Goal: Contribute content: Contribute content

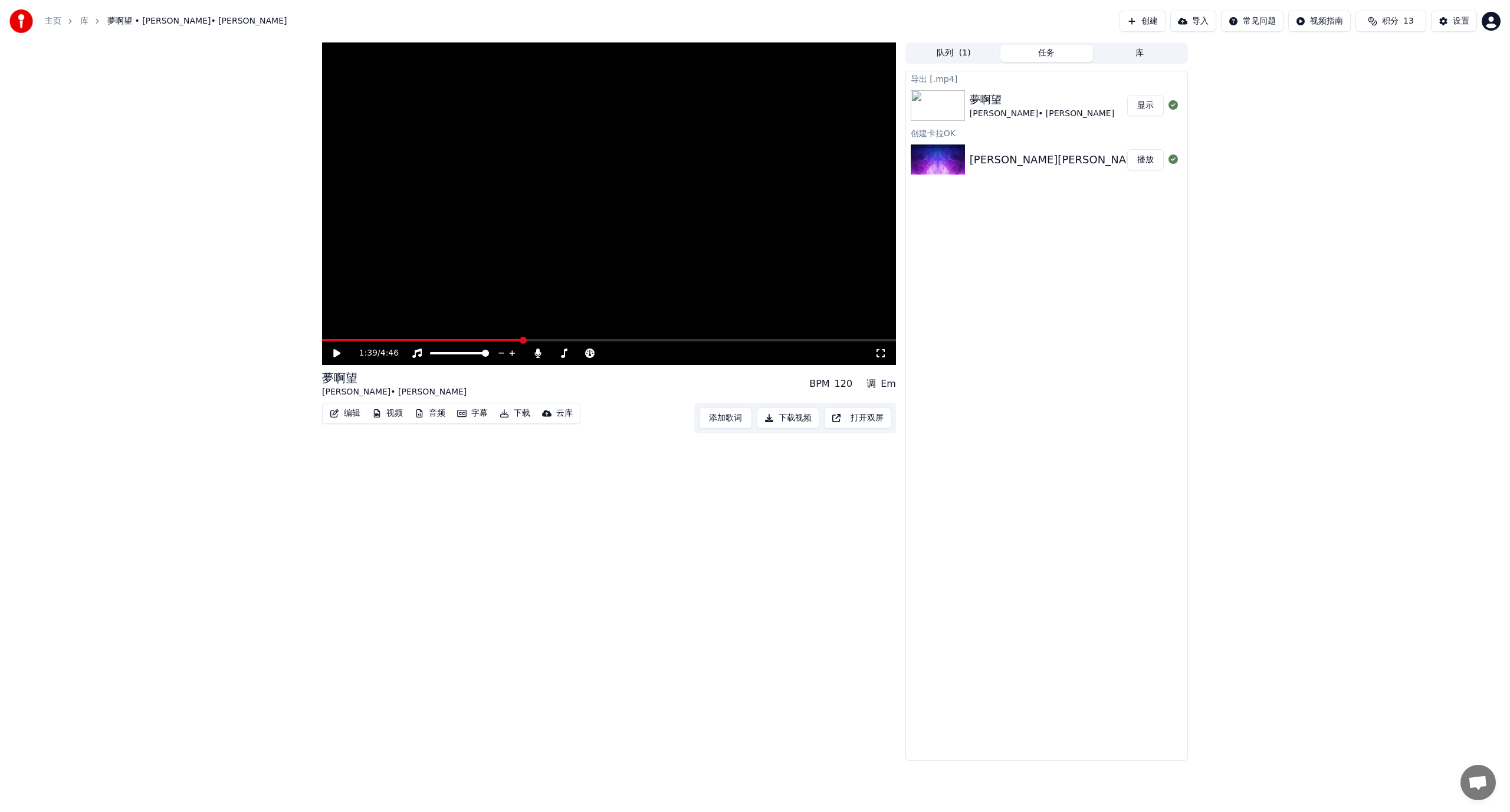
drag, startPoint x: 496, startPoint y: 493, endPoint x: 561, endPoint y: 483, distance: 65.8
click at [496, 494] on div "1:39 / 4:46 夢啊望 [PERSON_NAME] • [PERSON_NAME] BPM 120 调 Em 编辑 视频 音频 字幕 下载 云库 添加…" at bounding box center [609, 401] width 574 height 718
click at [1198, 16] on button "导入" at bounding box center [1193, 21] width 46 height 21
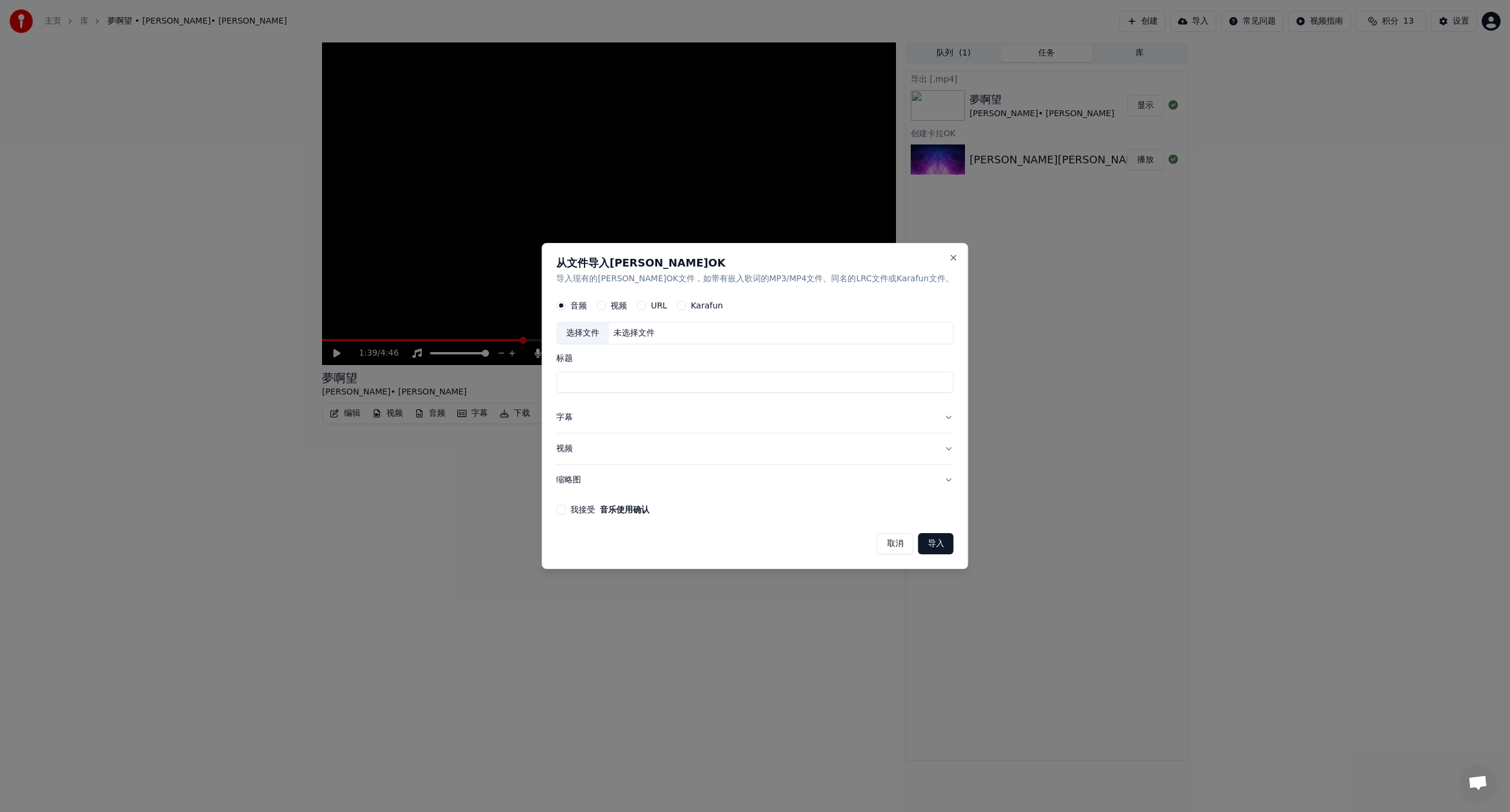
click at [627, 306] on label "视频" at bounding box center [618, 306] width 16 height 8
click at [606, 306] on button "视频" at bounding box center [601, 306] width 10 height 10
click at [660, 332] on div "未选择文件" at bounding box center [634, 333] width 51 height 12
type input "**********"
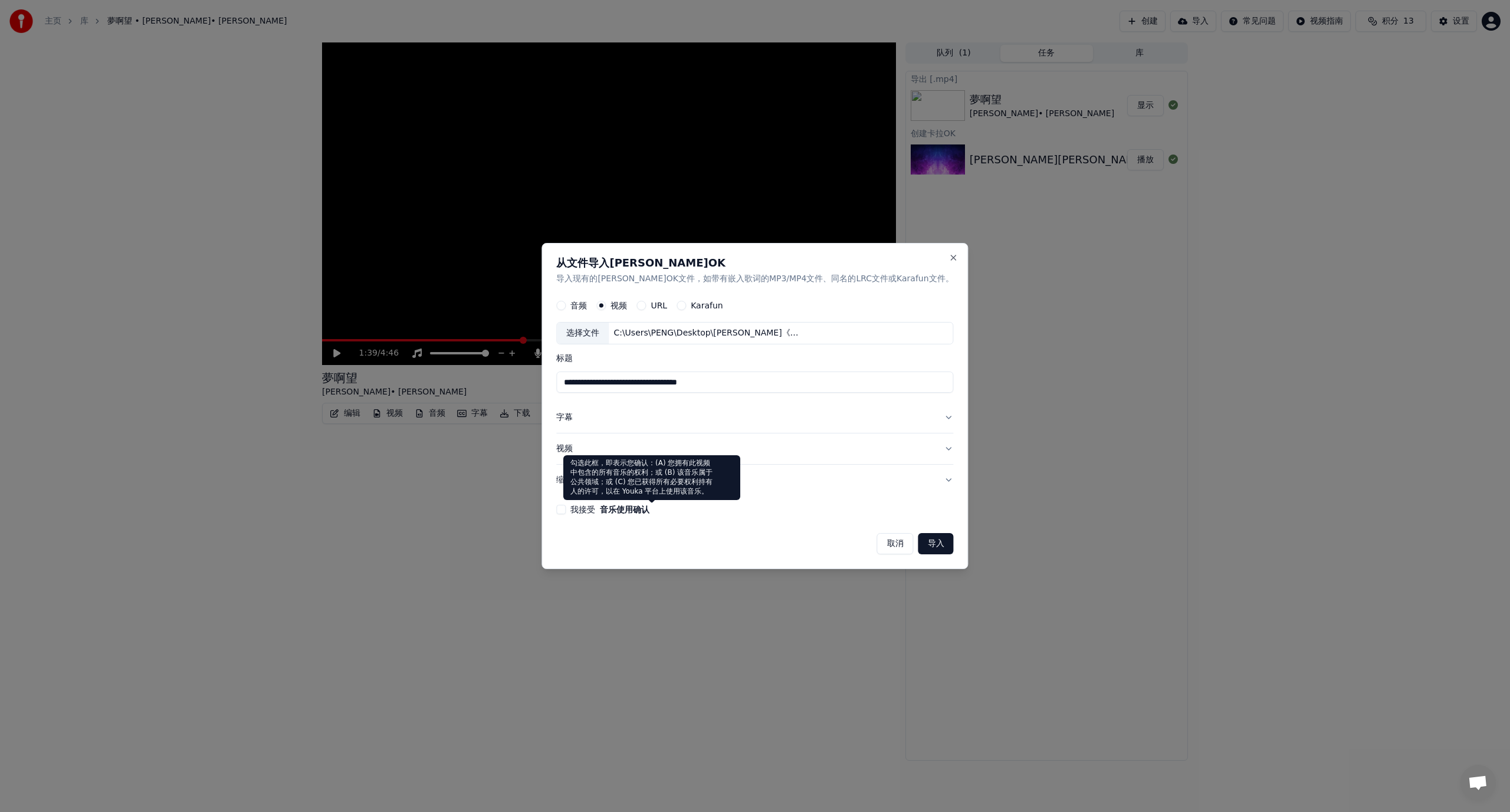
click at [615, 509] on label "我接受 音乐使用确认" at bounding box center [609, 509] width 79 height 8
click at [566, 509] on button "我接受 音乐使用确认" at bounding box center [561, 509] width 10 height 10
click at [686, 418] on button "字幕" at bounding box center [754, 418] width 397 height 31
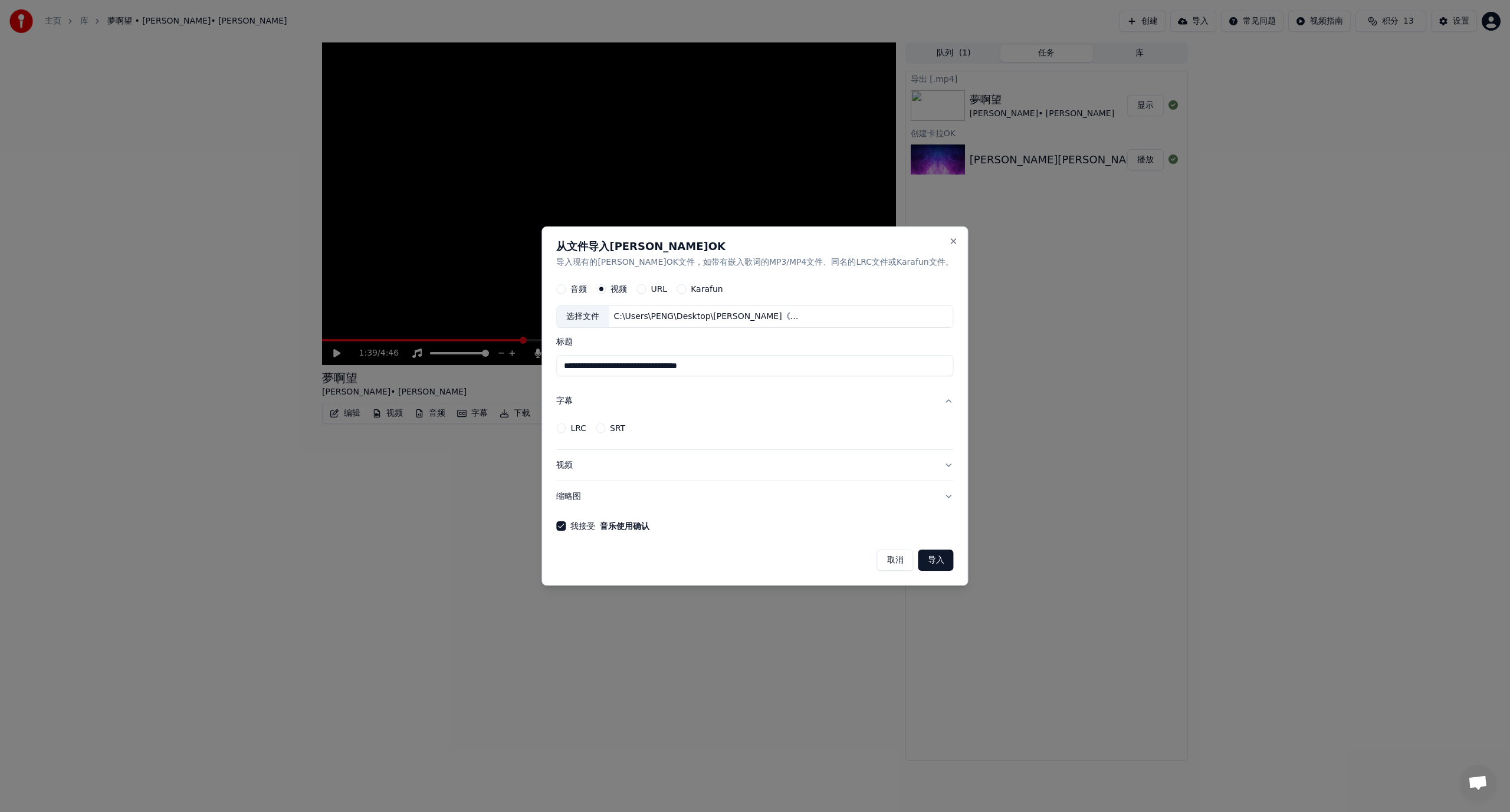
click at [714, 393] on button "字幕" at bounding box center [754, 402] width 397 height 31
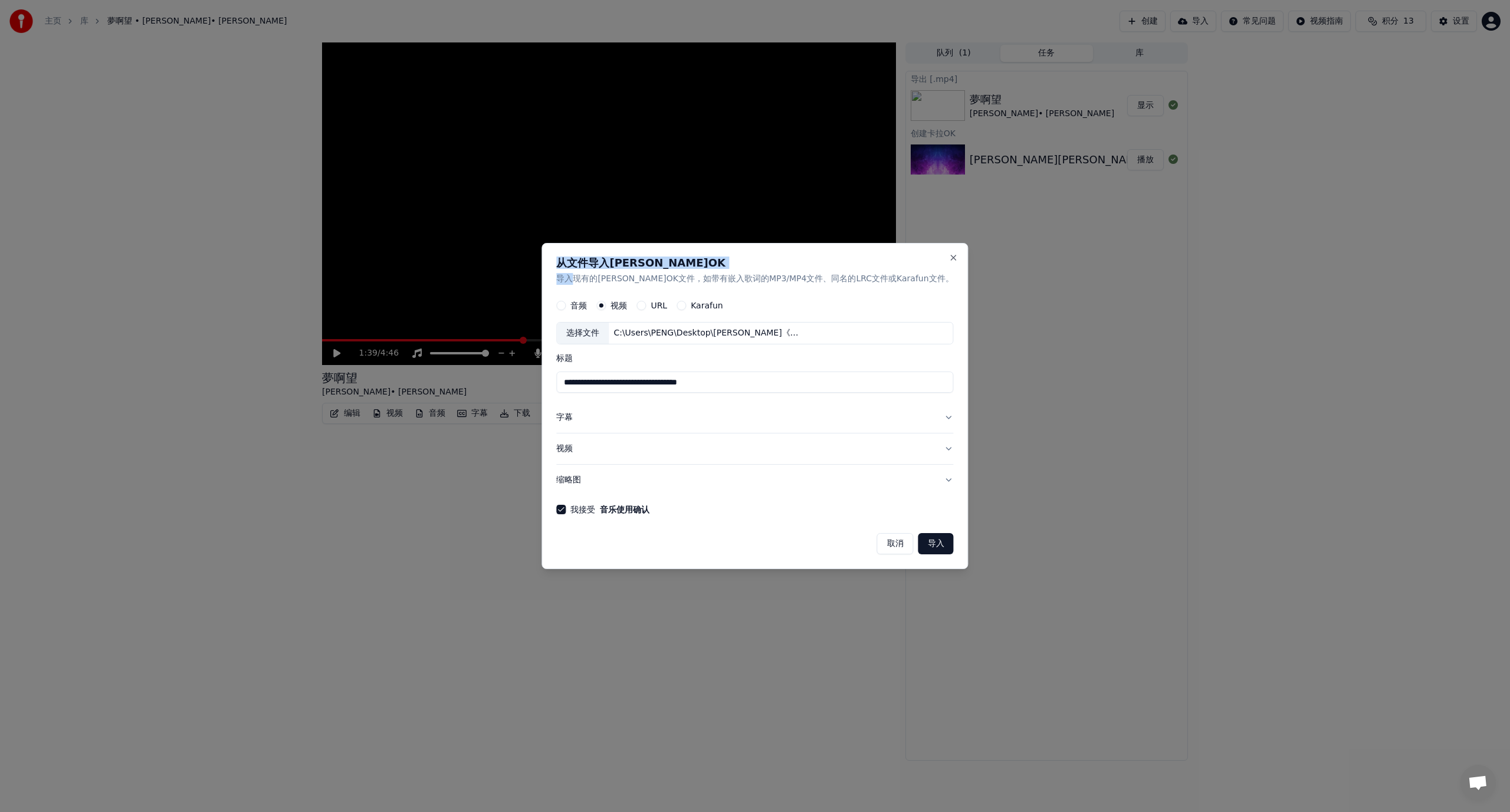
drag, startPoint x: 584, startPoint y: 261, endPoint x: 600, endPoint y: 275, distance: 21.3
click at [600, 275] on div "从文件导入[PERSON_NAME]OK 导入现有的[PERSON_NAME]OK文件，如带有嵌入歌词的MP3/MP4文件、同名的LRC文件或Karafun文…" at bounding box center [754, 271] width 397 height 27
click at [594, 281] on p "导入现有的[PERSON_NAME]OK文件，如带有嵌入歌词的MP3/MP4文件、同名的LRC文件或Karafun文件。" at bounding box center [754, 279] width 397 height 12
drag, startPoint x: 632, startPoint y: 281, endPoint x: 899, endPoint y: 285, distance: 267.0
click at [899, 285] on div "**********" at bounding box center [755, 406] width 427 height 327
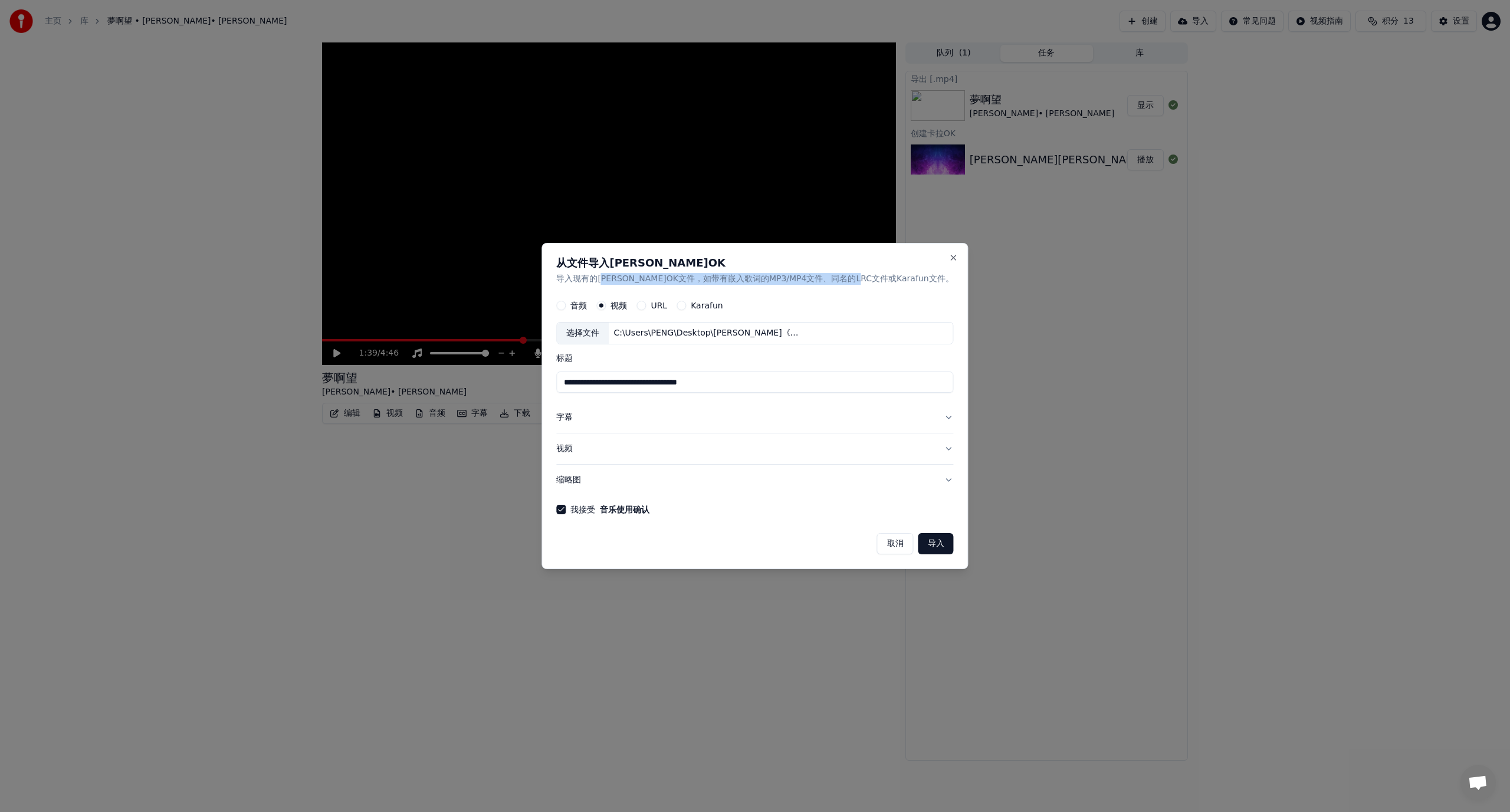
click at [896, 282] on p "导入现有的[PERSON_NAME]OK文件，如带有嵌入歌词的MP3/MP4文件、同名的LRC文件或Karafun文件。" at bounding box center [754, 279] width 397 height 12
click at [949, 256] on button "Close" at bounding box center [954, 258] width 10 height 10
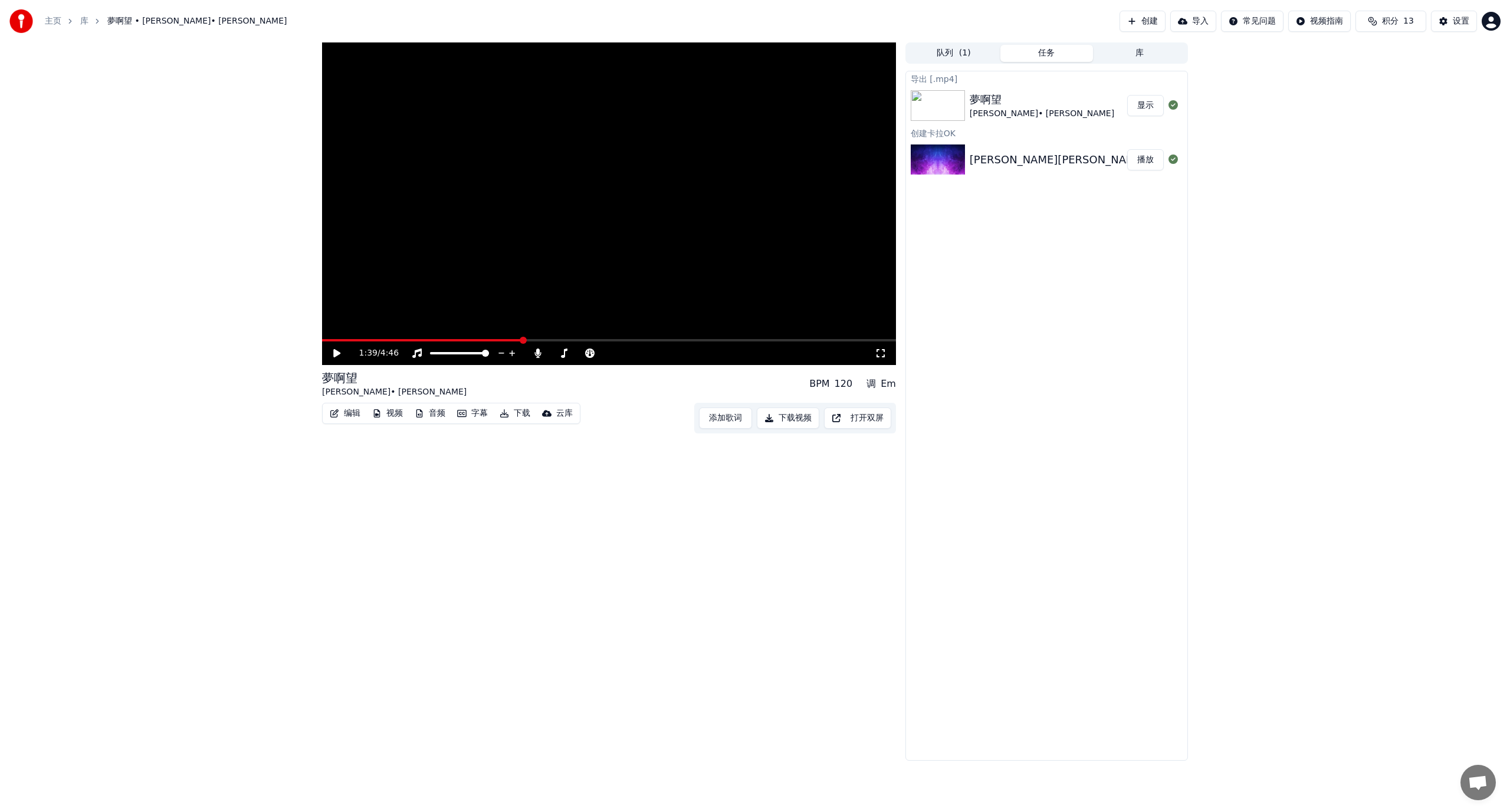
click at [1140, 23] on button "创建" at bounding box center [1142, 21] width 46 height 21
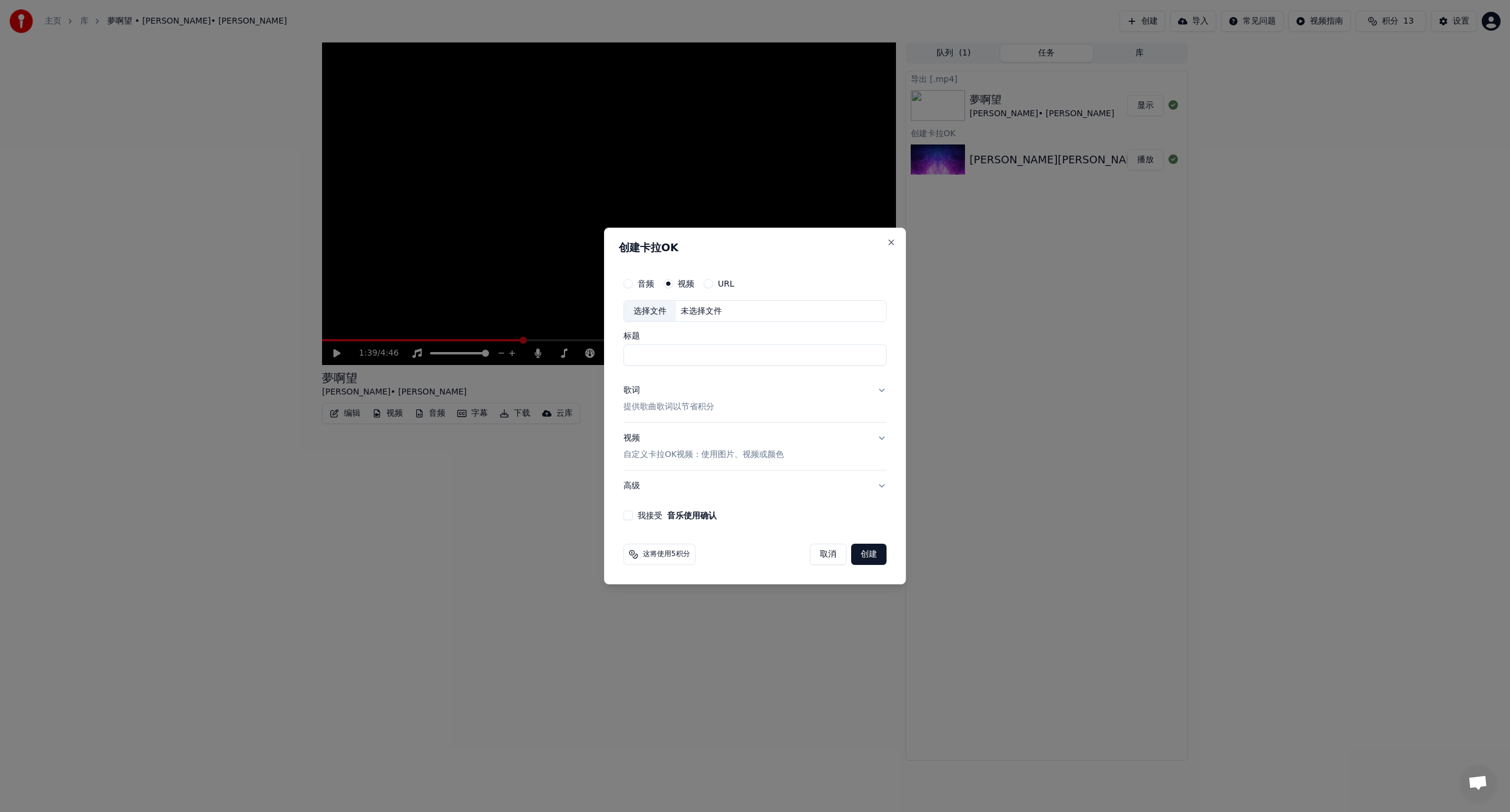
click at [714, 310] on div "未选择文件" at bounding box center [701, 311] width 51 height 12
type input "**********"
click at [880, 389] on button "歌词 提供歌曲歌词以节省积分" at bounding box center [755, 399] width 263 height 47
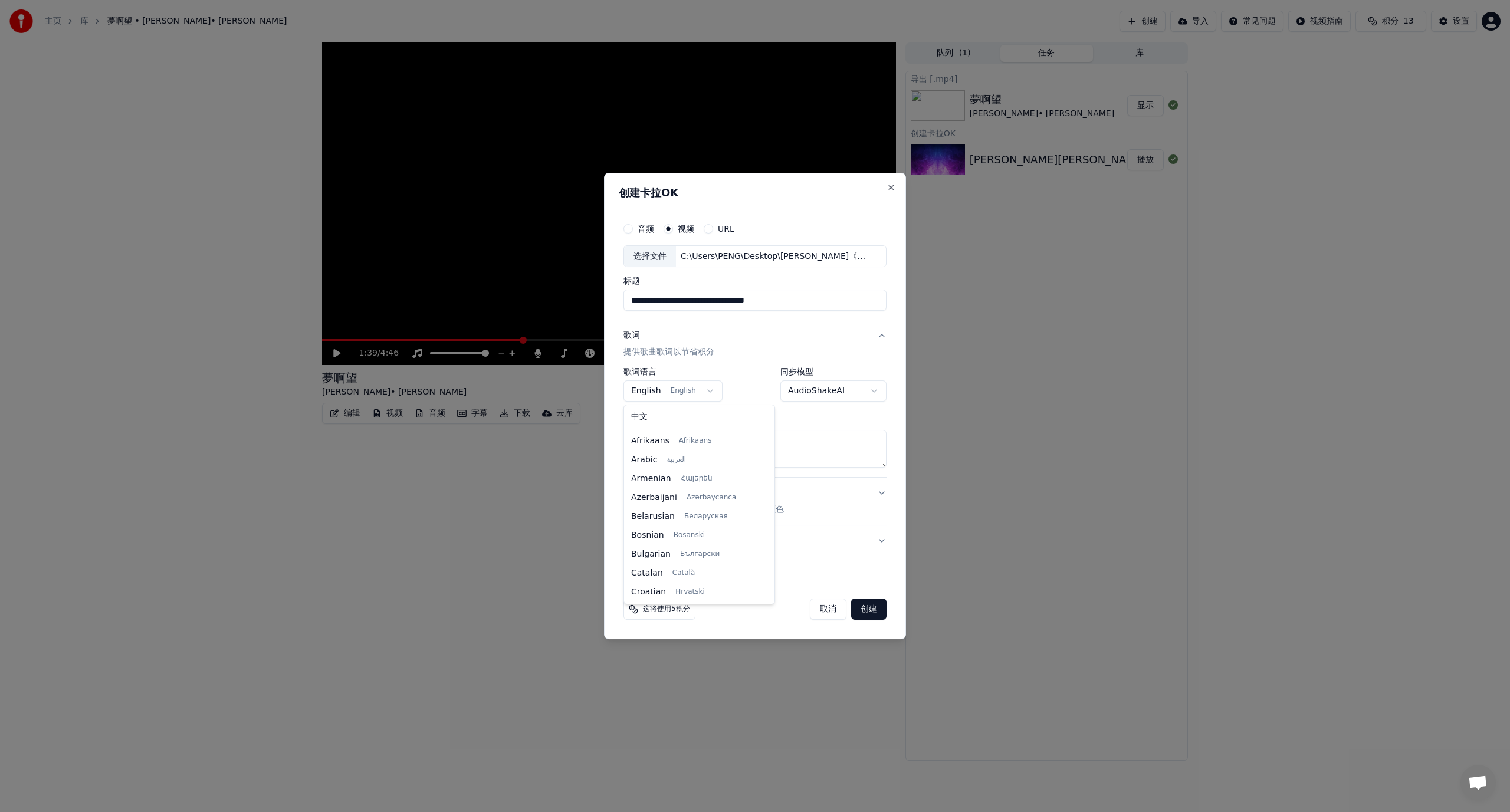
click at [691, 389] on body "**********" at bounding box center [755, 406] width 1510 height 812
select select "**"
click at [841, 390] on body "**********" at bounding box center [755, 406] width 1510 height 812
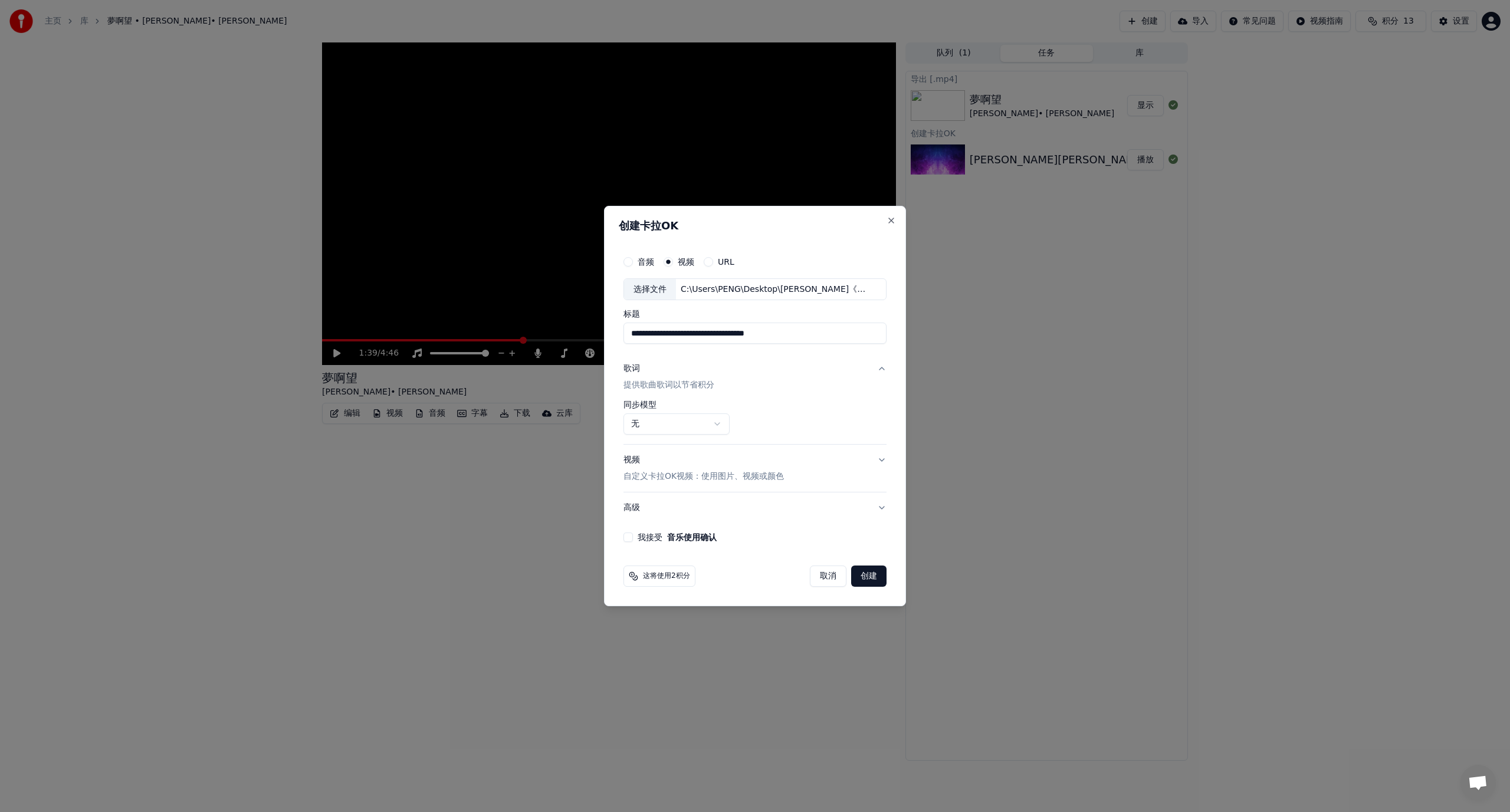
click at [632, 539] on button "我接受 音乐使用确认" at bounding box center [628, 537] width 10 height 10
click at [878, 578] on button "创建" at bounding box center [869, 576] width 36 height 21
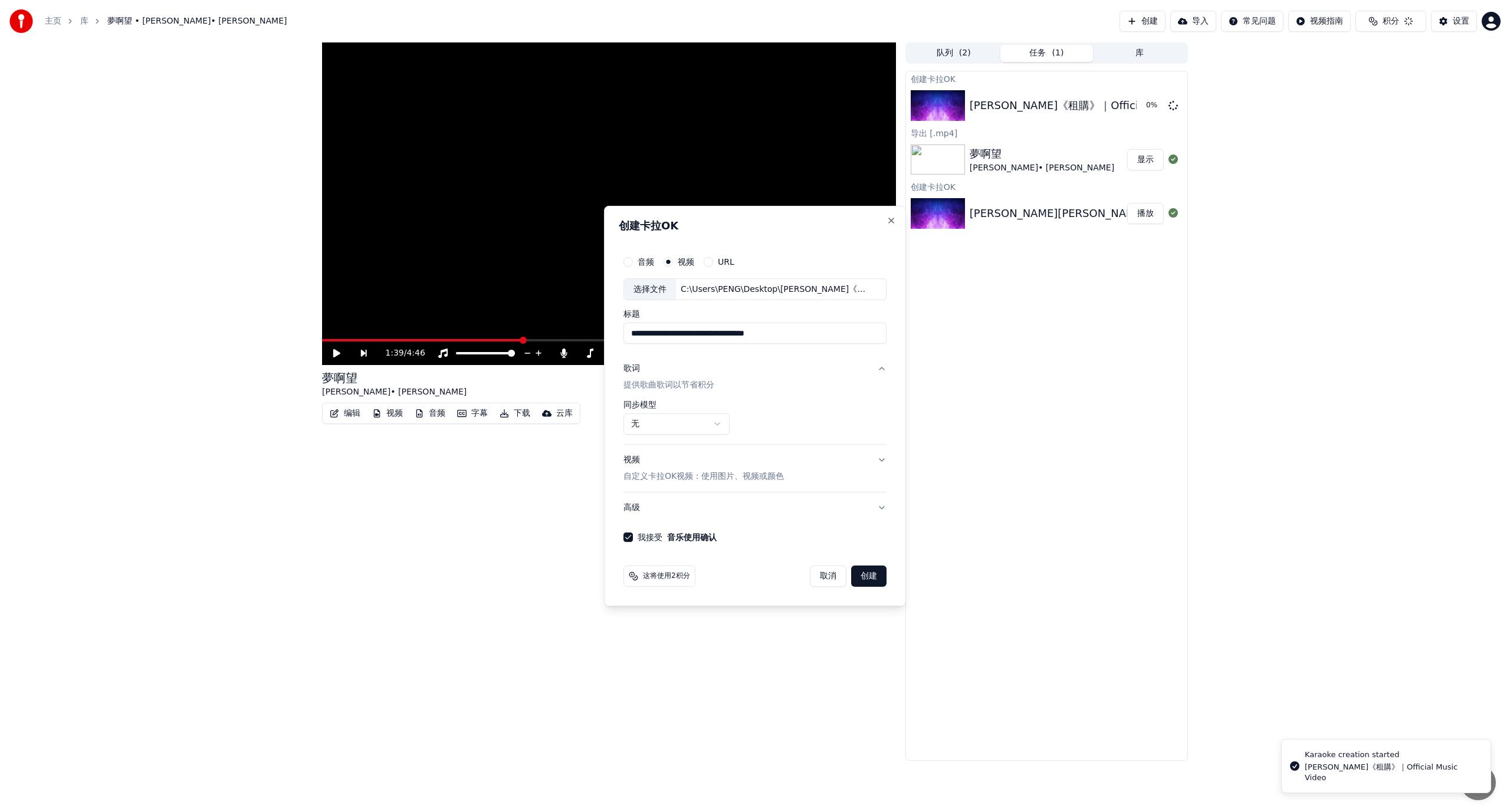
select select "**********"
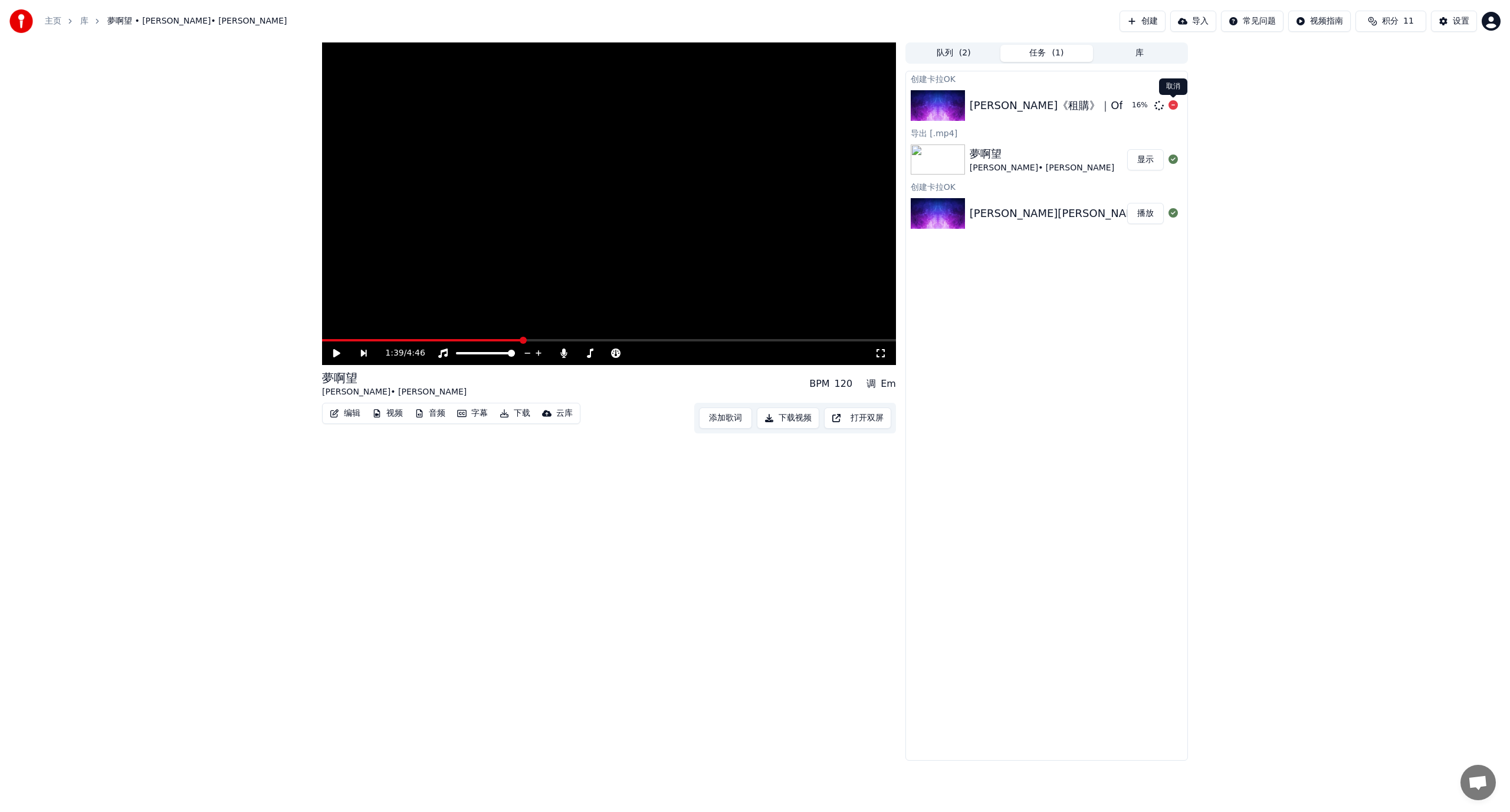
click at [1174, 105] on icon at bounding box center [1173, 105] width 10 height 10
click at [1171, 104] on icon at bounding box center [1173, 105] width 10 height 10
click at [1174, 106] on icon at bounding box center [1173, 105] width 10 height 10
click at [1142, 24] on button "创建" at bounding box center [1142, 21] width 46 height 21
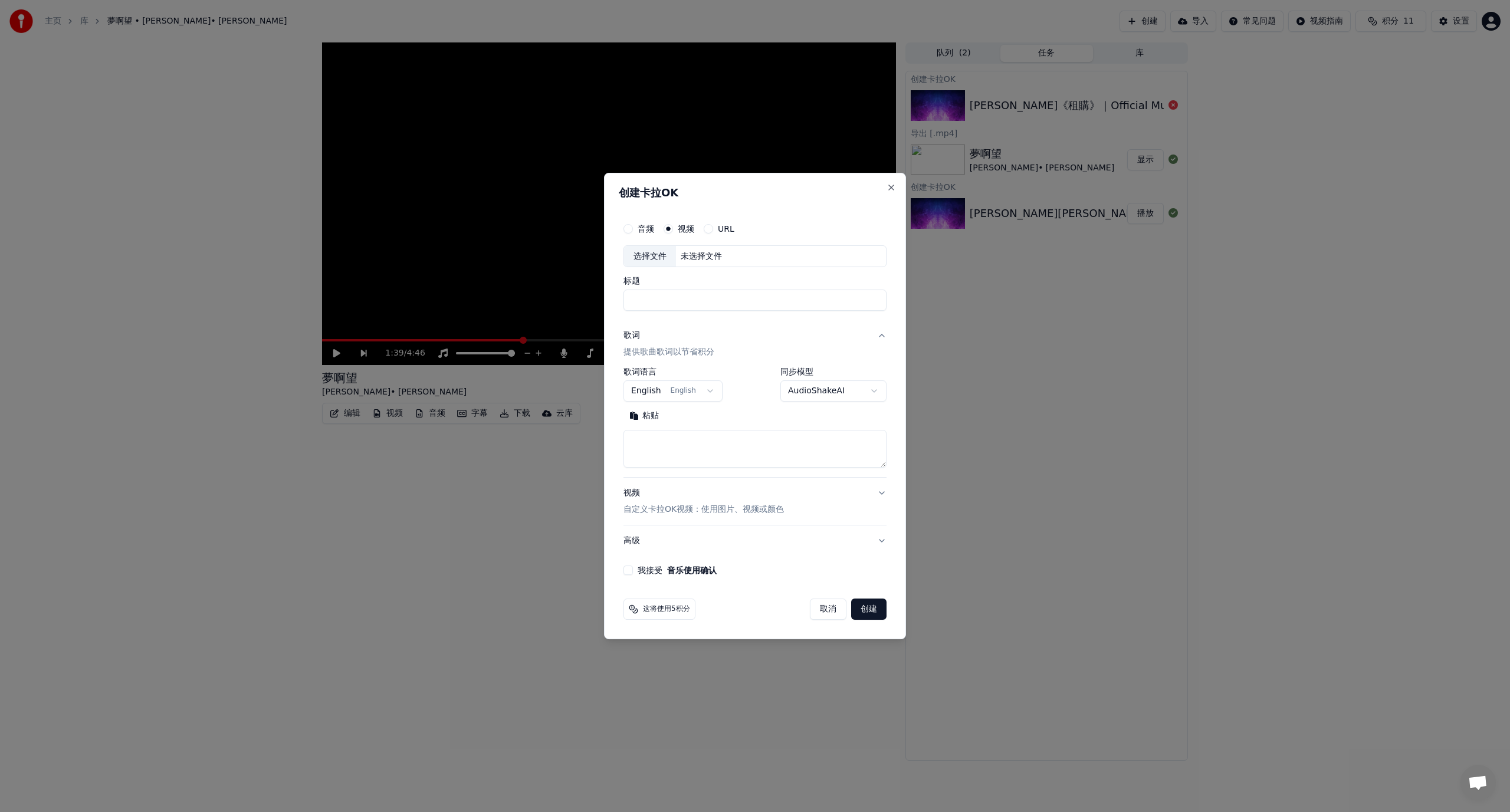
click at [722, 251] on div "未选择文件" at bounding box center [701, 256] width 51 height 12
type input "**********"
click at [710, 394] on body "**********" at bounding box center [755, 406] width 1510 height 812
select select "**"
click at [830, 394] on body "**********" at bounding box center [755, 406] width 1510 height 812
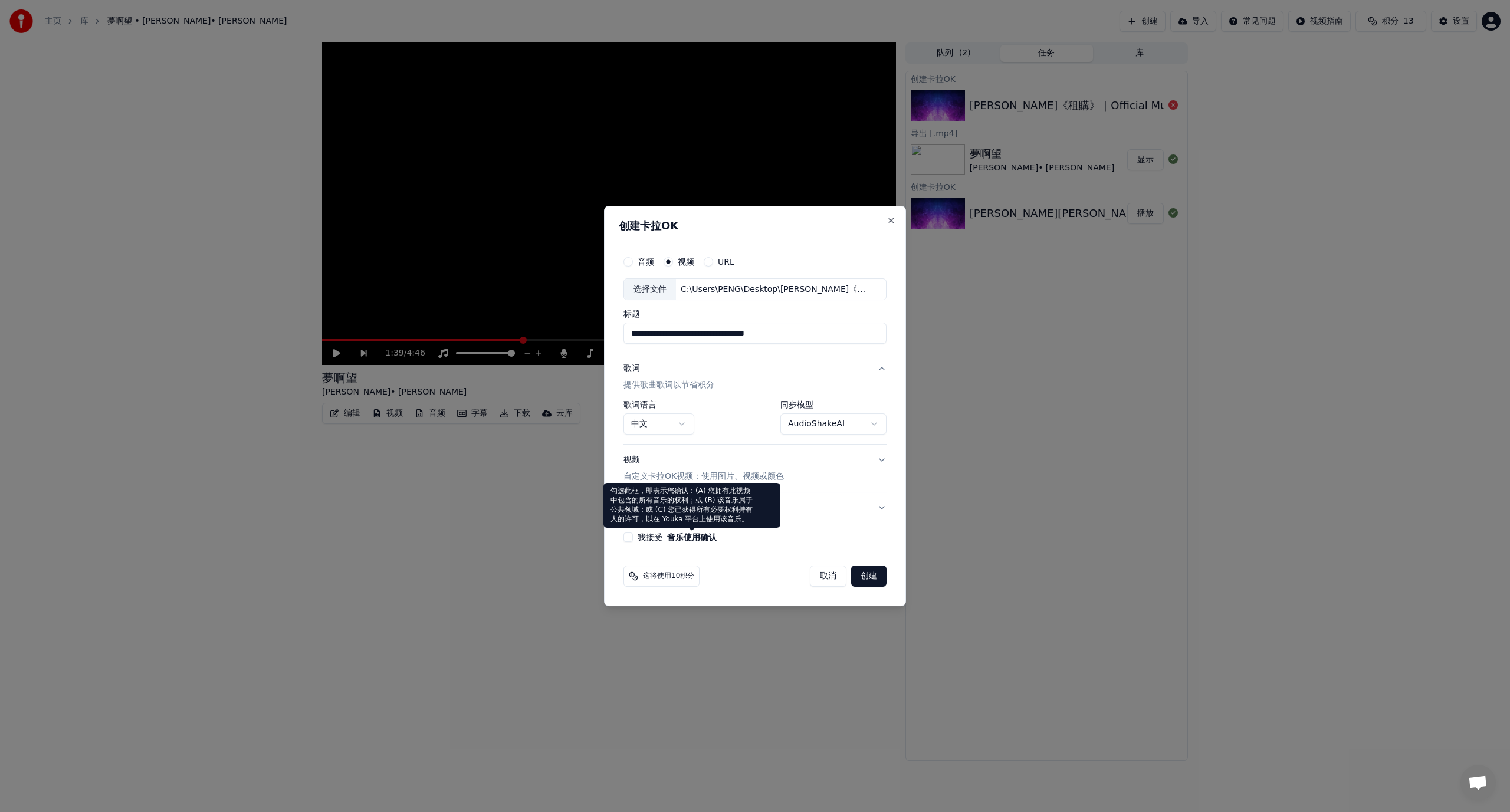
click at [660, 536] on label "我接受 音乐使用确认" at bounding box center [677, 537] width 79 height 8
click at [633, 536] on button "我接受 音乐使用确认" at bounding box center [628, 537] width 10 height 10
click at [870, 574] on button "创建" at bounding box center [869, 576] width 36 height 21
select select "**********"
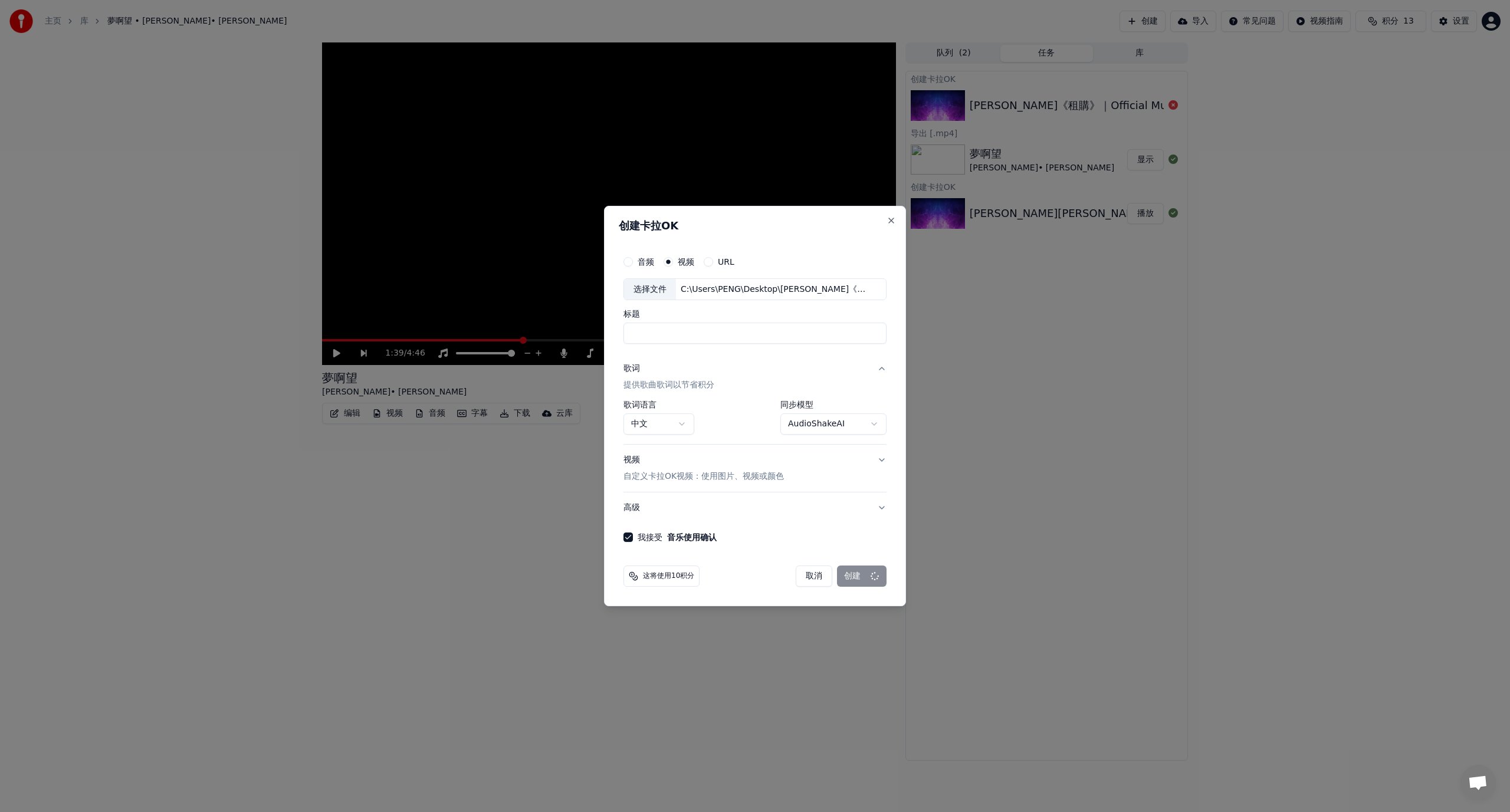
select select
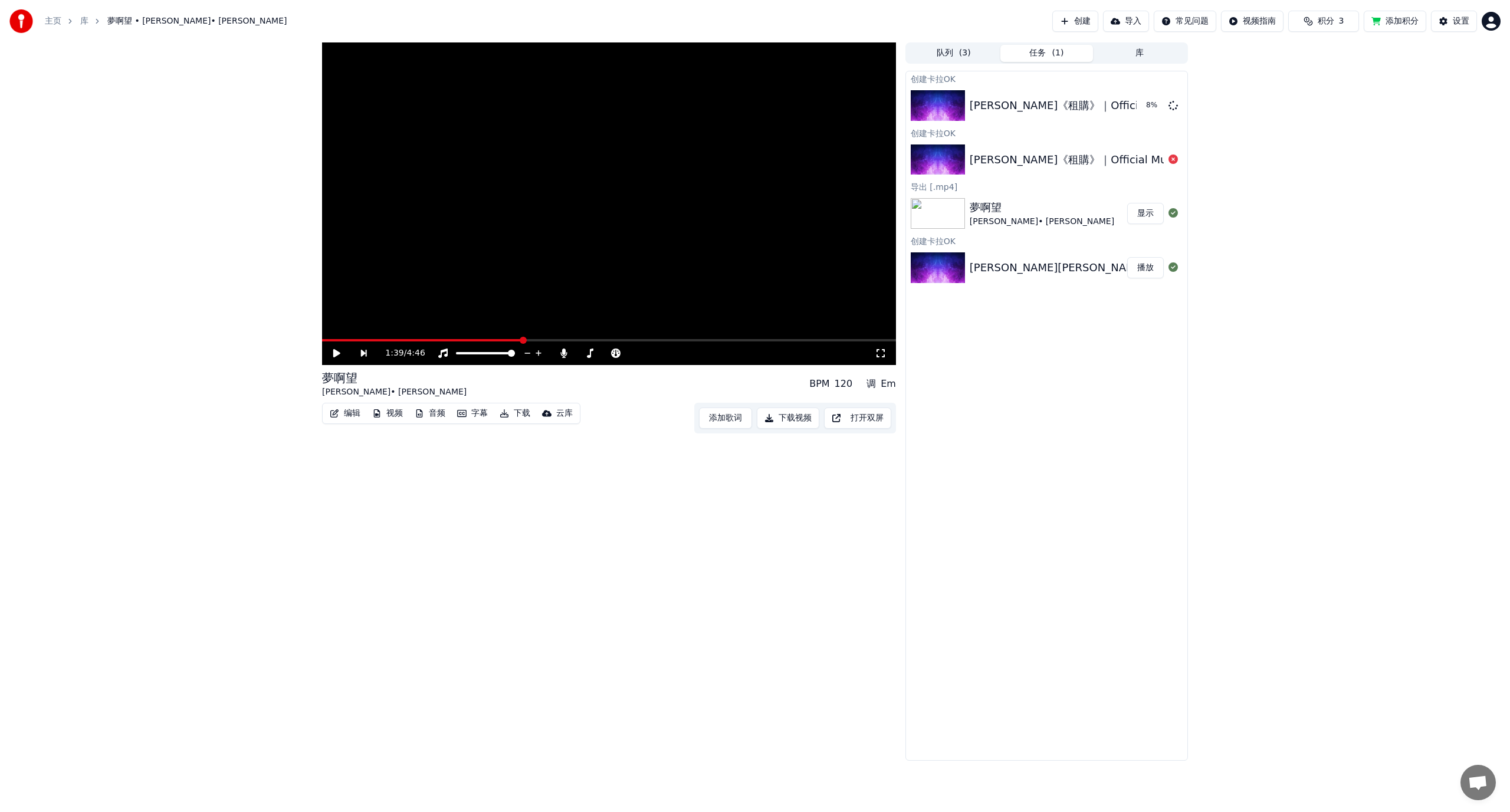
click at [1392, 25] on button "添加积分" at bounding box center [1395, 21] width 62 height 21
click at [1145, 111] on button "播放" at bounding box center [1145, 105] width 37 height 21
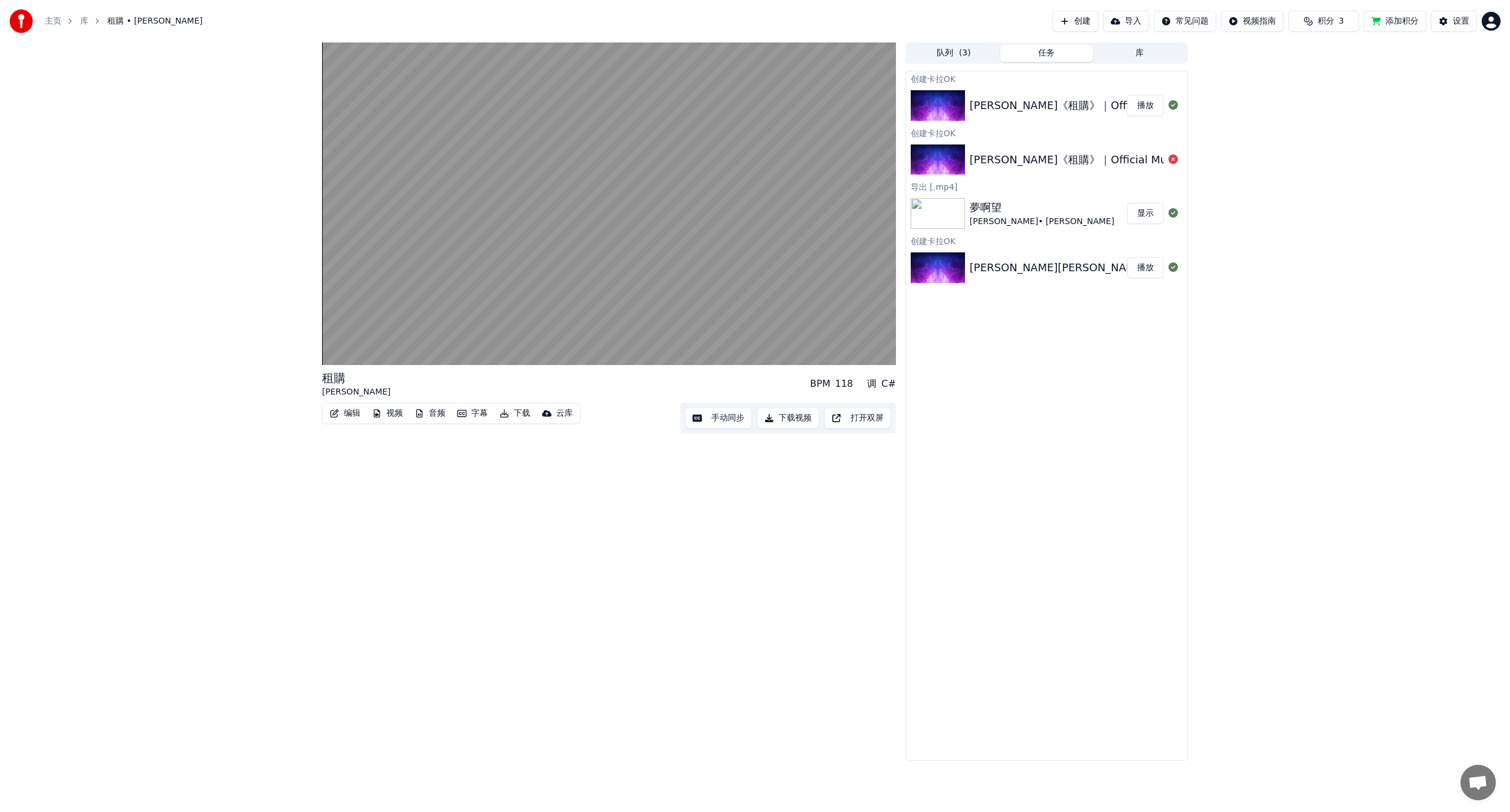
click at [716, 420] on button "手动同步" at bounding box center [718, 418] width 67 height 21
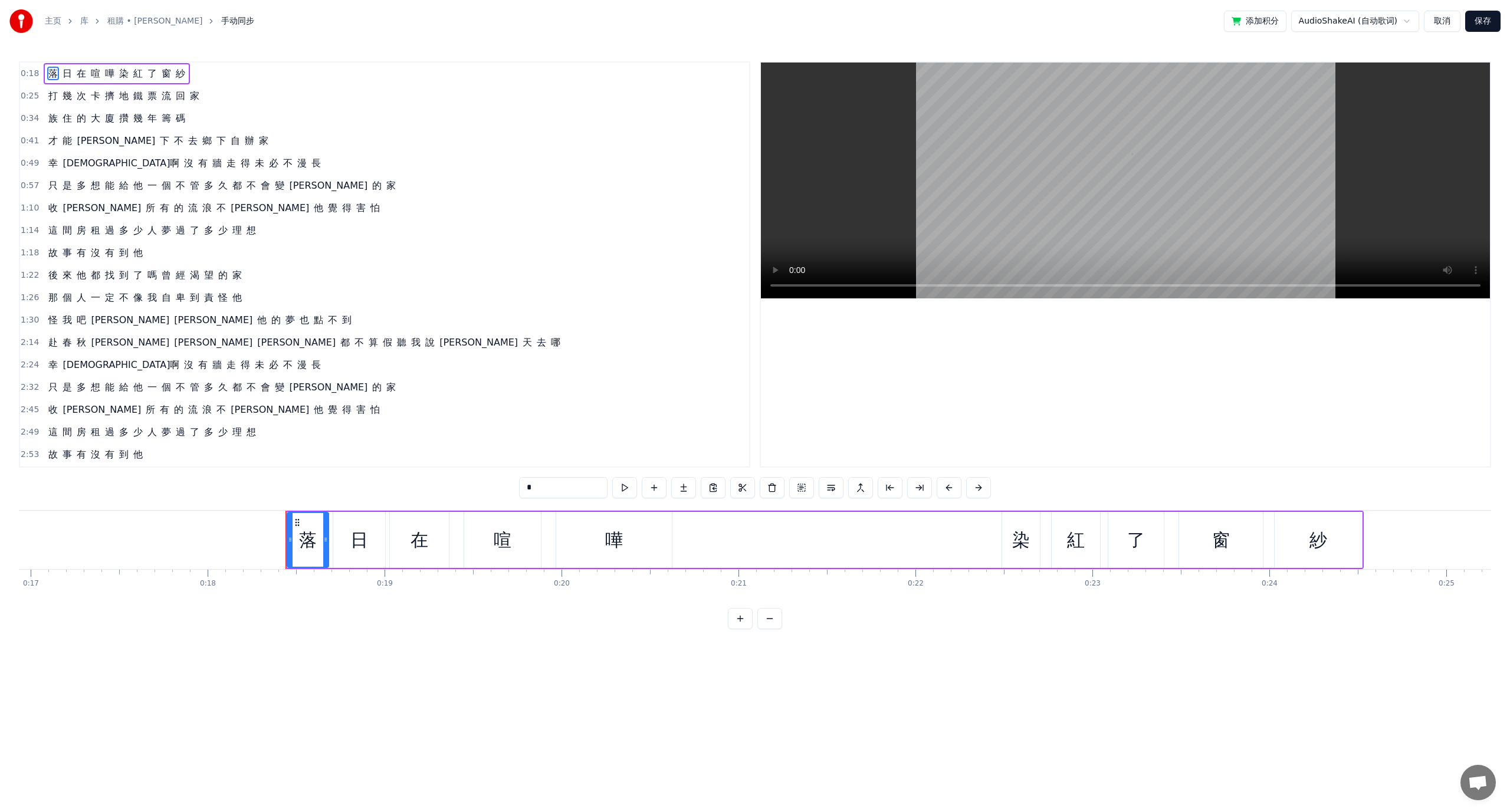
scroll to position [0, 3203]
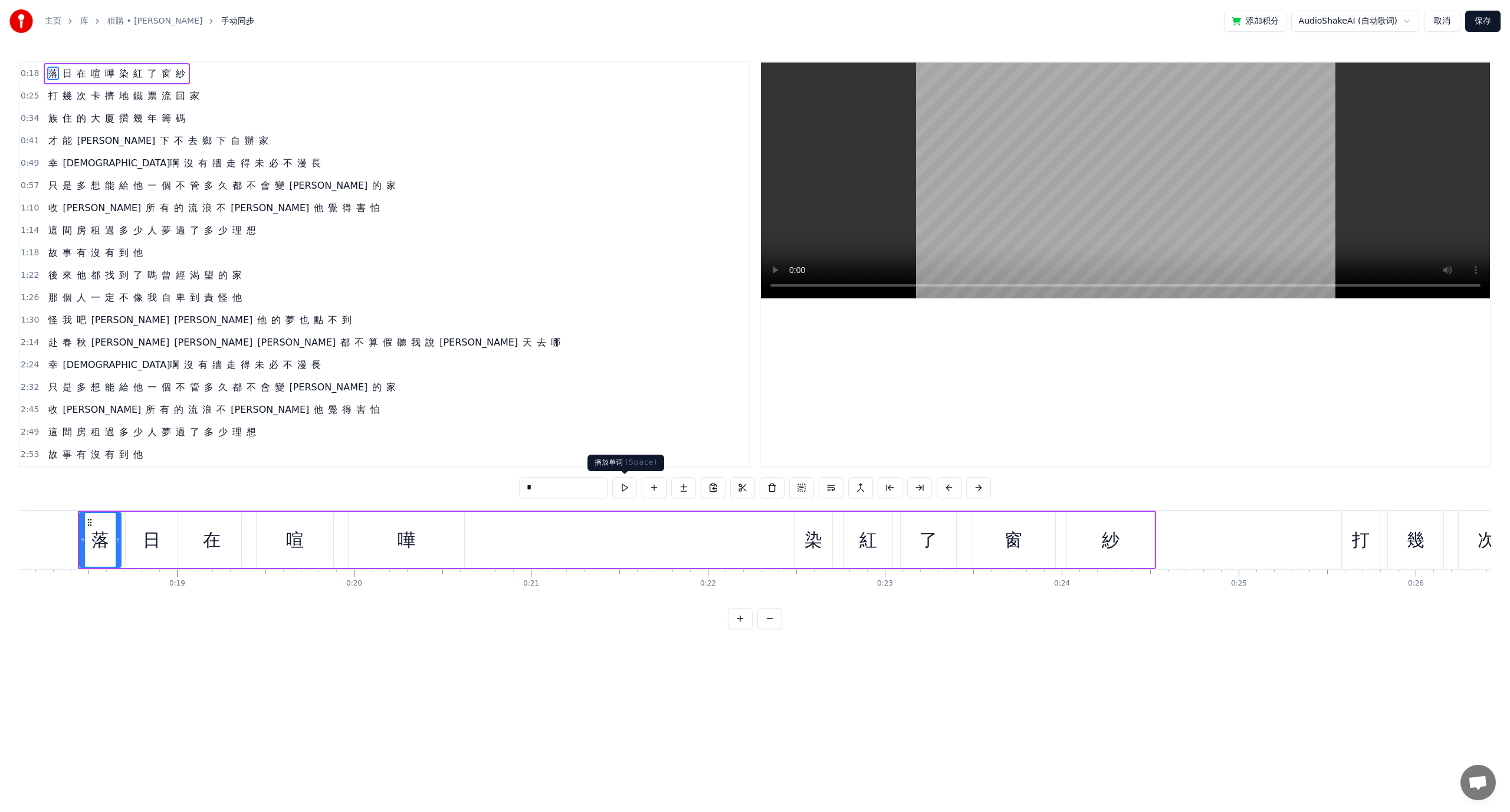
click at [621, 483] on button at bounding box center [625, 488] width 25 height 21
click at [622, 487] on button at bounding box center [625, 488] width 25 height 21
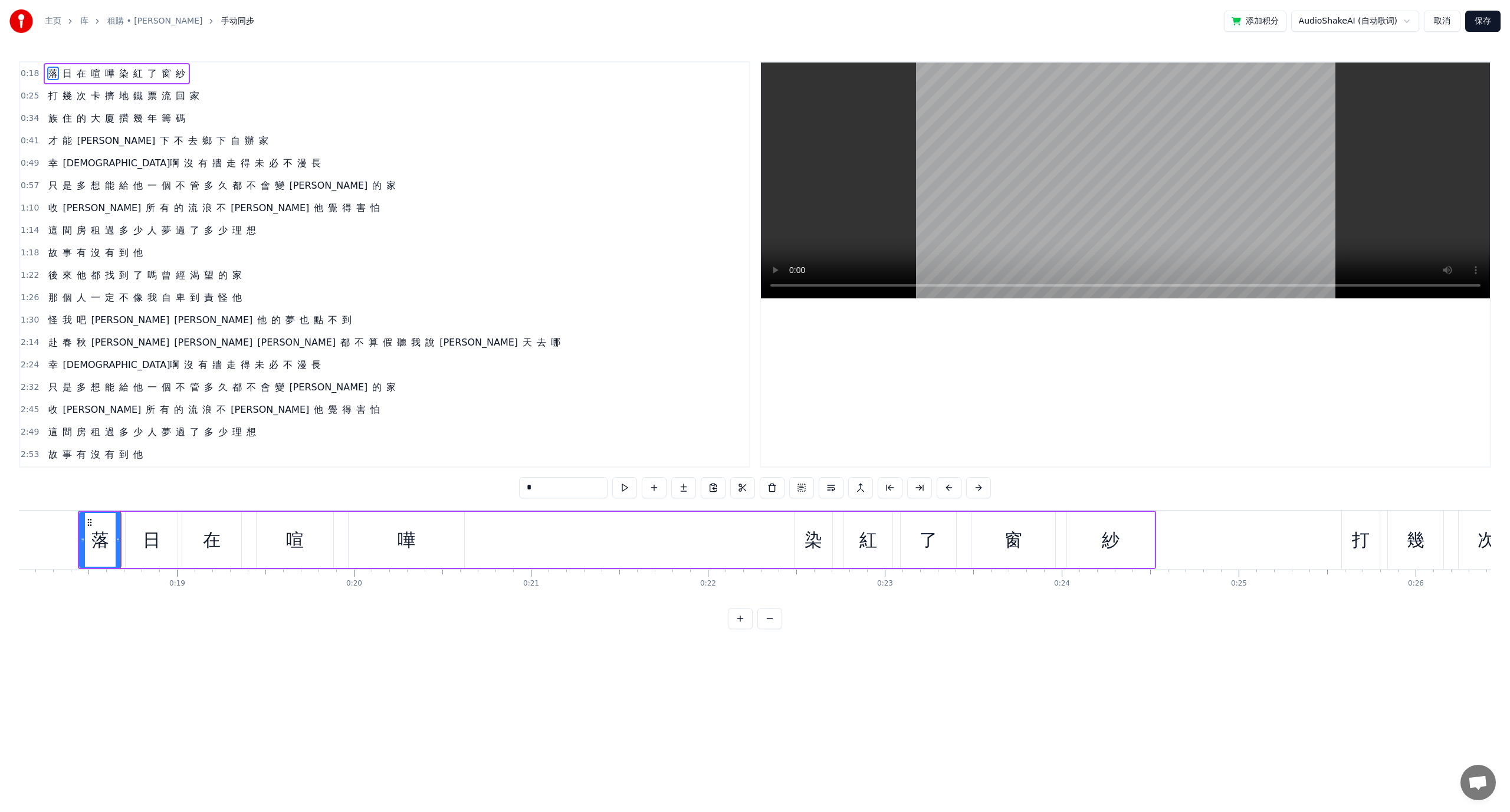
click at [622, 487] on button at bounding box center [625, 488] width 25 height 21
click at [1446, 19] on button "取消" at bounding box center [1442, 21] width 37 height 21
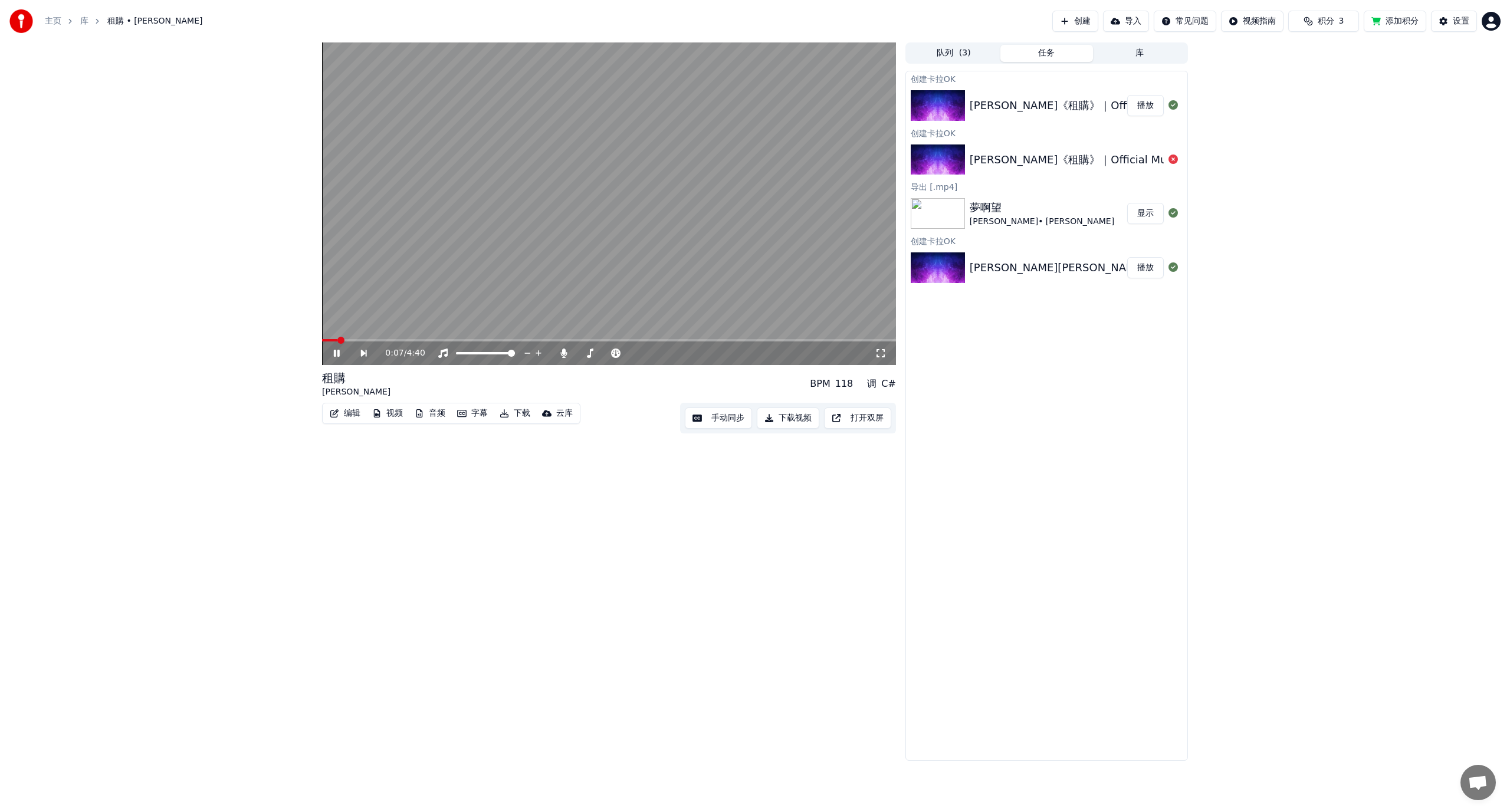
click at [1000, 96] on div "[PERSON_NAME]《租購》｜Official Music Video 播放" at bounding box center [1046, 105] width 282 height 40
click at [858, 422] on button "打开双屏" at bounding box center [857, 418] width 67 height 21
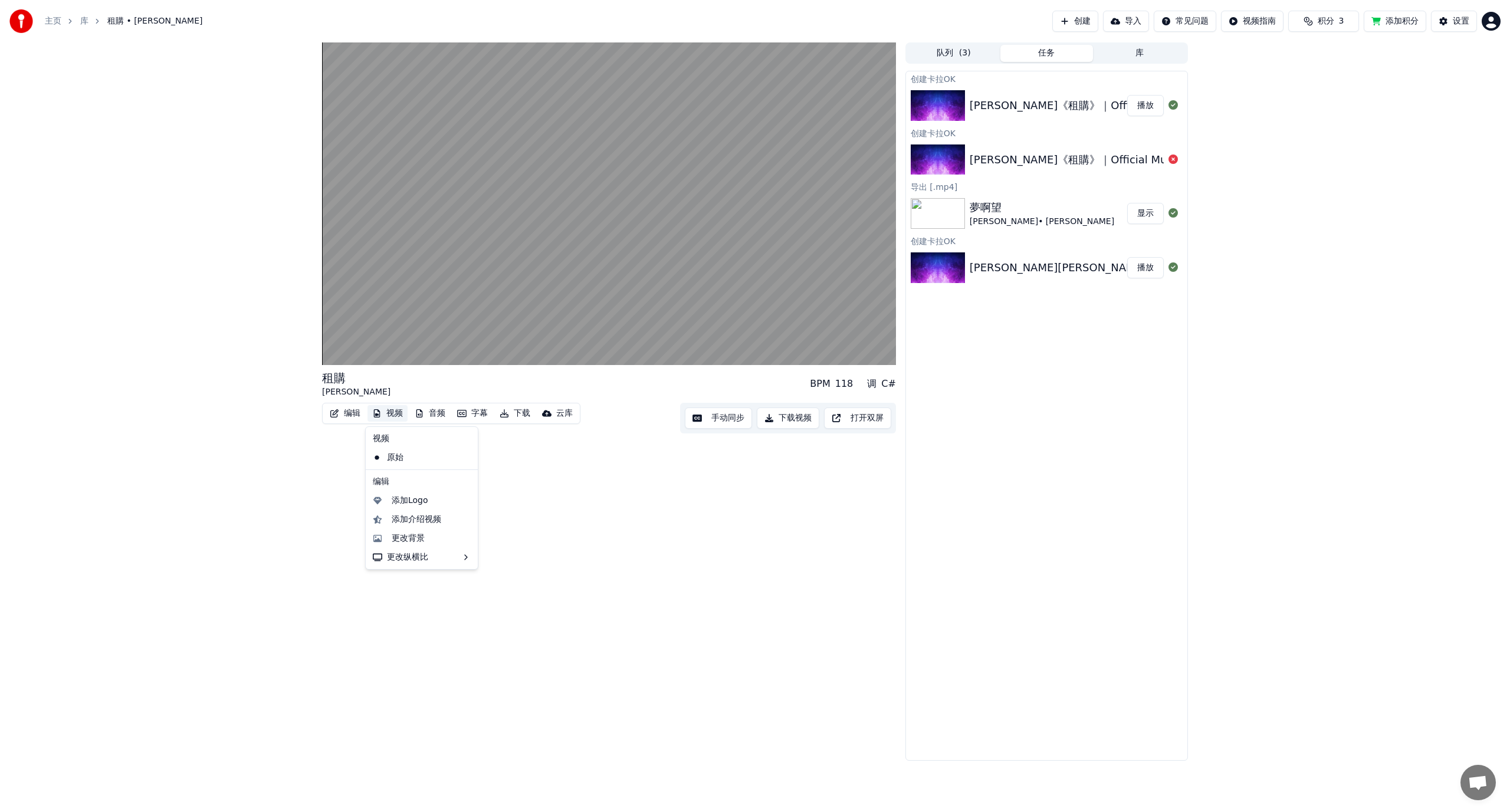
click at [389, 414] on button "视频" at bounding box center [387, 413] width 40 height 16
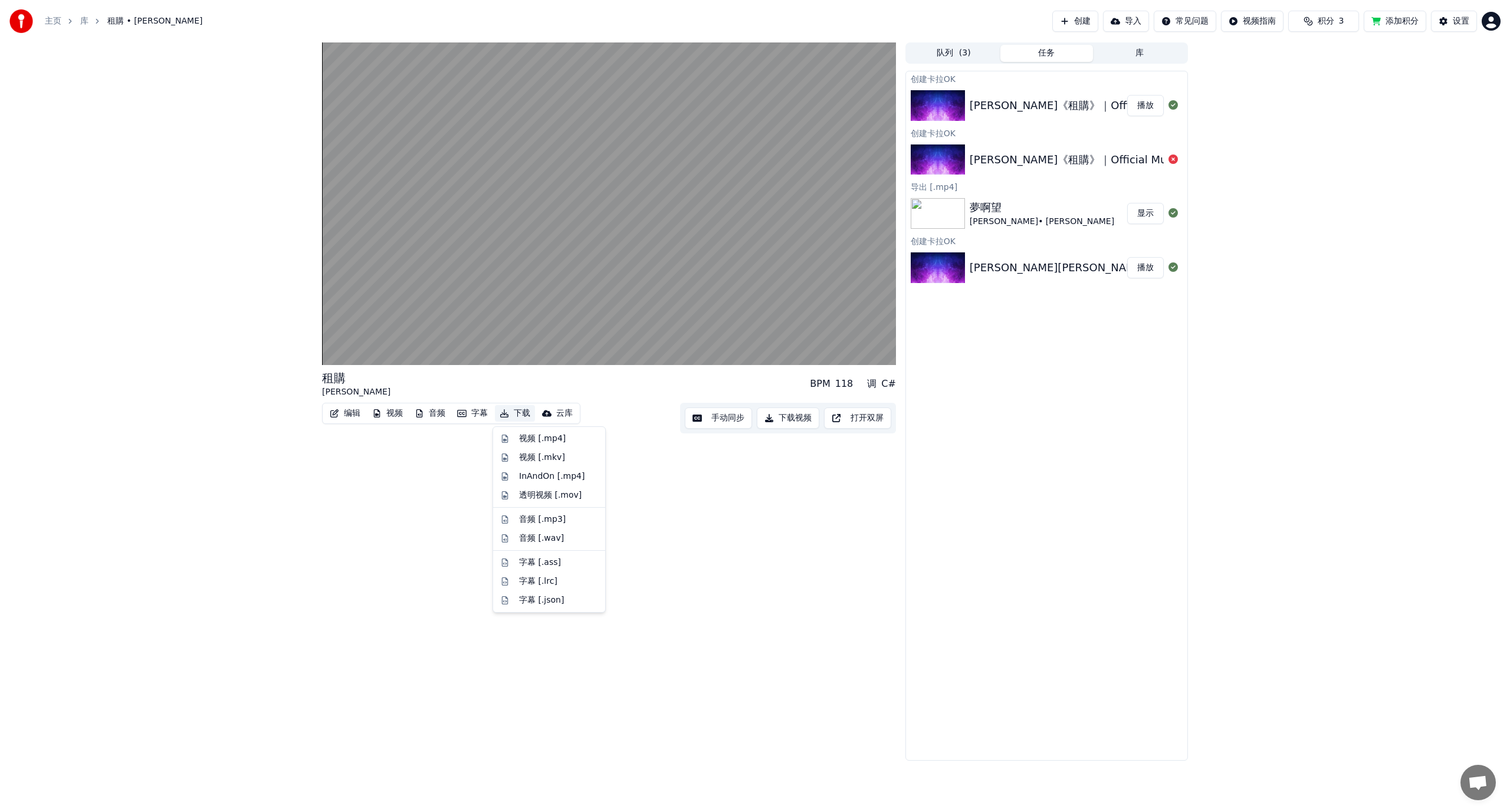
click at [787, 419] on button "下载视频" at bounding box center [788, 418] width 62 height 21
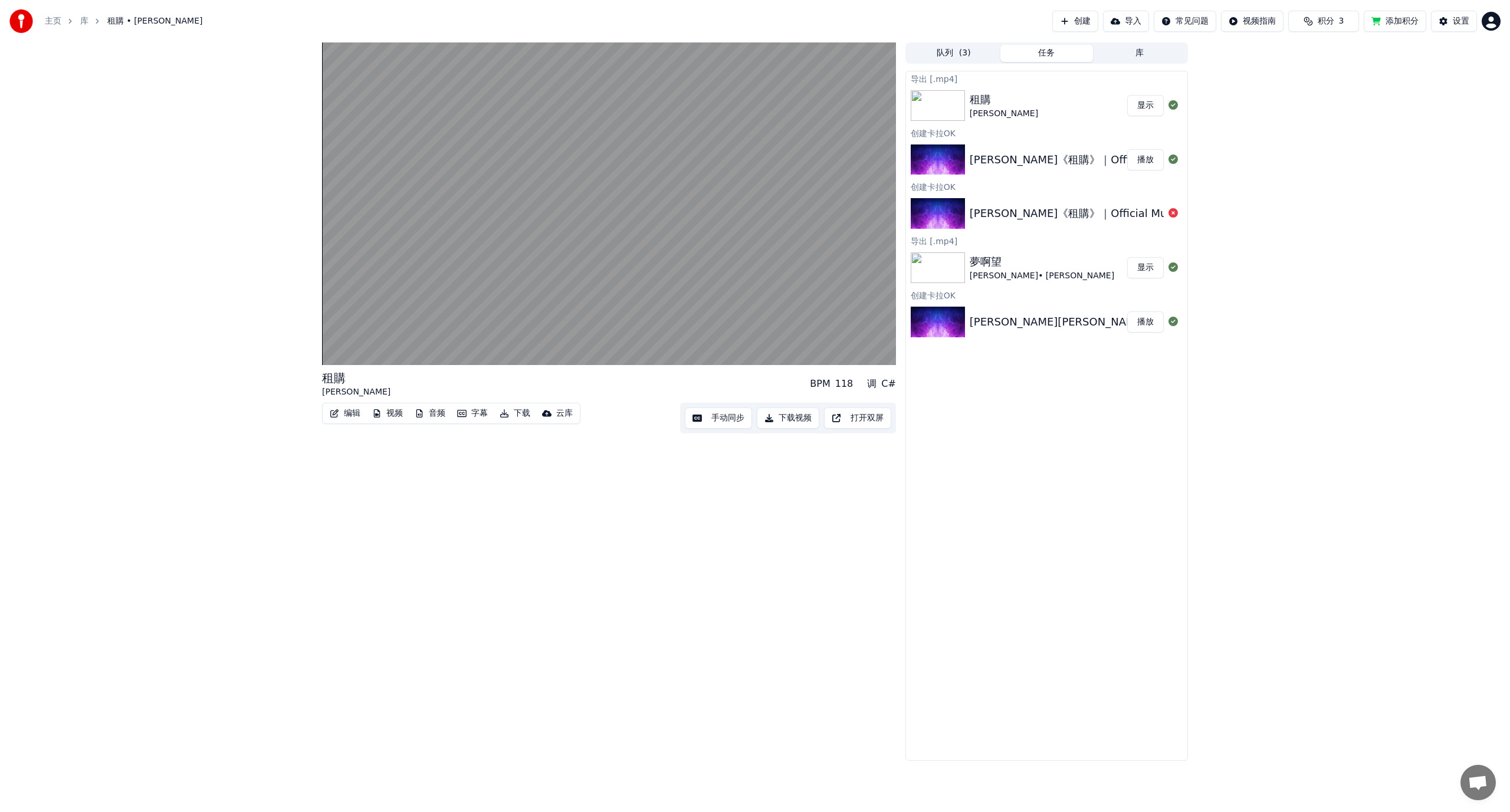
click at [1147, 108] on button "显示" at bounding box center [1145, 105] width 37 height 21
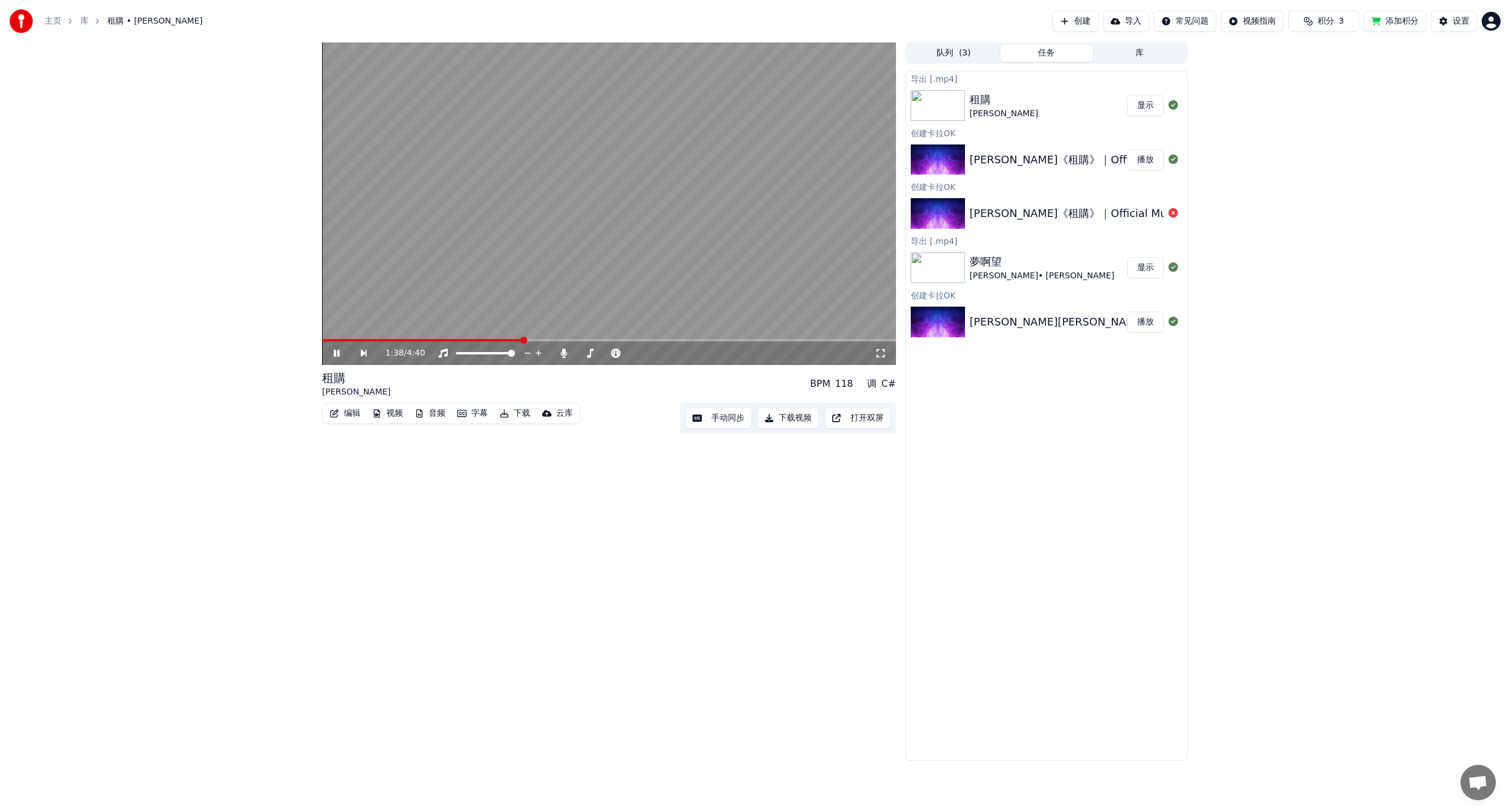
click at [330, 354] on div "1:38 / 4:40" at bounding box center [609, 353] width 565 height 12
click at [333, 354] on icon at bounding box center [336, 353] width 6 height 7
drag, startPoint x: 300, startPoint y: 584, endPoint x: 286, endPoint y: 639, distance: 56.8
click at [291, 618] on div "1:38 / 4:40 租購 [PERSON_NAME] Xue BPM 118 调 C# 编辑 视频 音频 字幕 下载 云库 手动同步 下载视频 打开双屏 …" at bounding box center [755, 401] width 1510 height 718
click at [1070, 157] on div "[PERSON_NAME]《租購》｜Official Music Video" at bounding box center [1092, 160] width 245 height 16
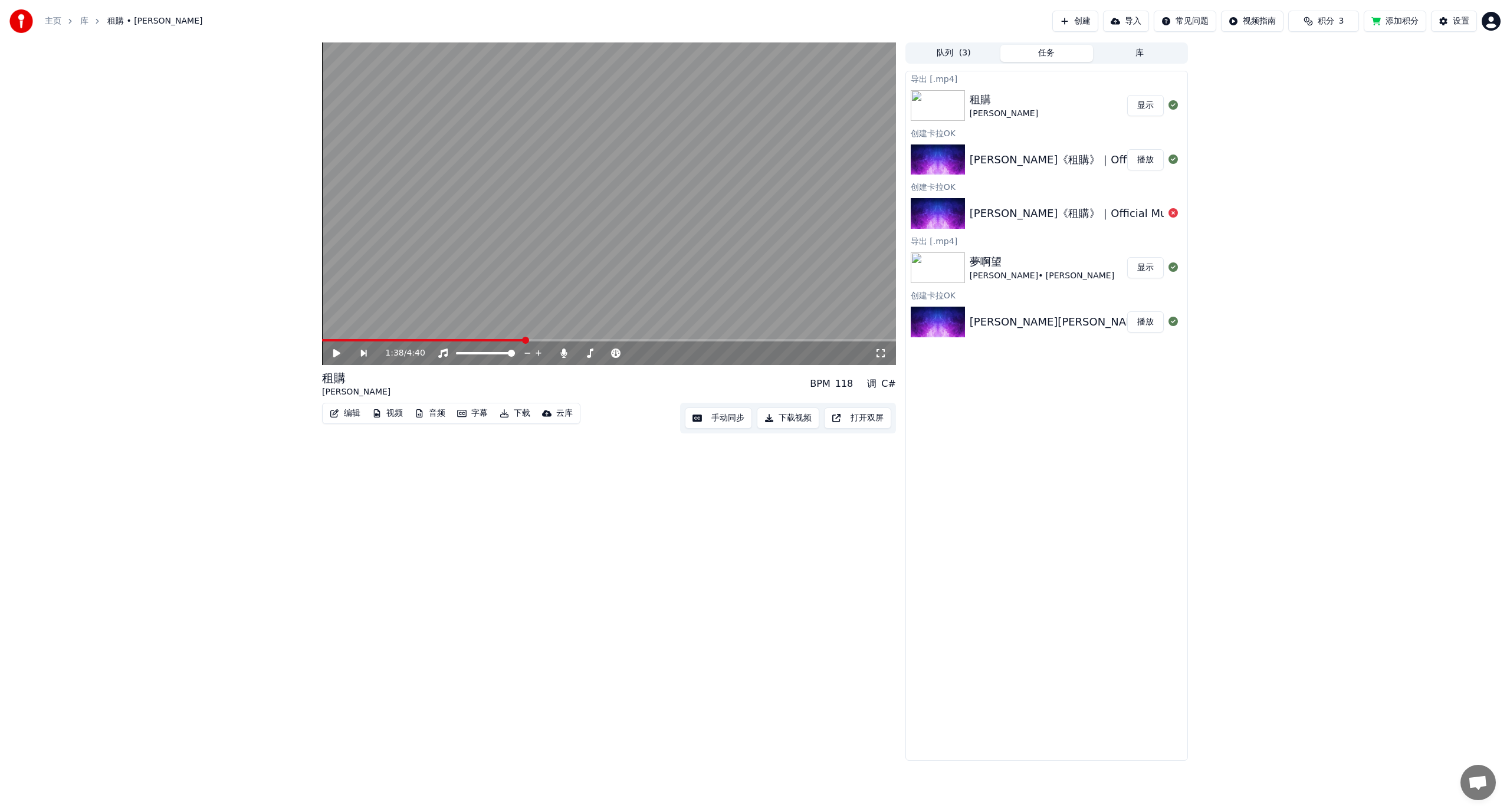
click at [716, 418] on button "手动同步" at bounding box center [718, 418] width 67 height 21
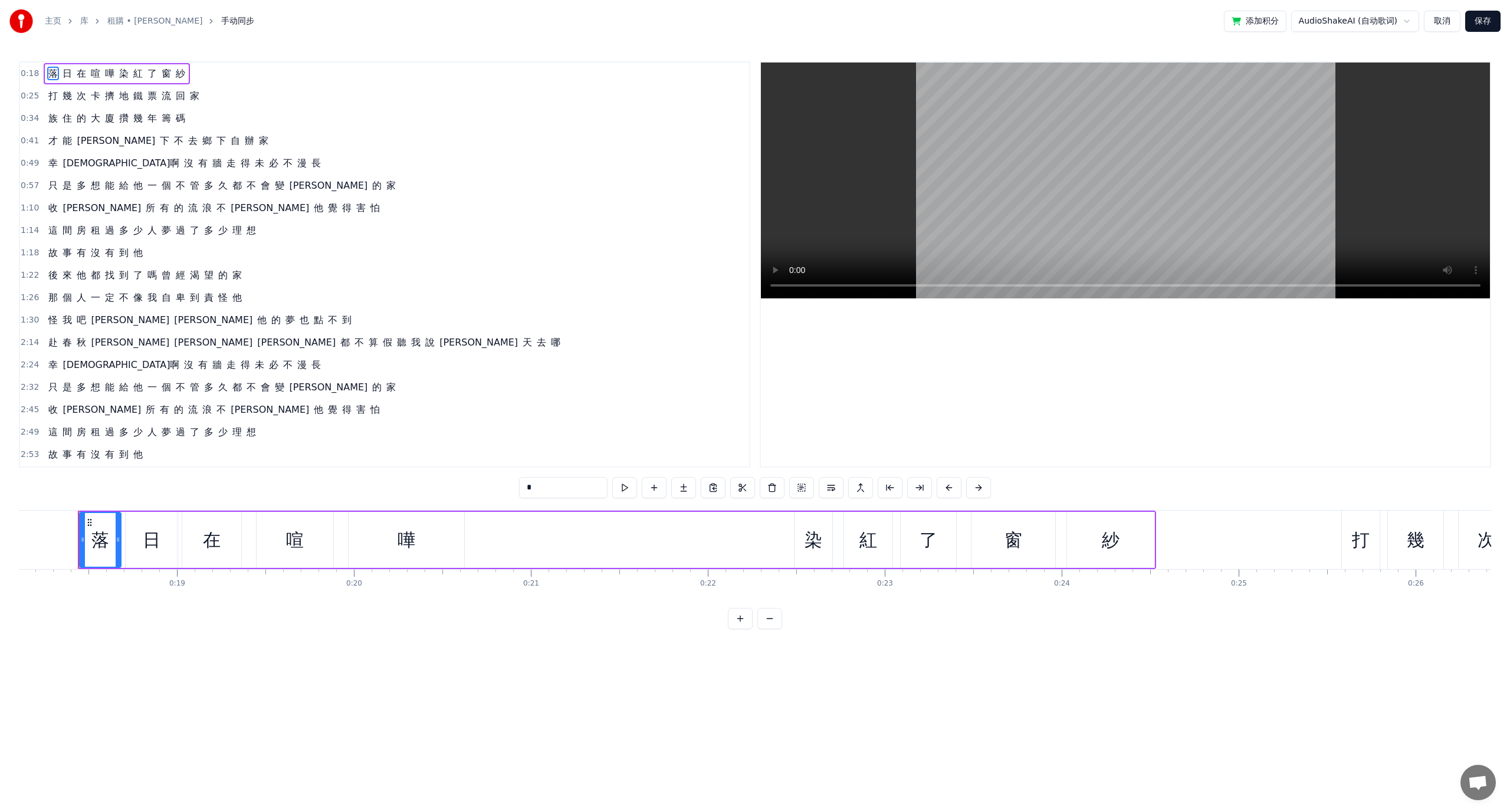
click at [1438, 19] on button "取消" at bounding box center [1442, 21] width 37 height 21
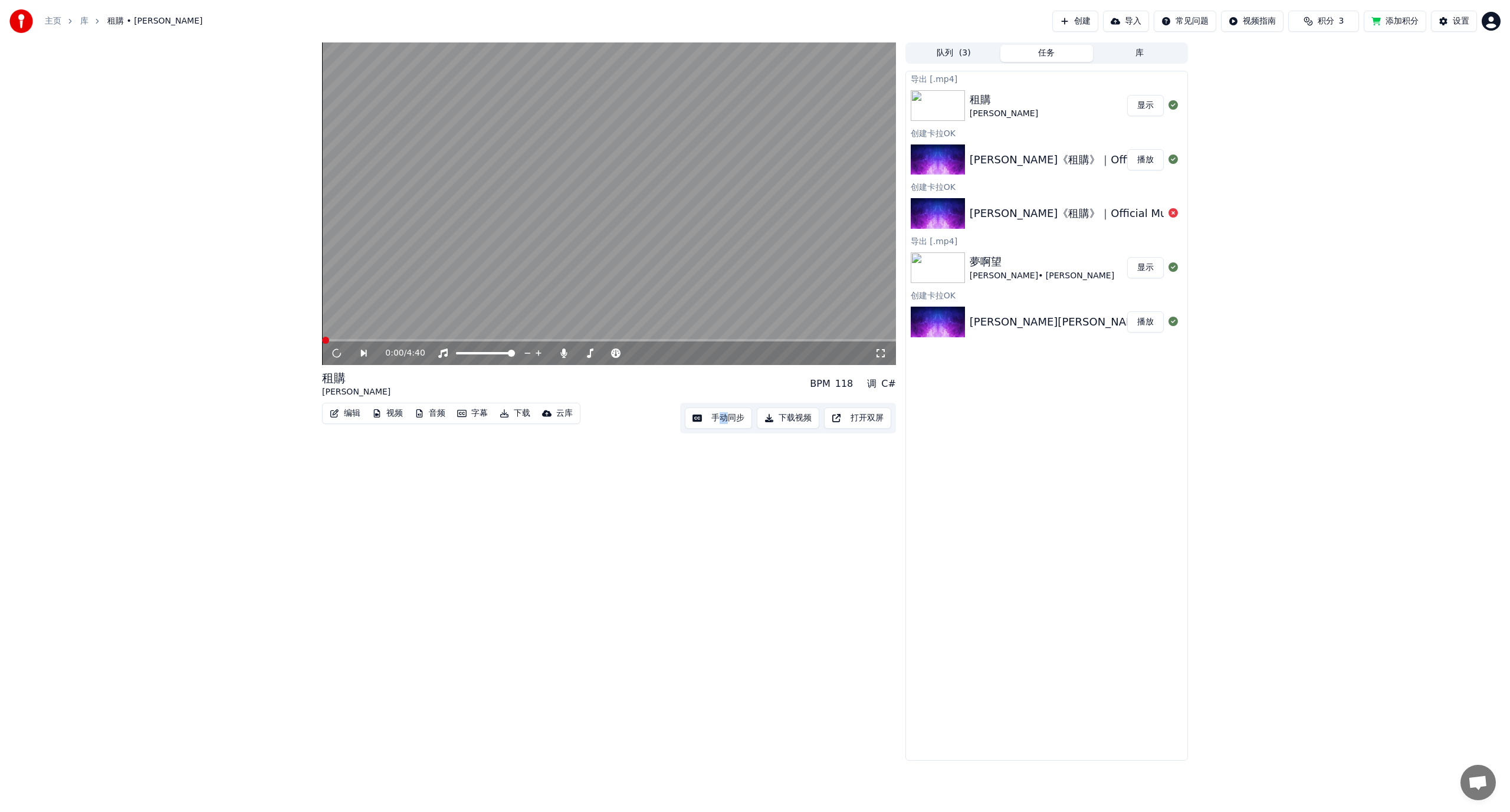
drag, startPoint x: 725, startPoint y: 599, endPoint x: 709, endPoint y: 594, distance: 16.8
click at [720, 602] on div "0:00 / 4:40 租購 [PERSON_NAME] Xue BPM 118 调 C# 编辑 视频 音频 字幕 下载 云库 手动同步 下载视频 打开双屏" at bounding box center [609, 401] width 574 height 718
click at [330, 359] on div "0:04 / 4:40" at bounding box center [609, 353] width 565 height 12
click at [333, 353] on icon at bounding box center [336, 353] width 6 height 7
click at [1027, 154] on div "[PERSON_NAME]《租購》｜Official Music Video" at bounding box center [1092, 160] width 245 height 16
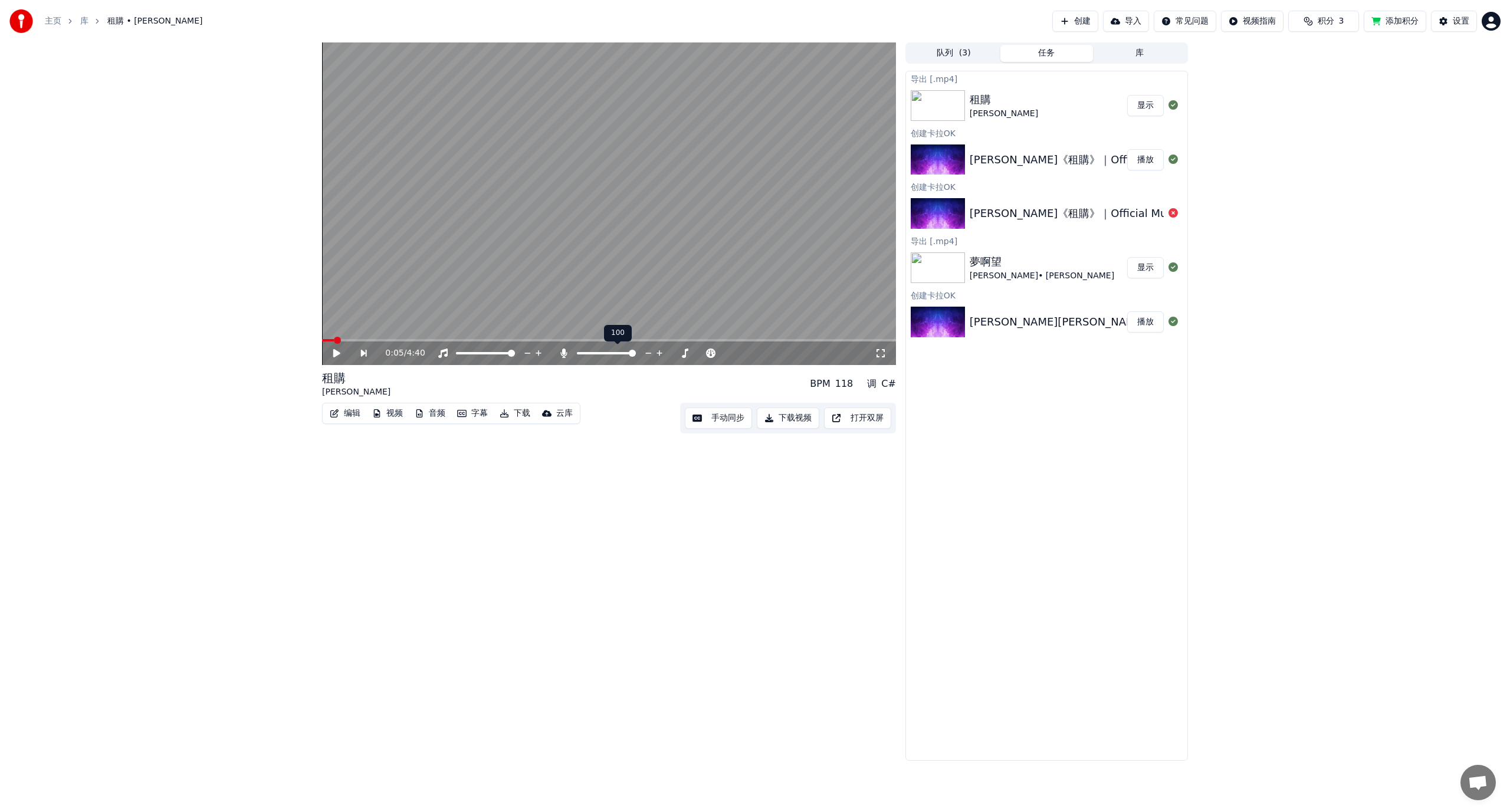
click at [576, 353] on div at bounding box center [617, 353] width 95 height 12
click at [593, 354] on span at bounding box center [585, 353] width 16 height 2
click at [577, 355] on span at bounding box center [580, 353] width 7 height 7
click at [337, 354] on icon at bounding box center [337, 353] width 7 height 8
click at [415, 339] on span at bounding box center [609, 340] width 574 height 2
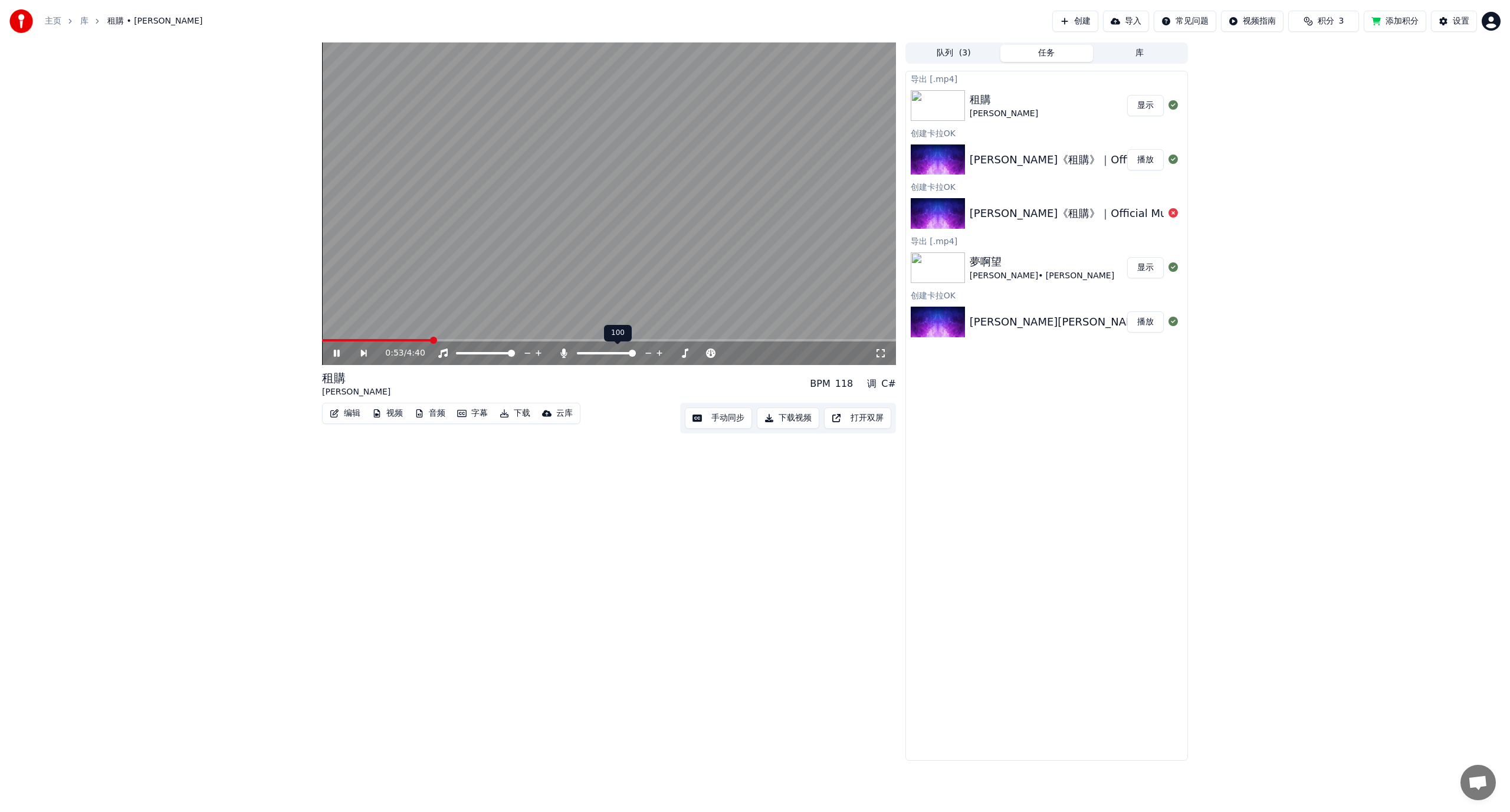
click at [636, 353] on span at bounding box center [632, 353] width 7 height 7
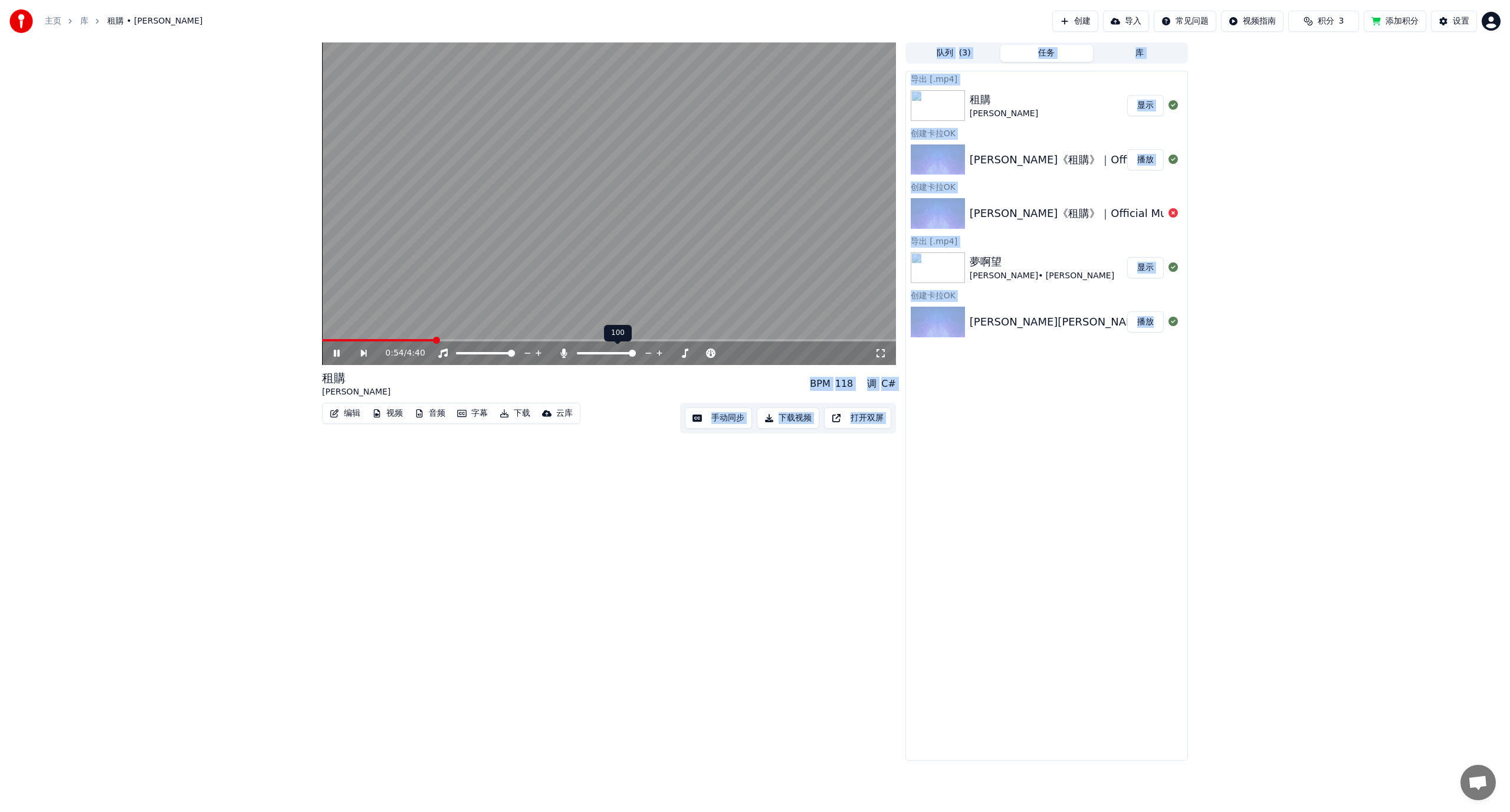
drag, startPoint x: 588, startPoint y: 350, endPoint x: 567, endPoint y: 353, distance: 21.2
click at [562, 352] on div at bounding box center [612, 353] width 107 height 12
click at [577, 354] on span at bounding box center [580, 353] width 7 height 7
click at [636, 353] on span at bounding box center [632, 353] width 7 height 7
click at [577, 354] on span at bounding box center [580, 353] width 7 height 7
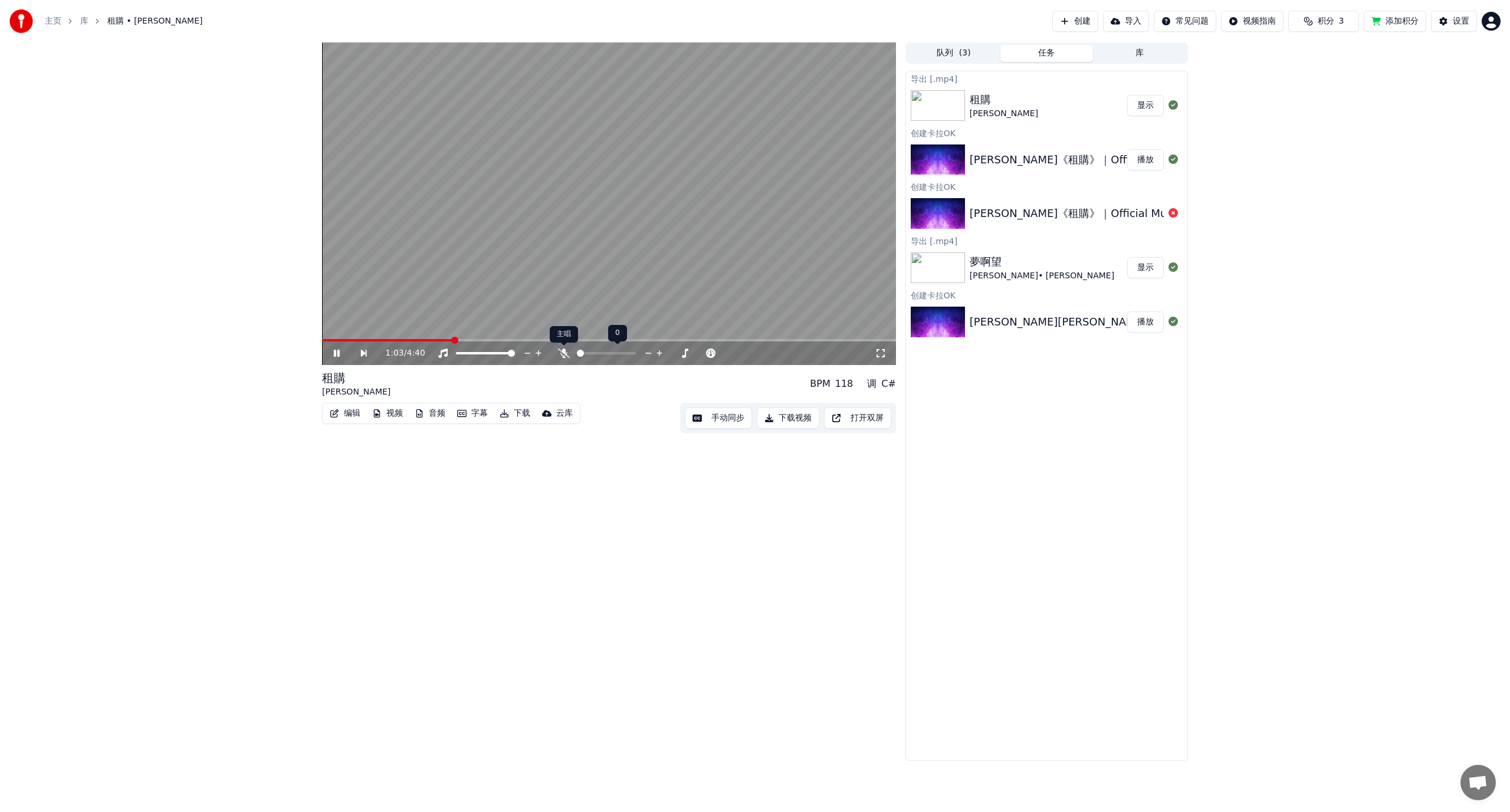
click at [565, 353] on icon at bounding box center [564, 354] width 12 height 10
click at [441, 353] on icon at bounding box center [443, 354] width 10 height 10
click at [441, 352] on icon at bounding box center [443, 354] width 12 height 10
click at [666, 516] on div "1:17 / 4:40 租購 [PERSON_NAME] Xue BPM 118 调 C# 编辑 视频 音频 字幕 下载 云库 手动同步 下载视频 打开双屏" at bounding box center [609, 401] width 574 height 718
click at [1027, 159] on div "[PERSON_NAME]《租購》｜Official Music Video" at bounding box center [1092, 160] width 245 height 16
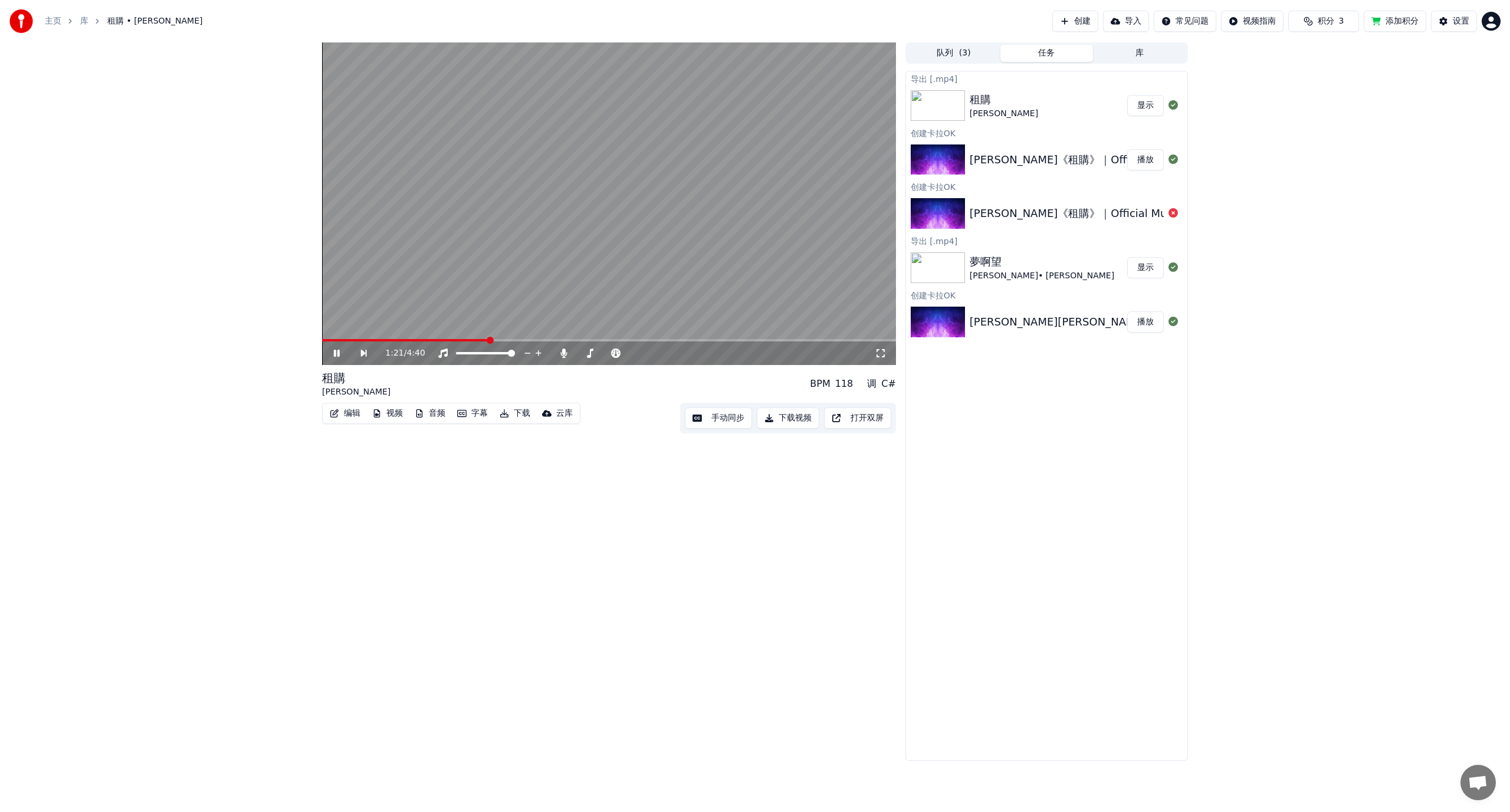
click at [1025, 98] on div "租購" at bounding box center [1004, 100] width 68 height 16
click at [1147, 104] on button "显示" at bounding box center [1145, 105] width 37 height 21
click at [1138, 105] on button "显示" at bounding box center [1145, 105] width 37 height 21
click at [1147, 105] on button "显示" at bounding box center [1145, 105] width 37 height 21
click at [1147, 106] on button "显示" at bounding box center [1145, 105] width 37 height 21
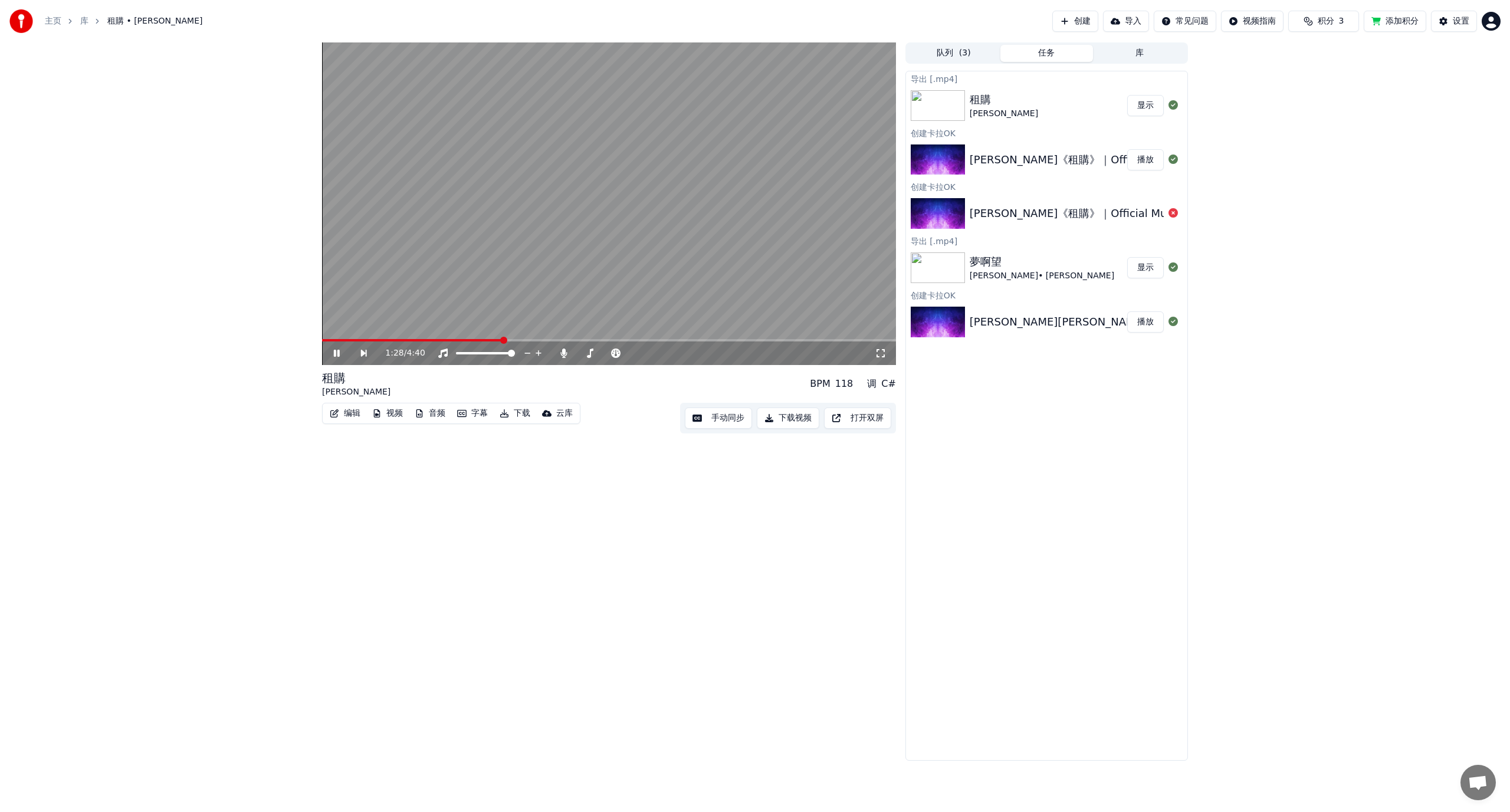
click at [1147, 106] on button "显示" at bounding box center [1145, 105] width 37 height 21
click at [1133, 106] on button "显示" at bounding box center [1145, 105] width 37 height 21
click at [1134, 106] on button "显示" at bounding box center [1145, 105] width 37 height 21
click at [1134, 105] on button "显示" at bounding box center [1145, 105] width 37 height 21
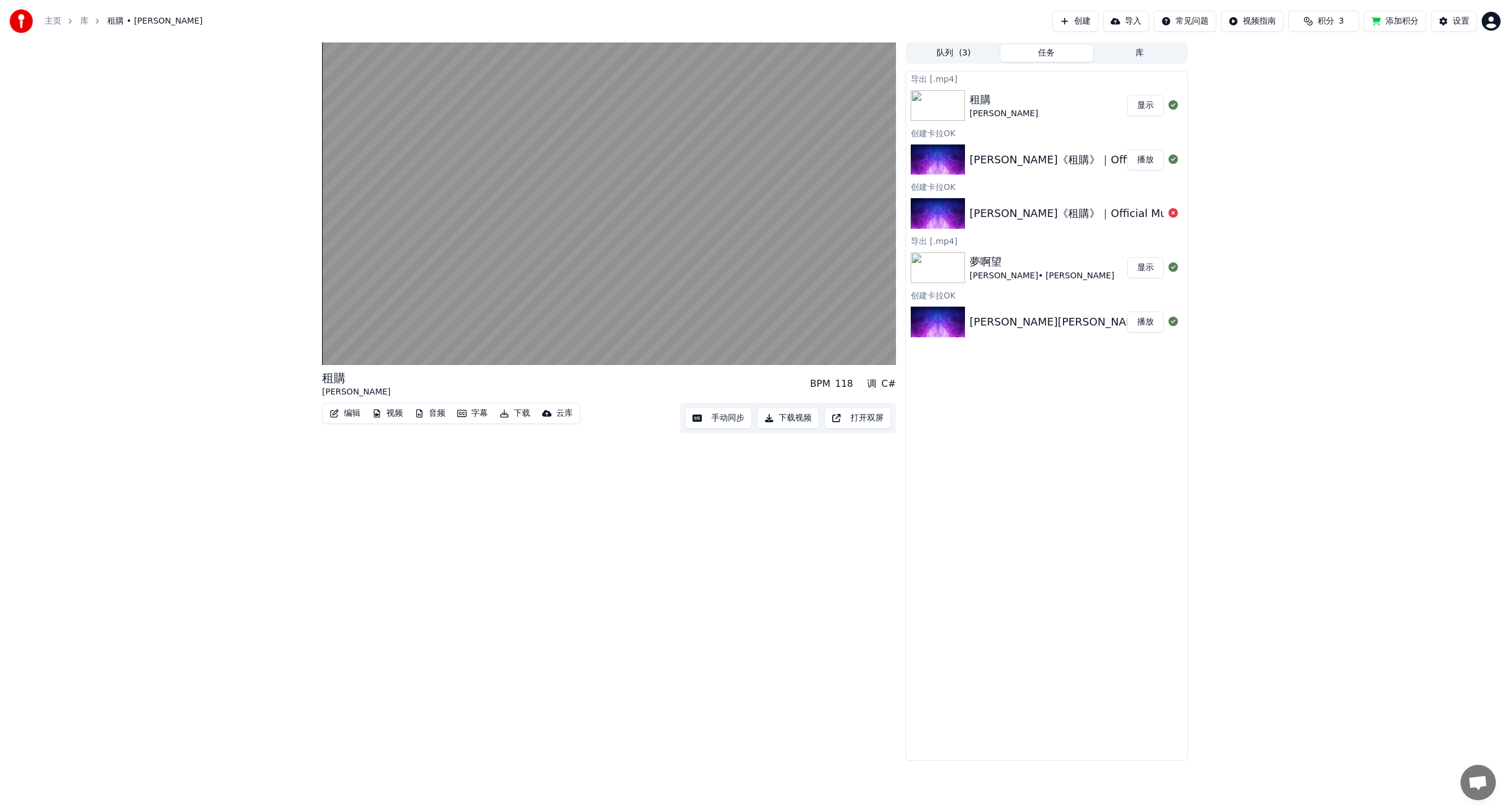
click at [1140, 265] on button "显示" at bounding box center [1145, 268] width 37 height 21
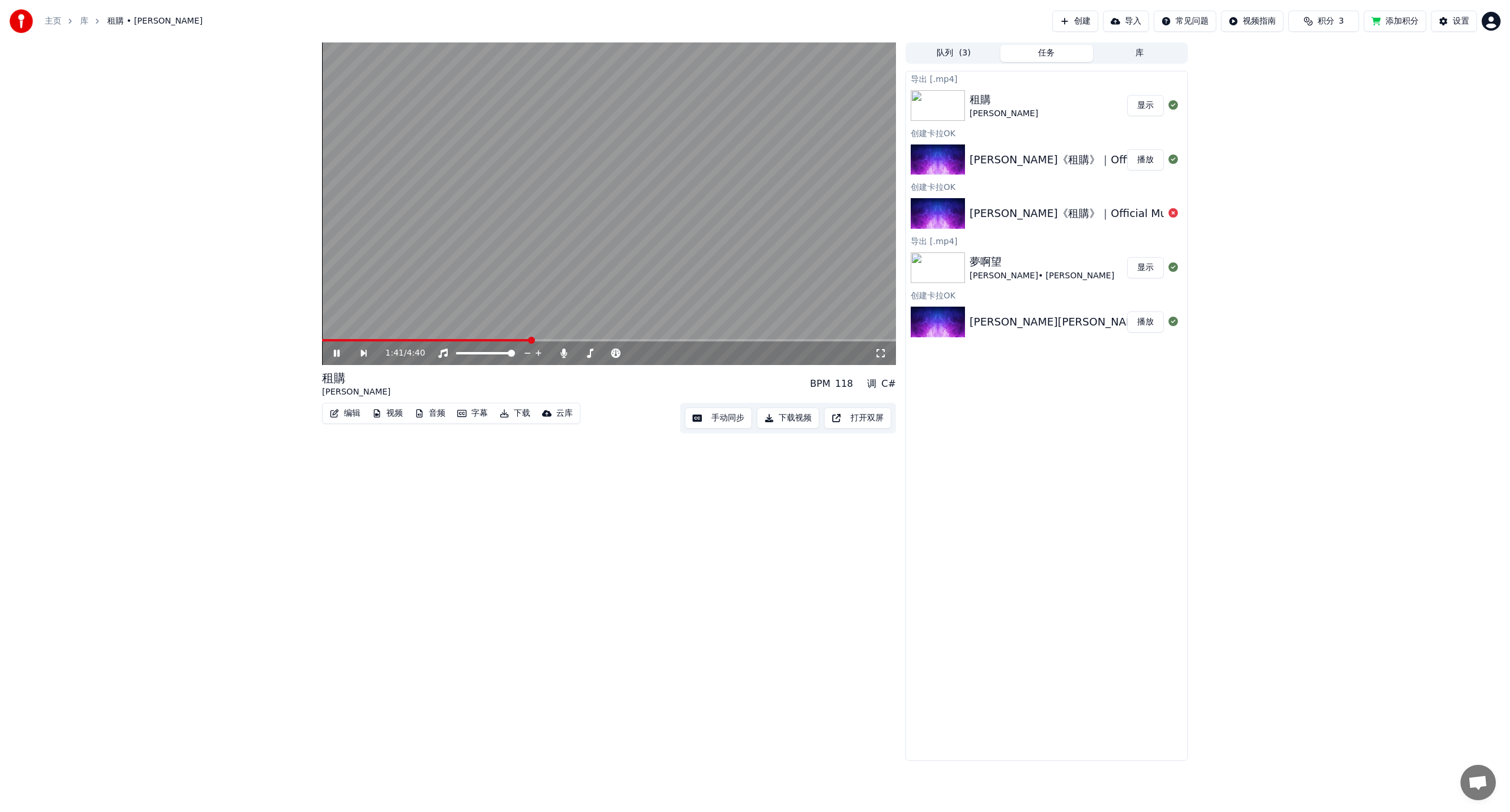
click at [579, 80] on video at bounding box center [609, 204] width 574 height 323
click at [1022, 103] on div "租購" at bounding box center [1004, 100] width 68 height 16
click at [1017, 122] on div "租購 [PERSON_NAME] Xue 显示" at bounding box center [1046, 105] width 282 height 40
click at [1017, 110] on div "[PERSON_NAME]" at bounding box center [1004, 114] width 68 height 12
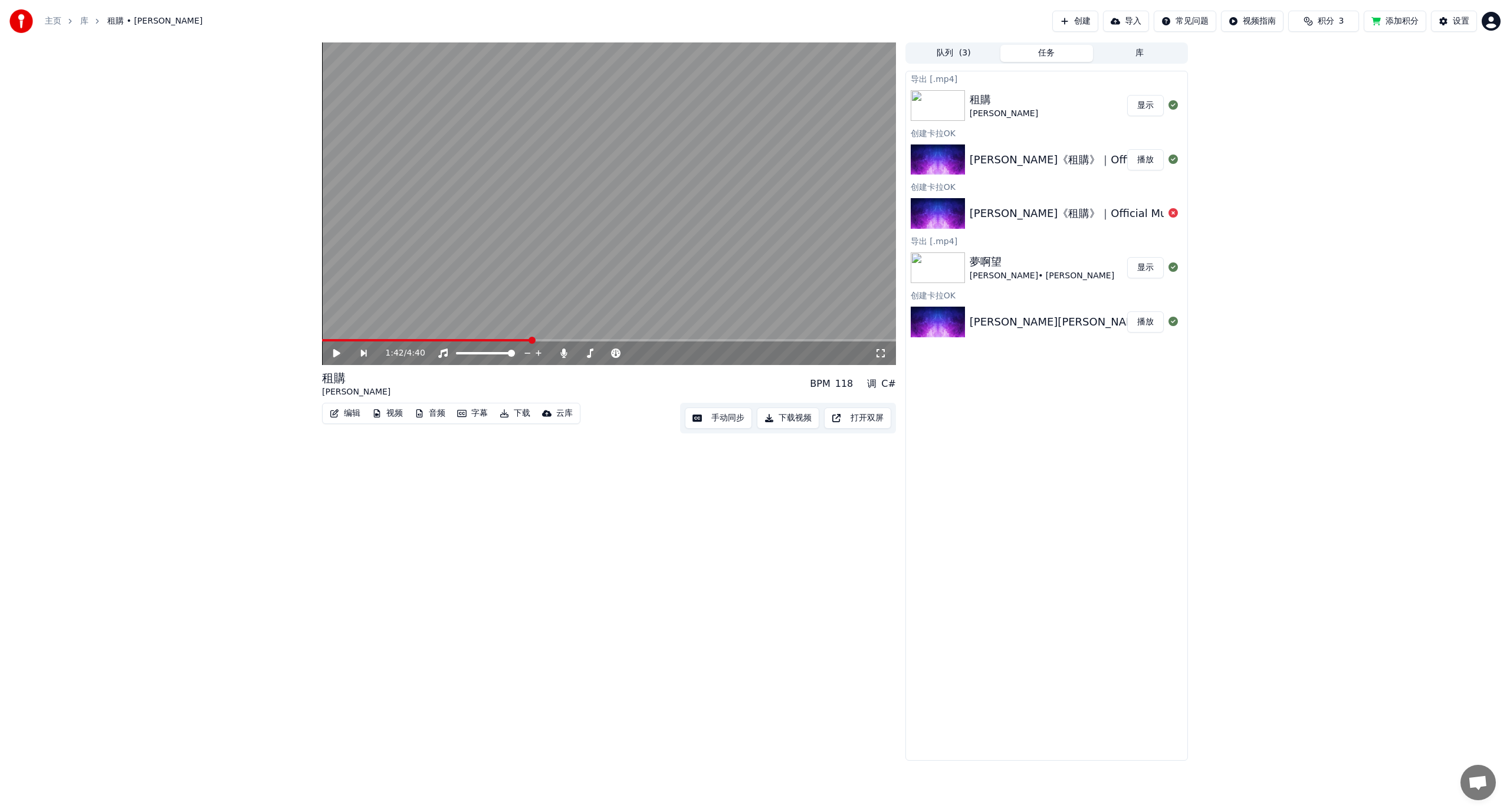
click at [1017, 110] on div "[PERSON_NAME]" at bounding box center [1004, 114] width 68 height 12
click at [1144, 102] on button "显示" at bounding box center [1145, 105] width 37 height 21
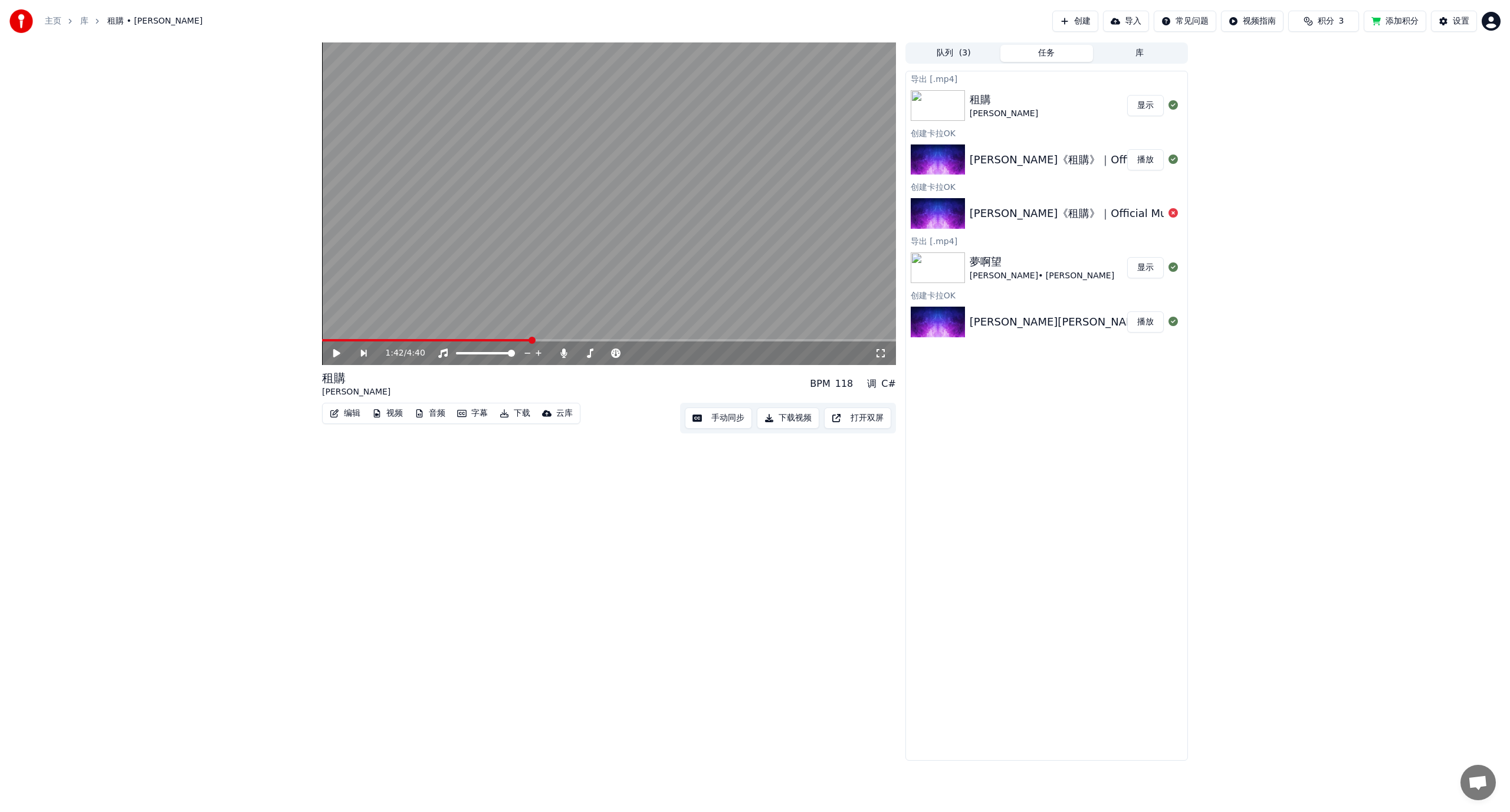
drag, startPoint x: 1144, startPoint y: 104, endPoint x: 1125, endPoint y: 104, distance: 19.0
click at [1143, 104] on button "显示" at bounding box center [1145, 105] width 37 height 21
click at [1083, 105] on div "租購 [PERSON_NAME]" at bounding box center [1048, 105] width 157 height 28
click at [781, 420] on button "下载视频" at bounding box center [788, 418] width 62 height 21
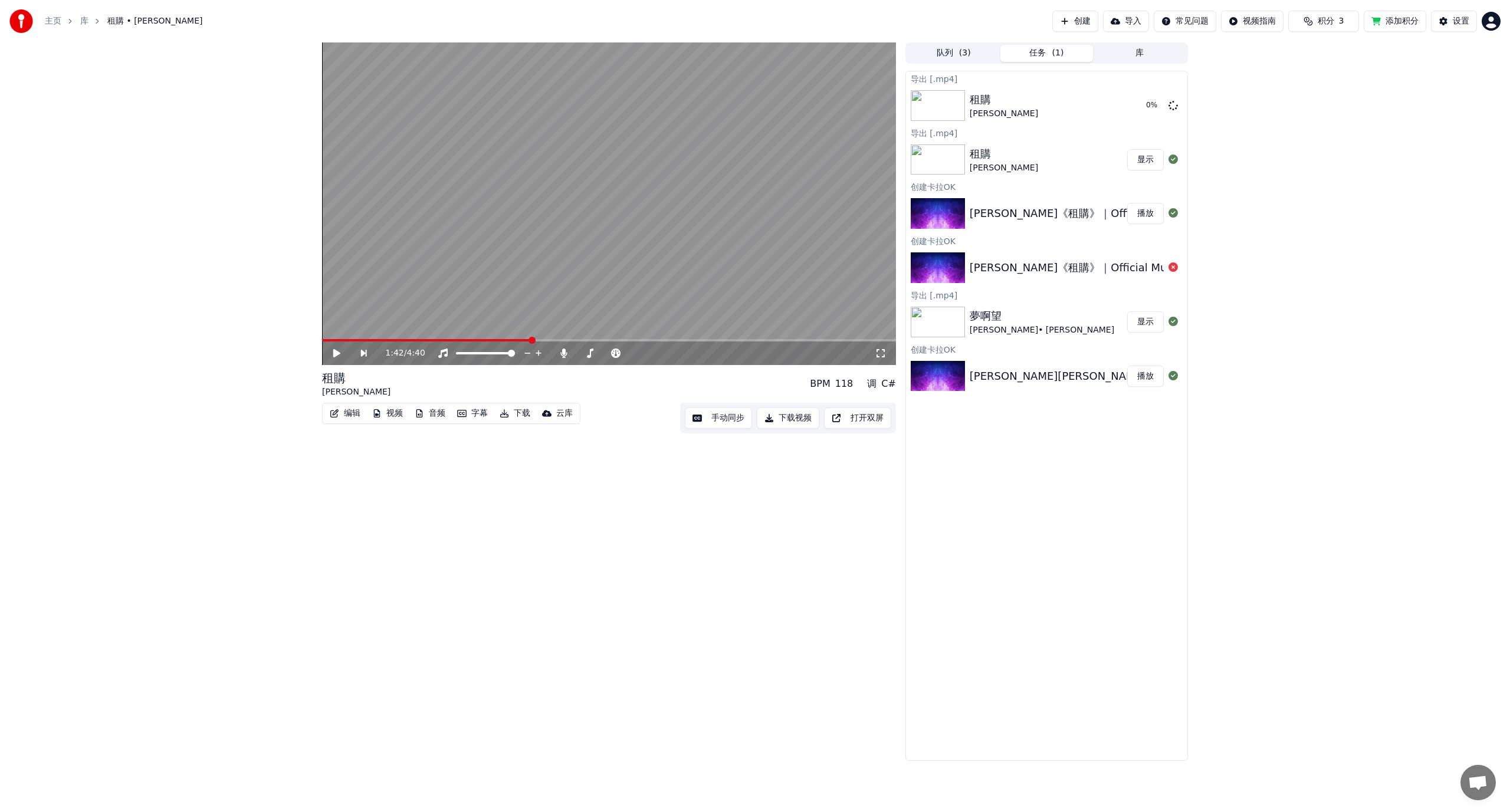
click at [485, 470] on div "1:42 / 4:40 租購 [PERSON_NAME] Xue BPM 118 调 C# 编辑 视频 音频 字幕 下载 云库 手动同步 下载视频 打开双屏" at bounding box center [609, 401] width 574 height 718
click at [339, 352] on icon at bounding box center [345, 354] width 27 height 10
click at [593, 351] on div at bounding box center [617, 353] width 95 height 12
click at [574, 339] on span at bounding box center [609, 340] width 574 height 2
click at [622, 340] on span at bounding box center [621, 340] width 7 height 7
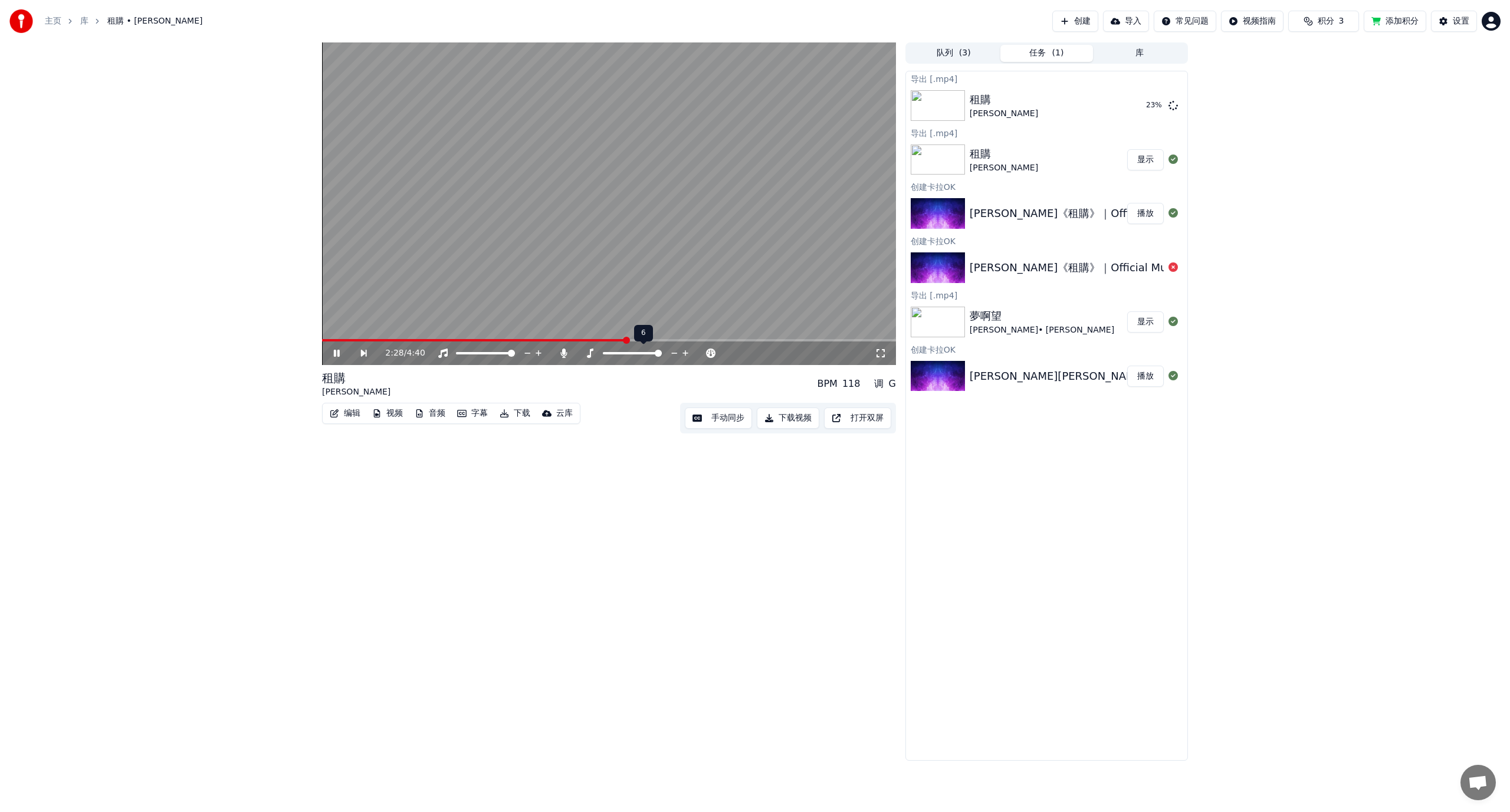
click at [662, 353] on span at bounding box center [658, 353] width 7 height 7
click at [675, 352] on icon at bounding box center [674, 353] width 11 height 12
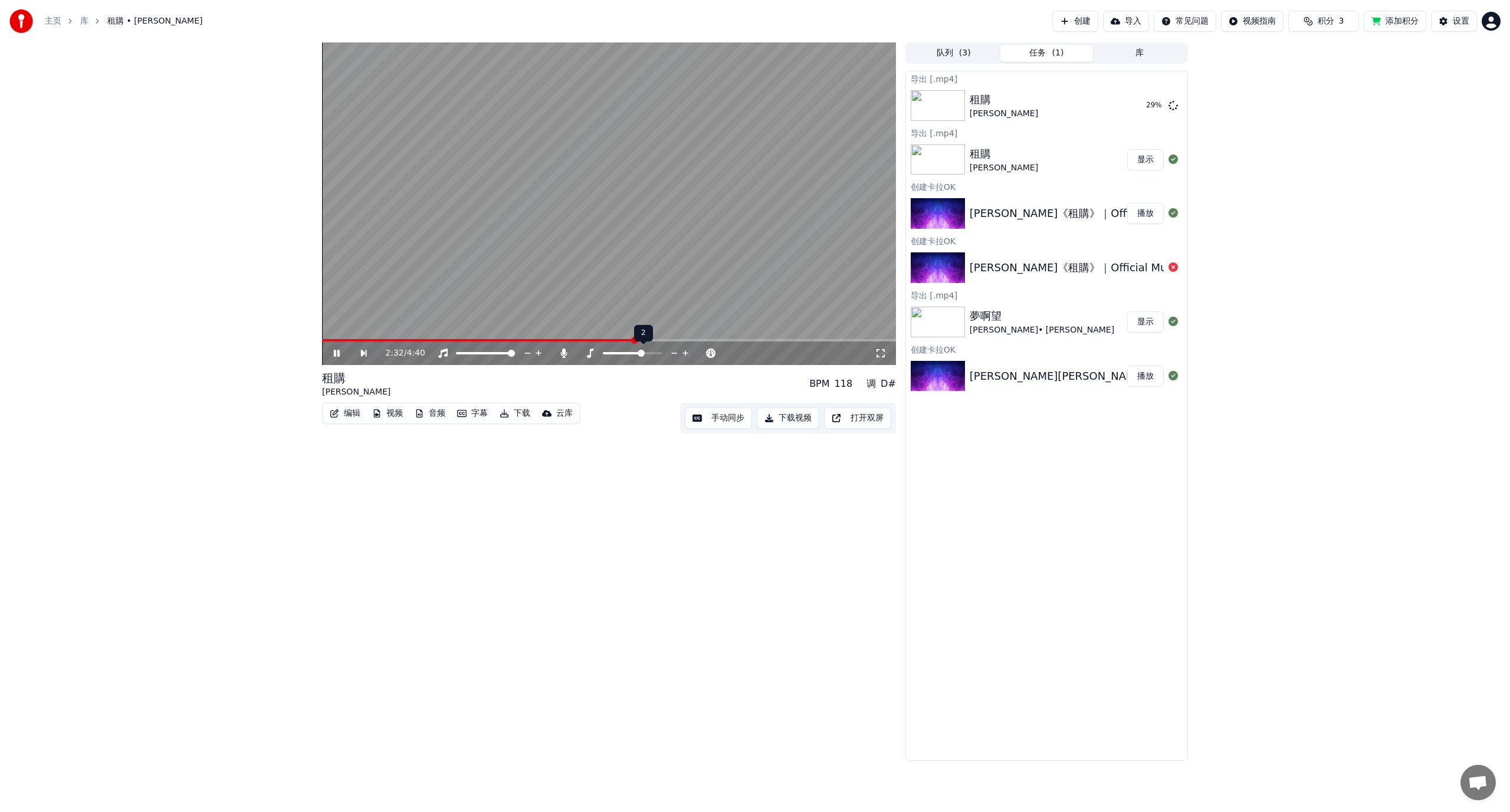
click at [675, 352] on icon at bounding box center [674, 353] width 11 height 12
click at [577, 354] on span at bounding box center [580, 353] width 7 height 7
click at [1026, 380] on div "[PERSON_NAME][PERSON_NAME]【夢啊望】Official Music Video《角頭－鬥陣欸》電影片" at bounding box center [1194, 376] width 450 height 16
click at [333, 353] on icon at bounding box center [345, 354] width 27 height 10
click at [1045, 378] on div "[PERSON_NAME][PERSON_NAME]【夢啊望】Official Music Video《角頭－鬥陣欸》電影片" at bounding box center [1194, 376] width 450 height 16
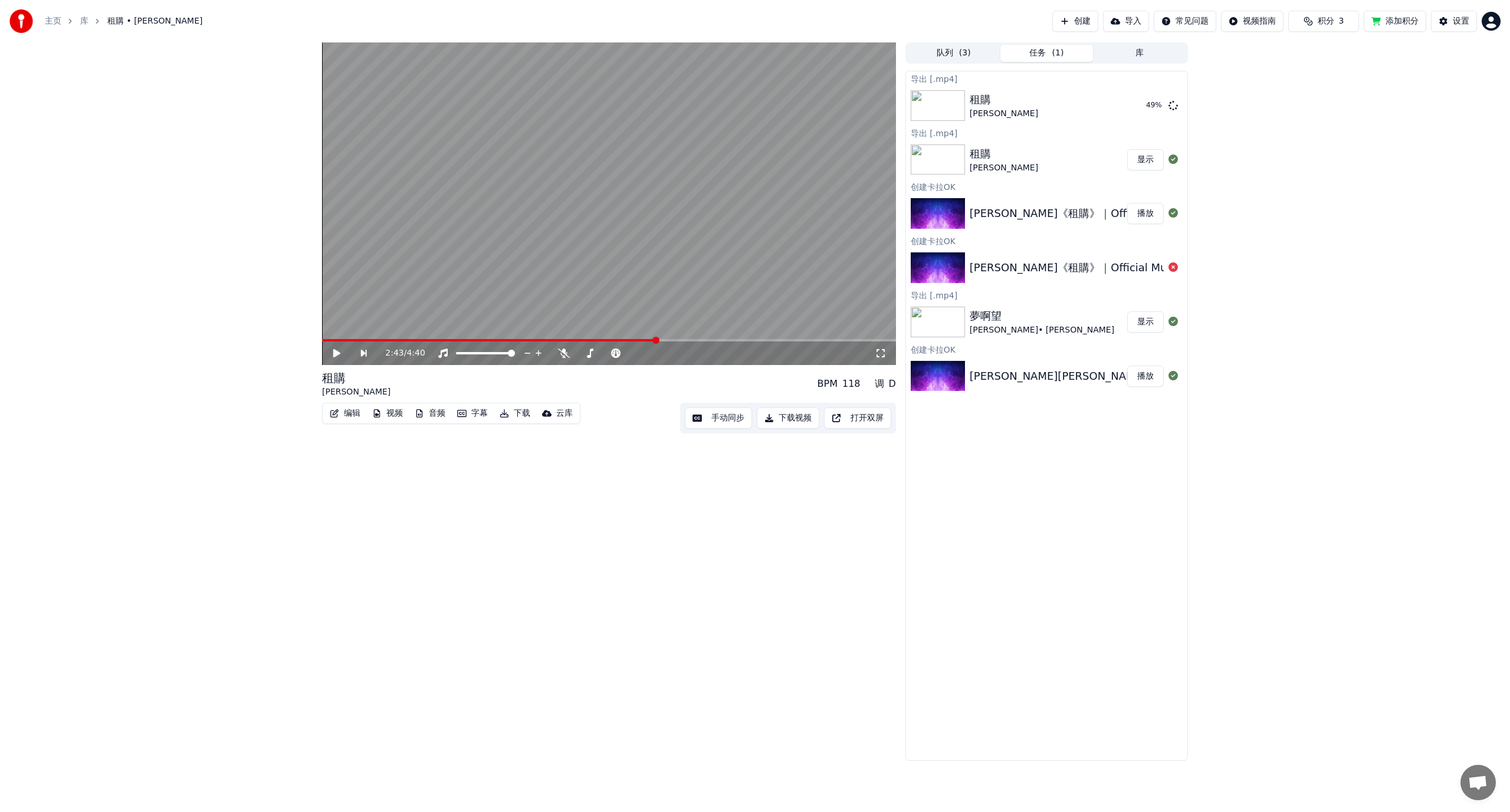
click at [1147, 376] on button "播放" at bounding box center [1145, 376] width 37 height 21
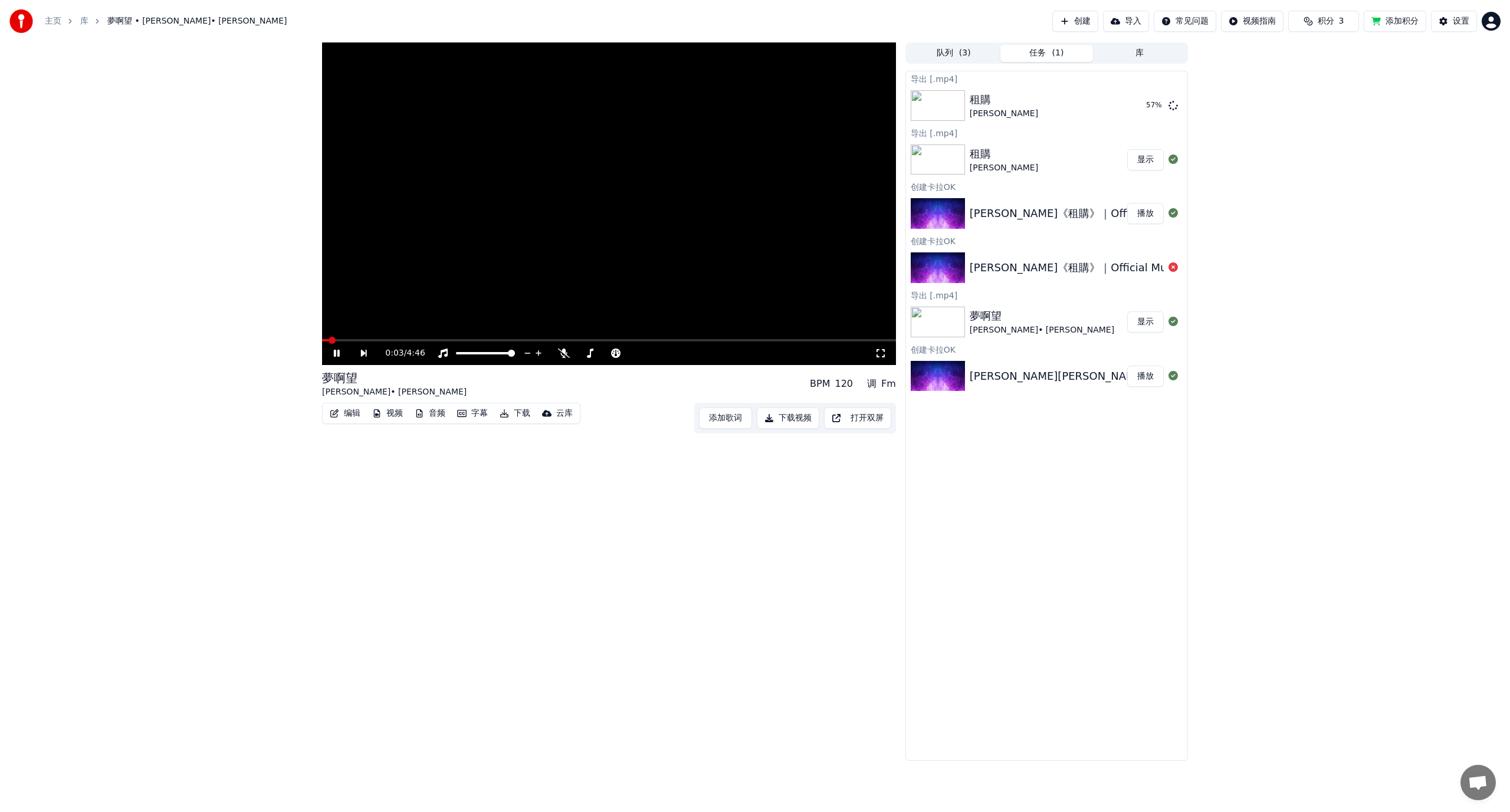
click at [1138, 320] on button "显示" at bounding box center [1145, 322] width 37 height 21
click at [1014, 321] on div "夢啊望" at bounding box center [1042, 316] width 144 height 16
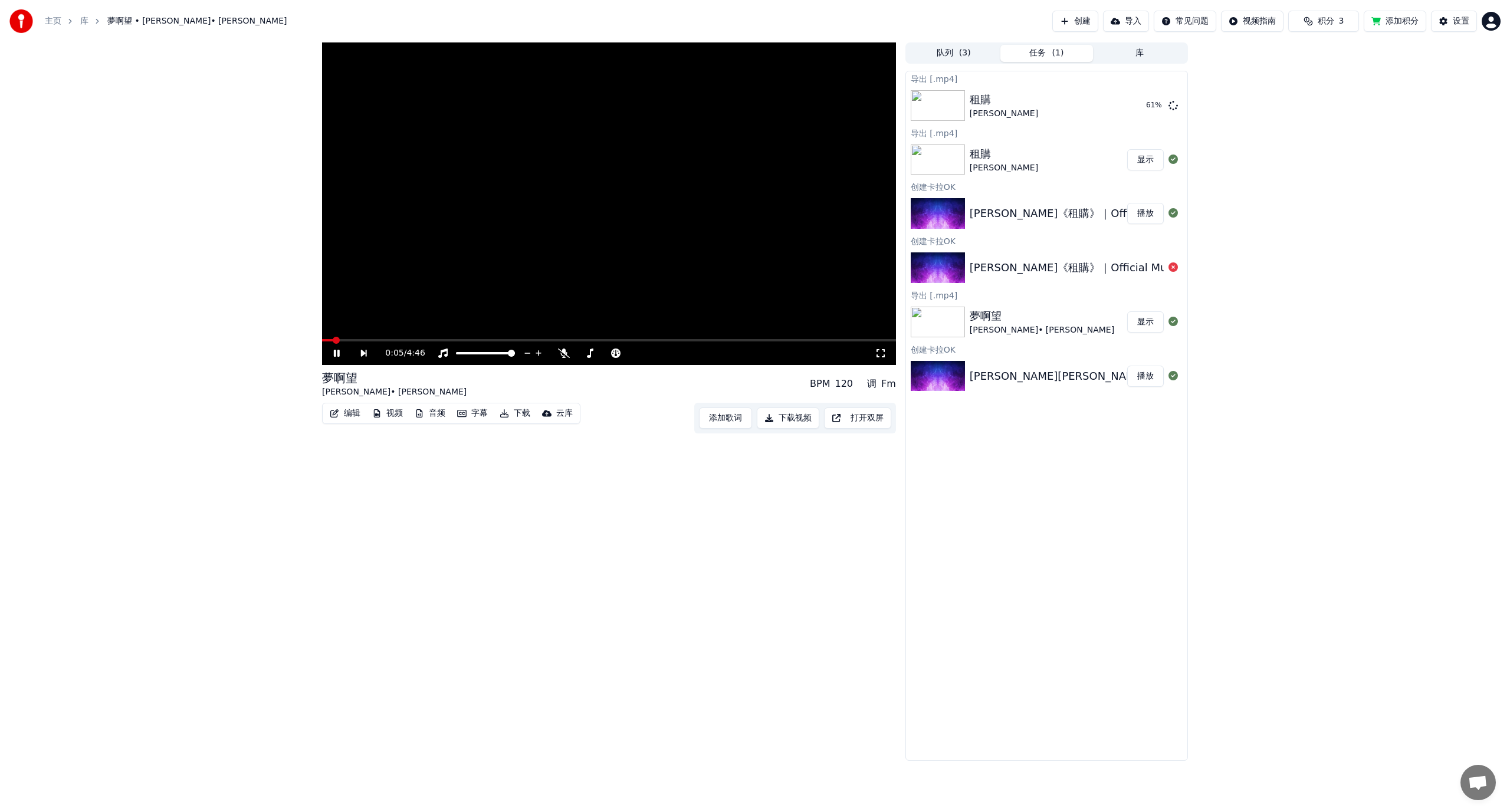
click at [1014, 321] on div "夢啊望" at bounding box center [1042, 316] width 144 height 16
click at [1064, 103] on div "租購 [PERSON_NAME]" at bounding box center [1046, 105] width 153 height 28
click at [339, 351] on icon at bounding box center [336, 353] width 6 height 7
click at [953, 53] on button "队列 ( 3 )" at bounding box center [953, 53] width 93 height 17
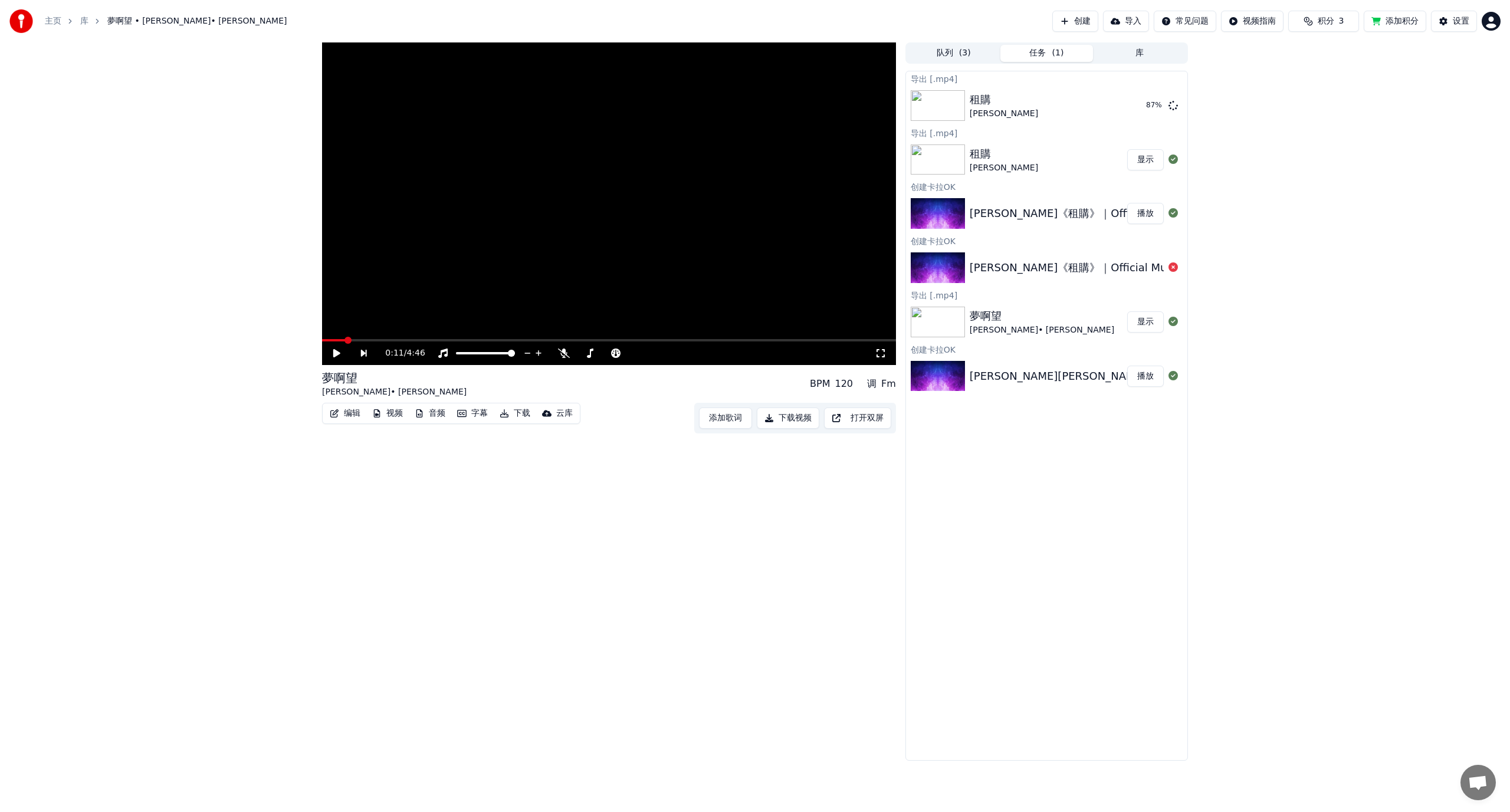
click at [1034, 54] on button "任务 ( 1 )" at bounding box center [1047, 53] width 93 height 17
click at [1150, 107] on button "显示" at bounding box center [1145, 105] width 37 height 21
click at [1142, 97] on button "显示" at bounding box center [1145, 105] width 37 height 21
click at [1141, 107] on button "显示" at bounding box center [1145, 105] width 37 height 21
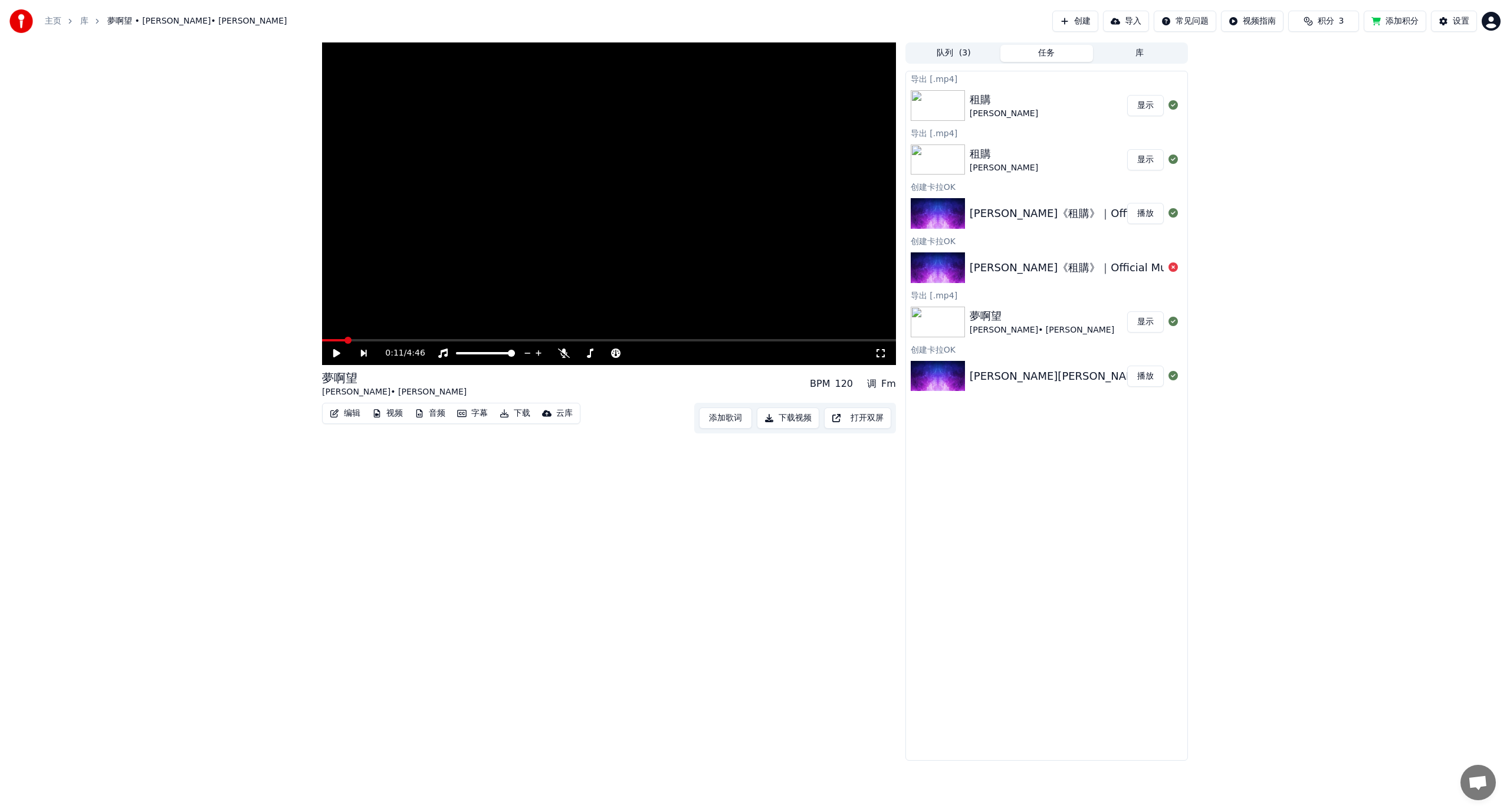
click at [1141, 108] on button "显示" at bounding box center [1145, 105] width 37 height 21
click at [1140, 108] on button "显示" at bounding box center [1145, 105] width 37 height 21
drag, startPoint x: 1089, startPoint y: 484, endPoint x: 1100, endPoint y: 484, distance: 11.0
click at [1089, 484] on div "导出 [.mp4] 租購 [PERSON_NAME] Xue 显示 导出 [.mp4] 租購 [PERSON_NAME] Xue 显示 创建[PERSON_N…" at bounding box center [1047, 415] width 282 height 690
click at [1050, 160] on div "租購 [PERSON_NAME]" at bounding box center [1048, 160] width 157 height 28
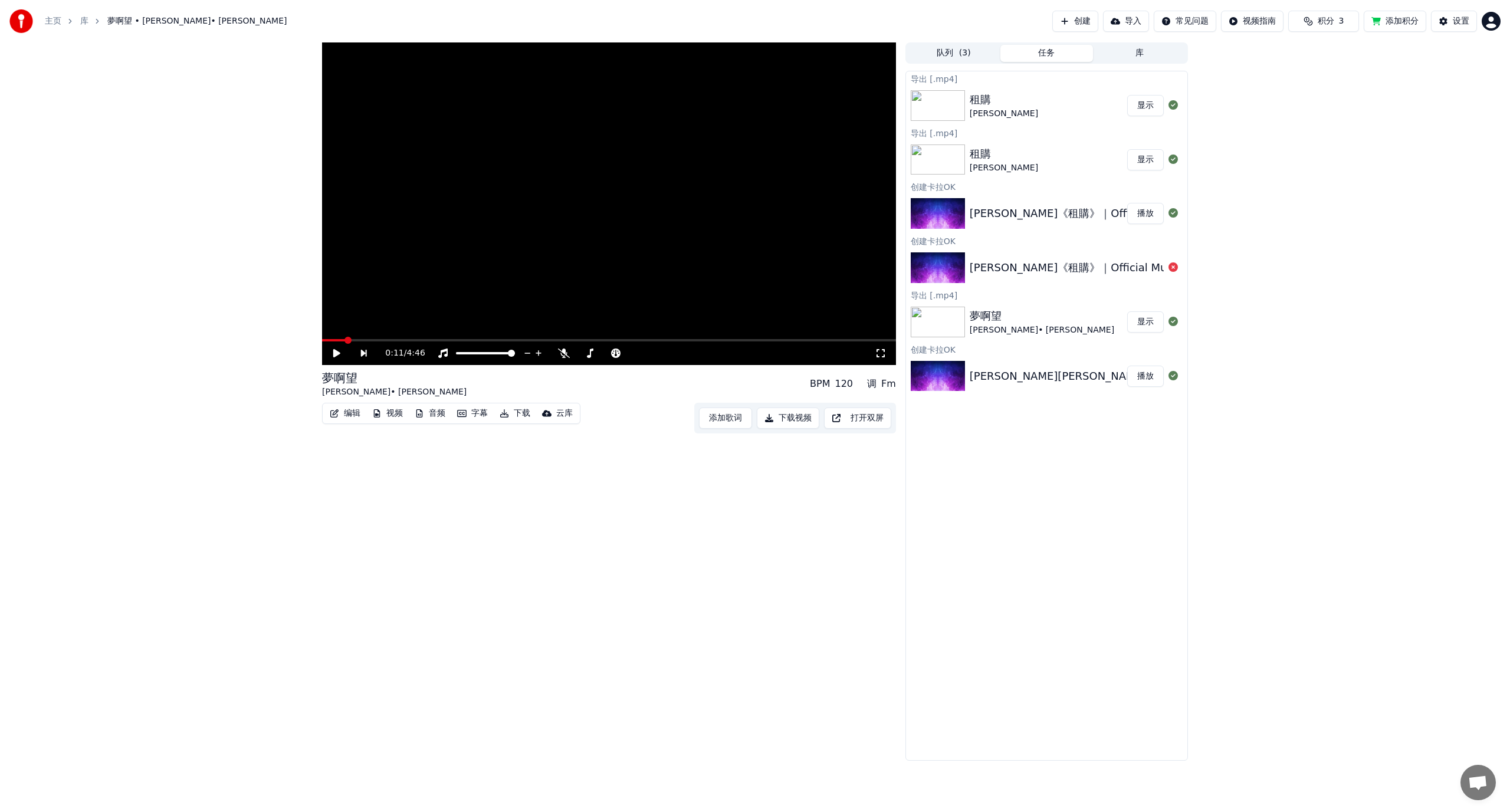
click at [1144, 158] on button "显示" at bounding box center [1145, 160] width 37 height 21
click at [1139, 213] on button "播放" at bounding box center [1145, 213] width 37 height 21
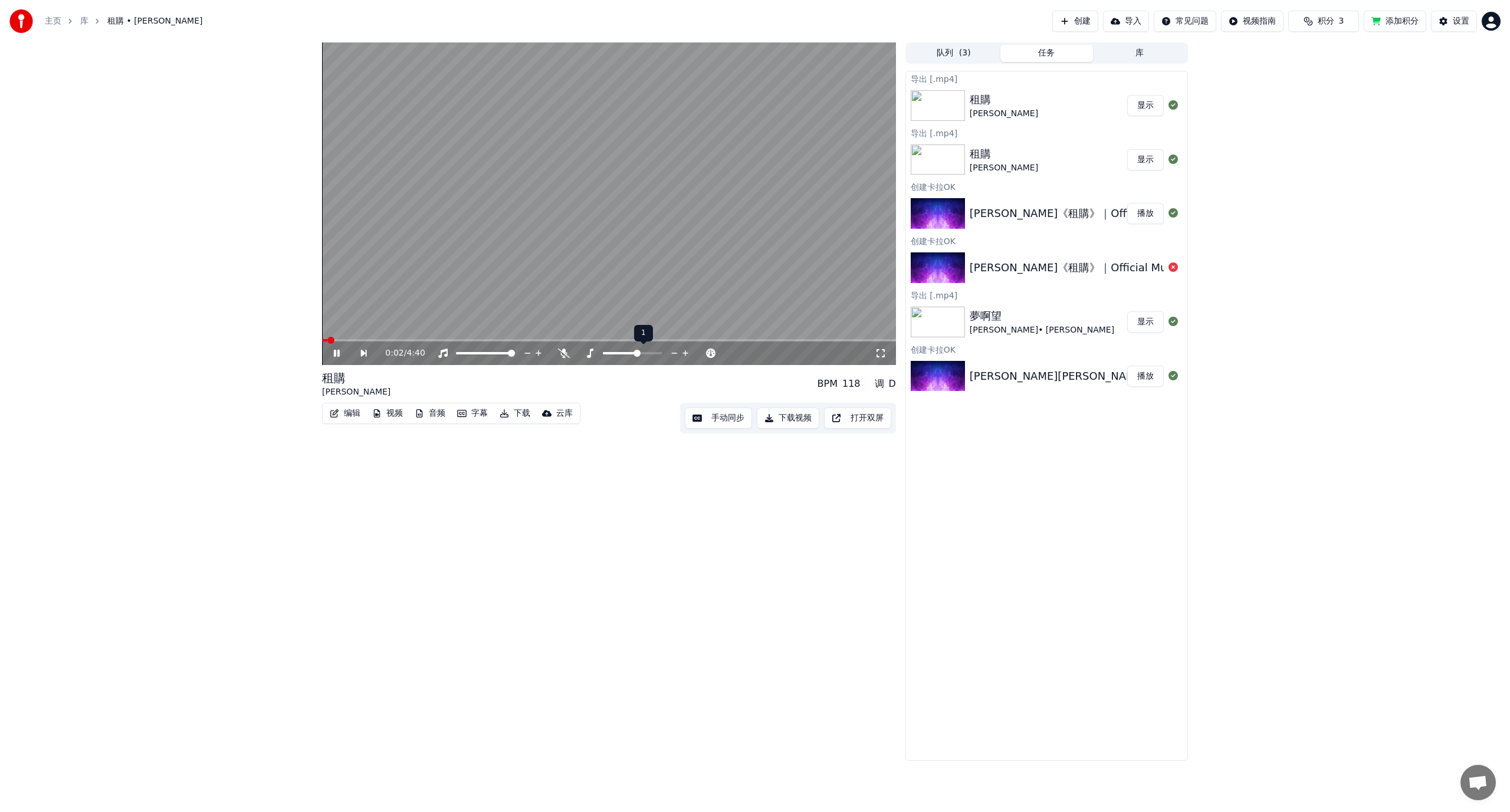
click at [674, 352] on icon at bounding box center [674, 353] width 11 height 12
click at [609, 357] on span at bounding box center [613, 353] width 7 height 7
click at [398, 337] on video at bounding box center [609, 204] width 574 height 323
click at [393, 340] on span at bounding box center [609, 340] width 574 height 2
click at [329, 356] on div "0:35 / 4:40" at bounding box center [609, 353] width 565 height 12
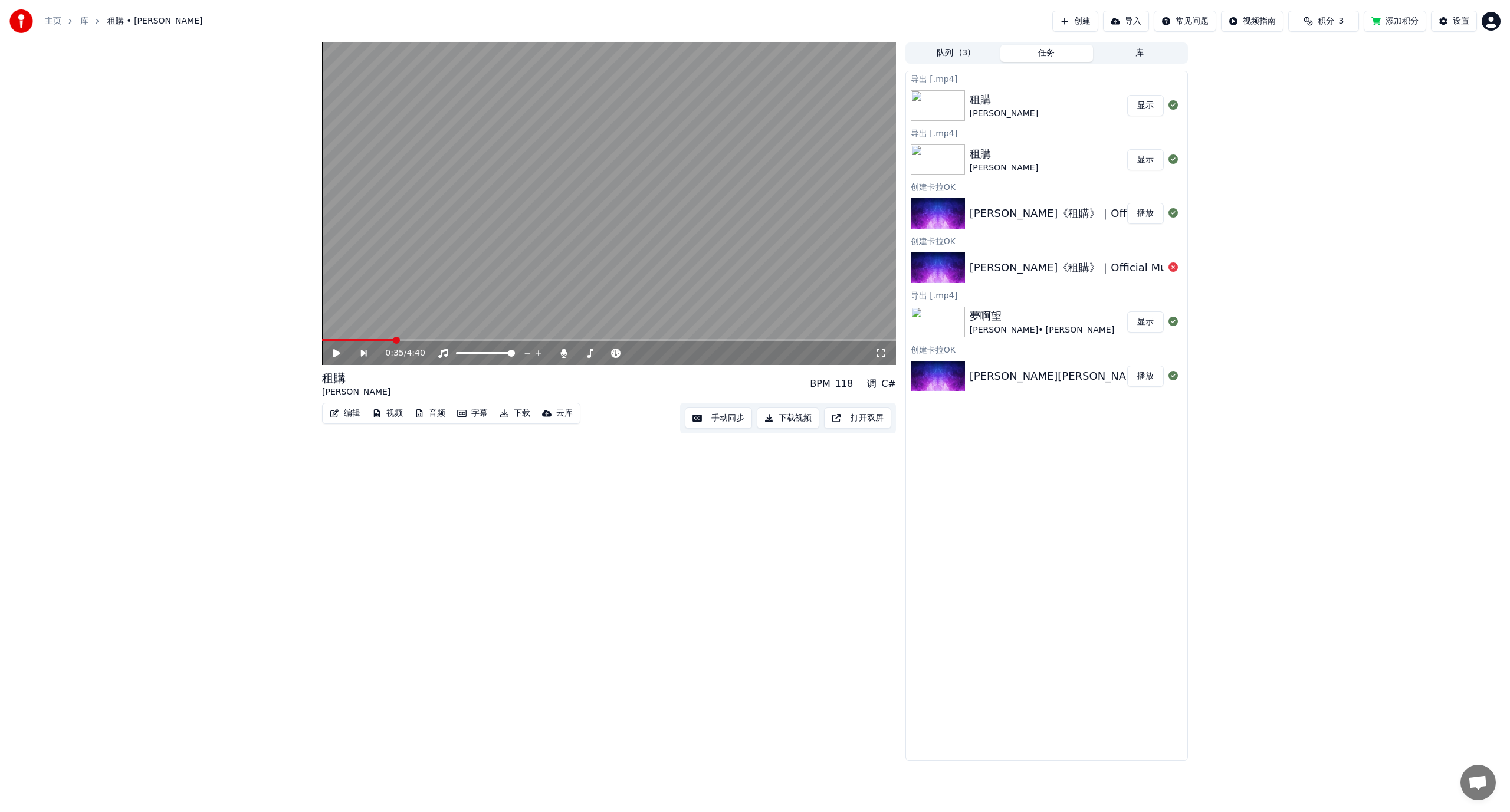
click at [339, 350] on icon at bounding box center [345, 354] width 27 height 10
click at [636, 354] on span at bounding box center [632, 353] width 7 height 7
click at [577, 352] on span at bounding box center [580, 353] width 7 height 7
click at [636, 353] on span at bounding box center [632, 353] width 7 height 7
click at [560, 552] on div "0:48 / 4:40 租購 [PERSON_NAME] Xue BPM 118 调 C# 编辑 视频 音频 字幕 下载 云库 手动同步 下载视频 打开双屏" at bounding box center [609, 401] width 574 height 718
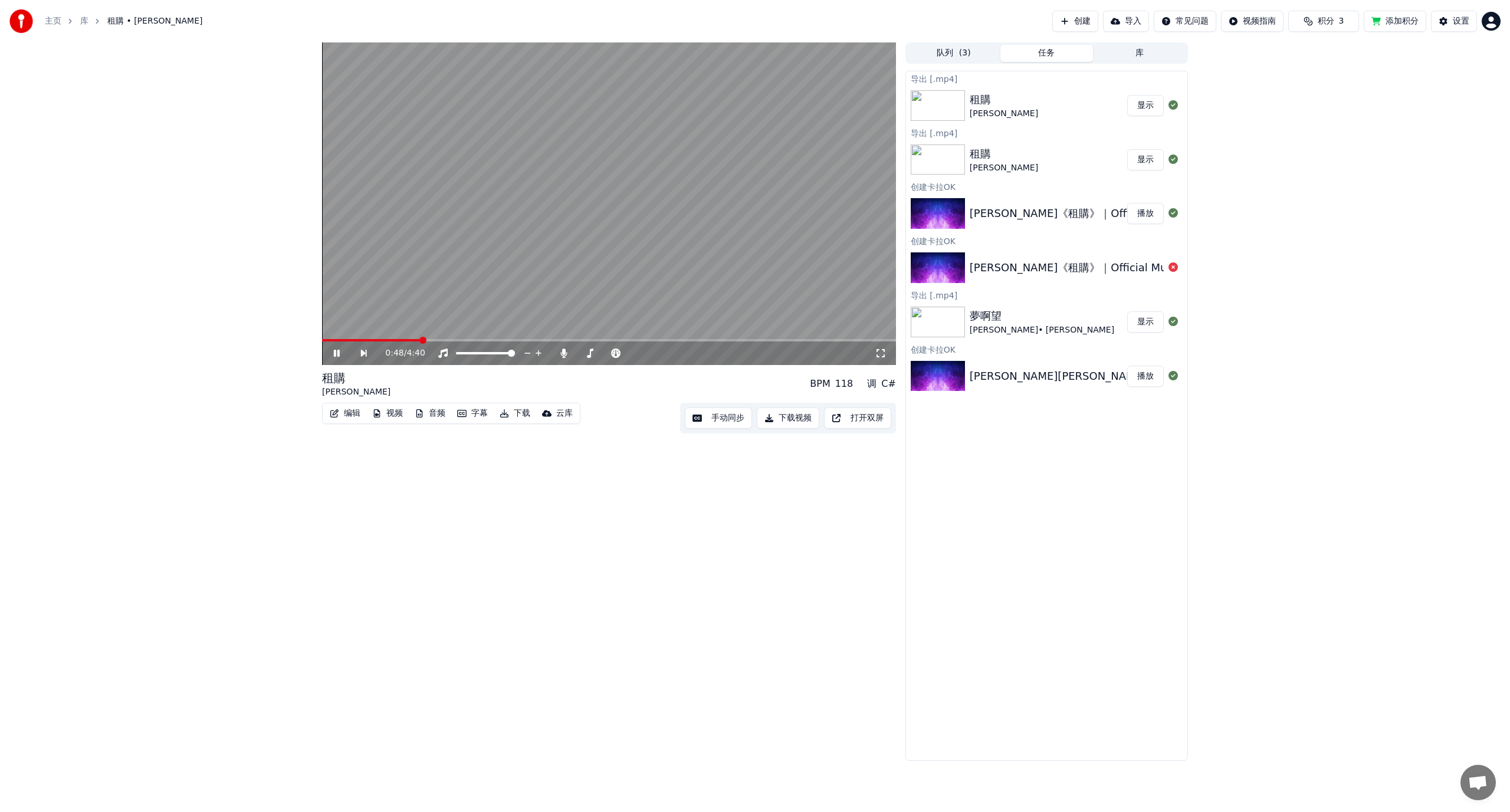
click at [588, 185] on video at bounding box center [609, 204] width 574 height 323
click at [467, 410] on button "字幕" at bounding box center [472, 413] width 40 height 16
click at [515, 545] on div "导入字幕" at bounding box center [531, 543] width 111 height 12
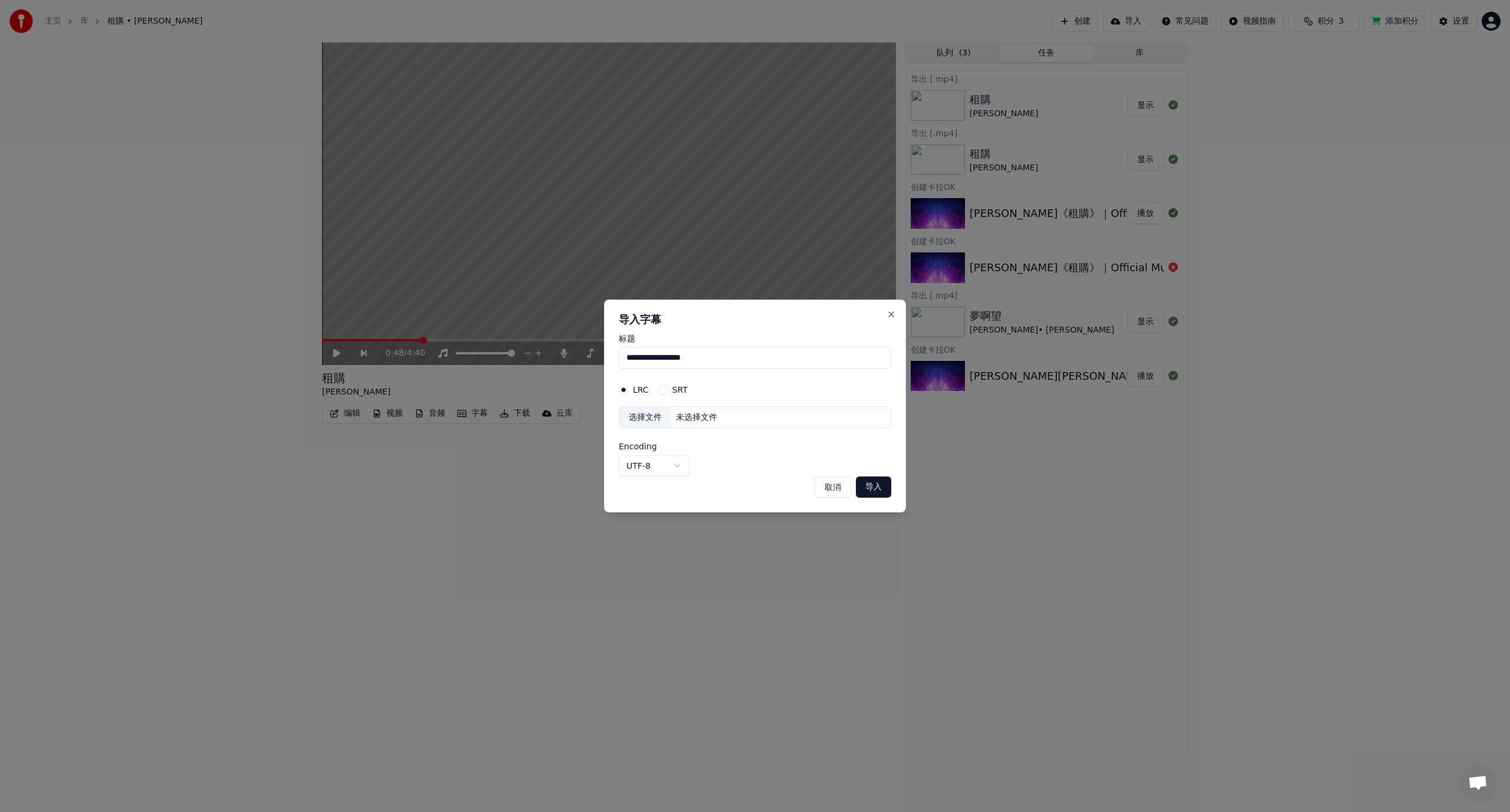
click at [673, 391] on label "SRT" at bounding box center [680, 389] width 15 height 8
click at [668, 391] on button "SRT" at bounding box center [663, 390] width 10 height 10
click at [635, 392] on label "LRC" at bounding box center [641, 389] width 16 height 8
click at [628, 392] on button "LRC" at bounding box center [623, 390] width 10 height 10
click at [673, 389] on label "SRT" at bounding box center [680, 389] width 15 height 8
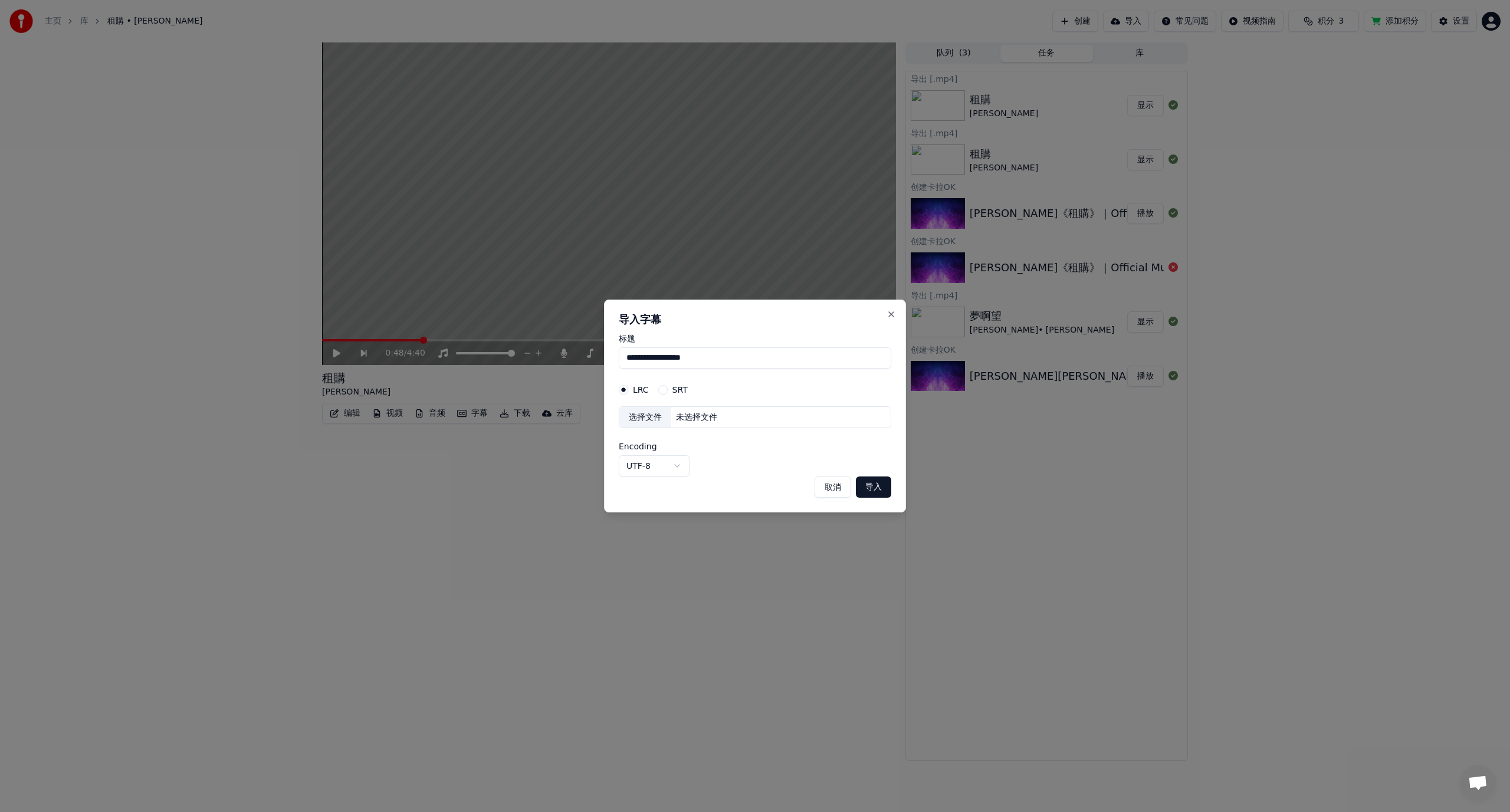
click at [668, 389] on button "SRT" at bounding box center [663, 390] width 10 height 10
click at [630, 389] on div "LRC" at bounding box center [633, 390] width 30 height 10
click at [831, 487] on button "取消" at bounding box center [832, 487] width 37 height 21
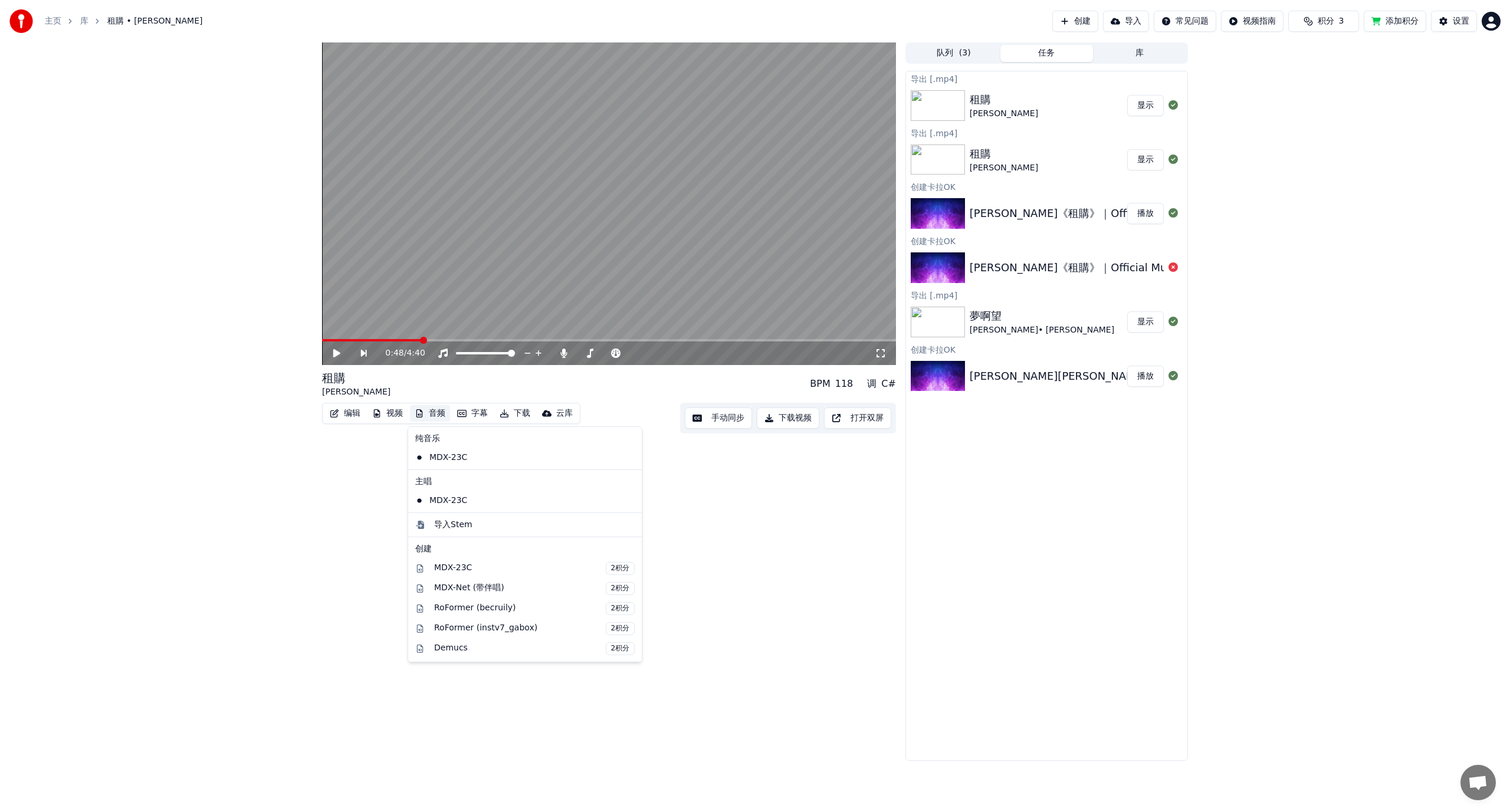
click at [437, 411] on button "音频" at bounding box center [429, 413] width 40 height 16
click at [398, 412] on button "视频" at bounding box center [387, 413] width 40 height 16
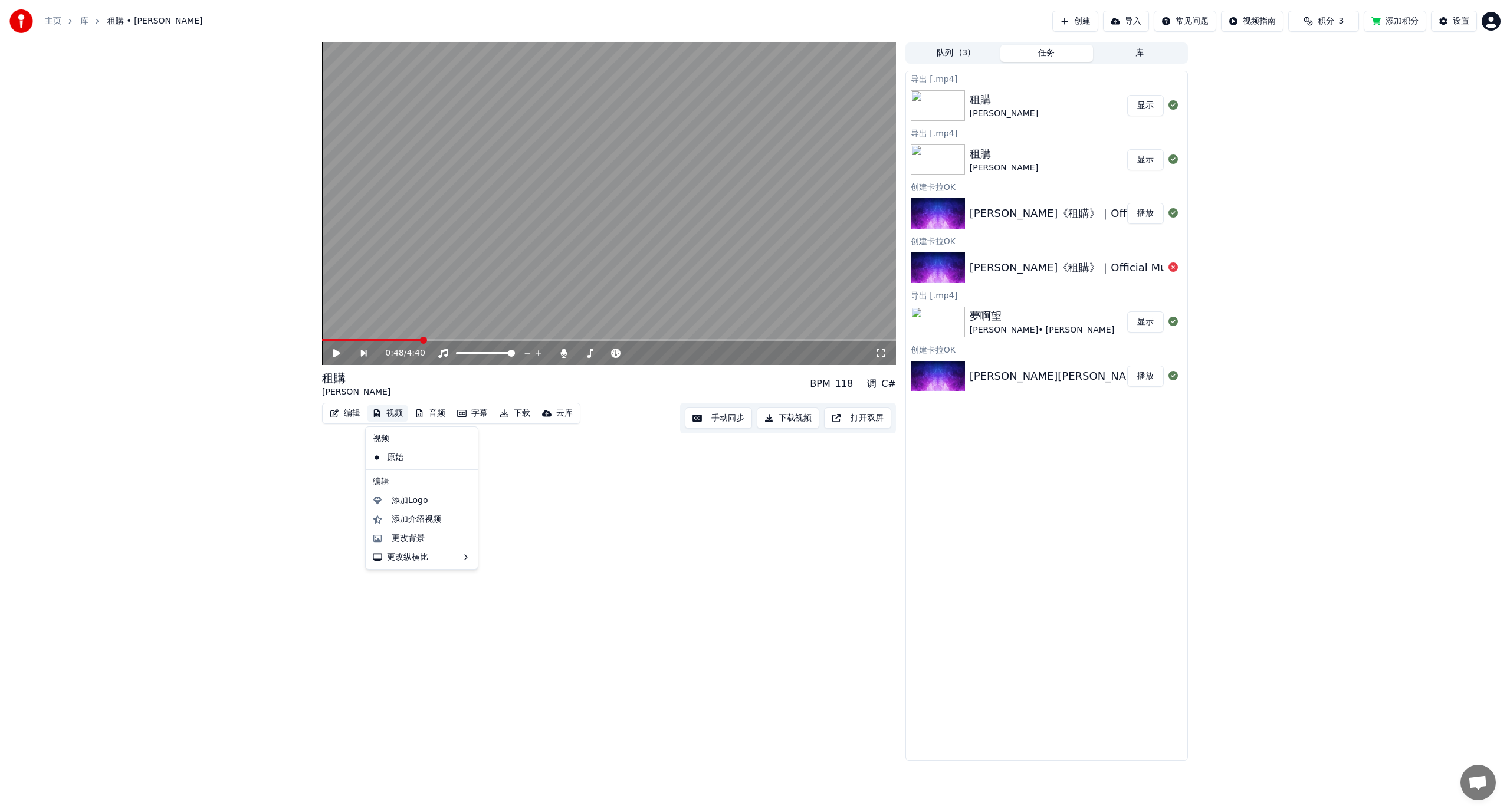
click at [398, 412] on button "视频" at bounding box center [387, 413] width 40 height 16
click at [349, 413] on button "编辑" at bounding box center [345, 413] width 40 height 16
click at [351, 413] on button "编辑" at bounding box center [345, 413] width 40 height 16
click at [385, 439] on div "编辑歌词" at bounding box center [388, 439] width 79 height 12
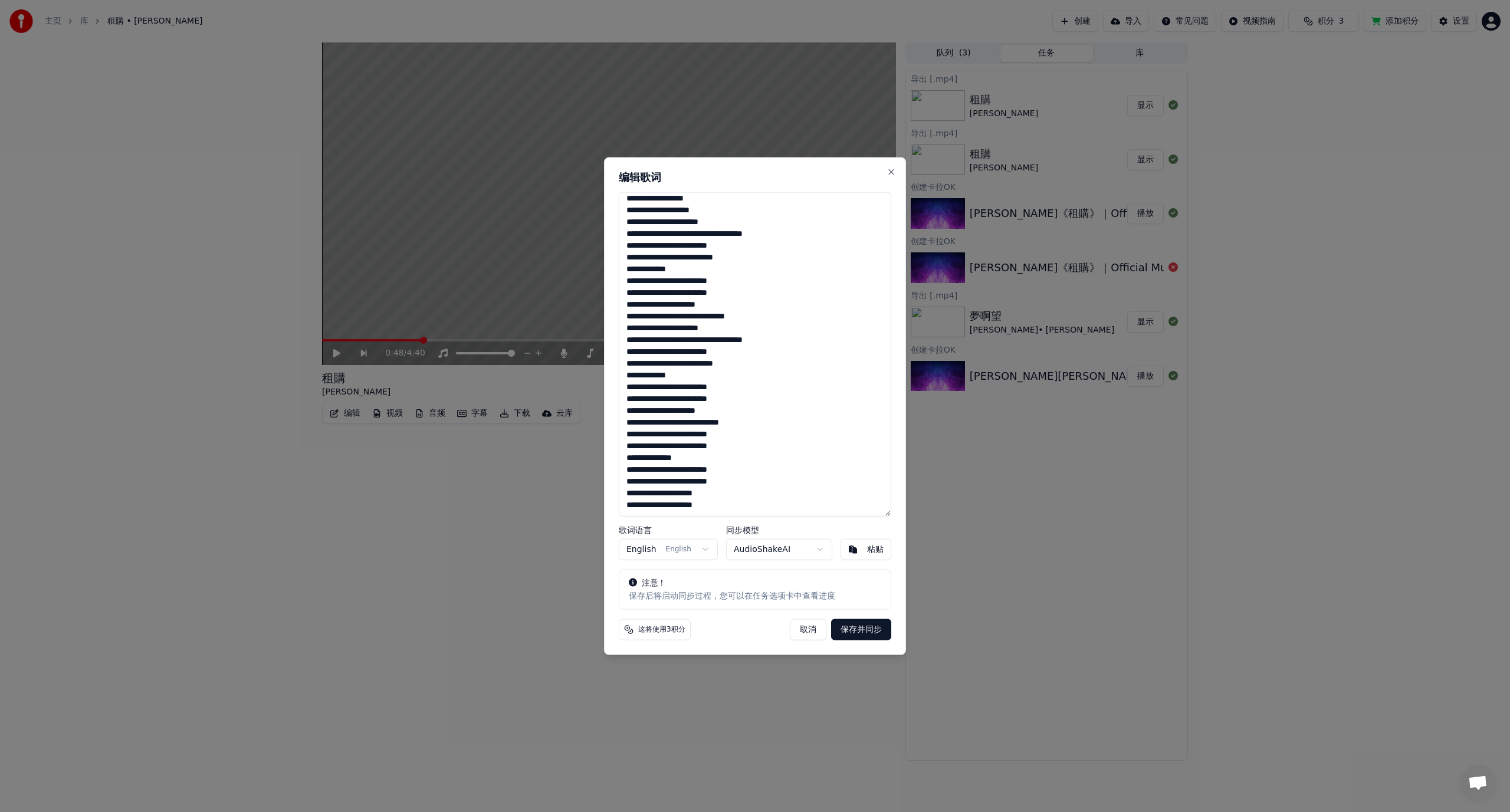
drag, startPoint x: 623, startPoint y: 198, endPoint x: 824, endPoint y: 552, distance: 407.1
click at [824, 552] on div "**********" at bounding box center [755, 406] width 302 height 498
paste textarea "**********"
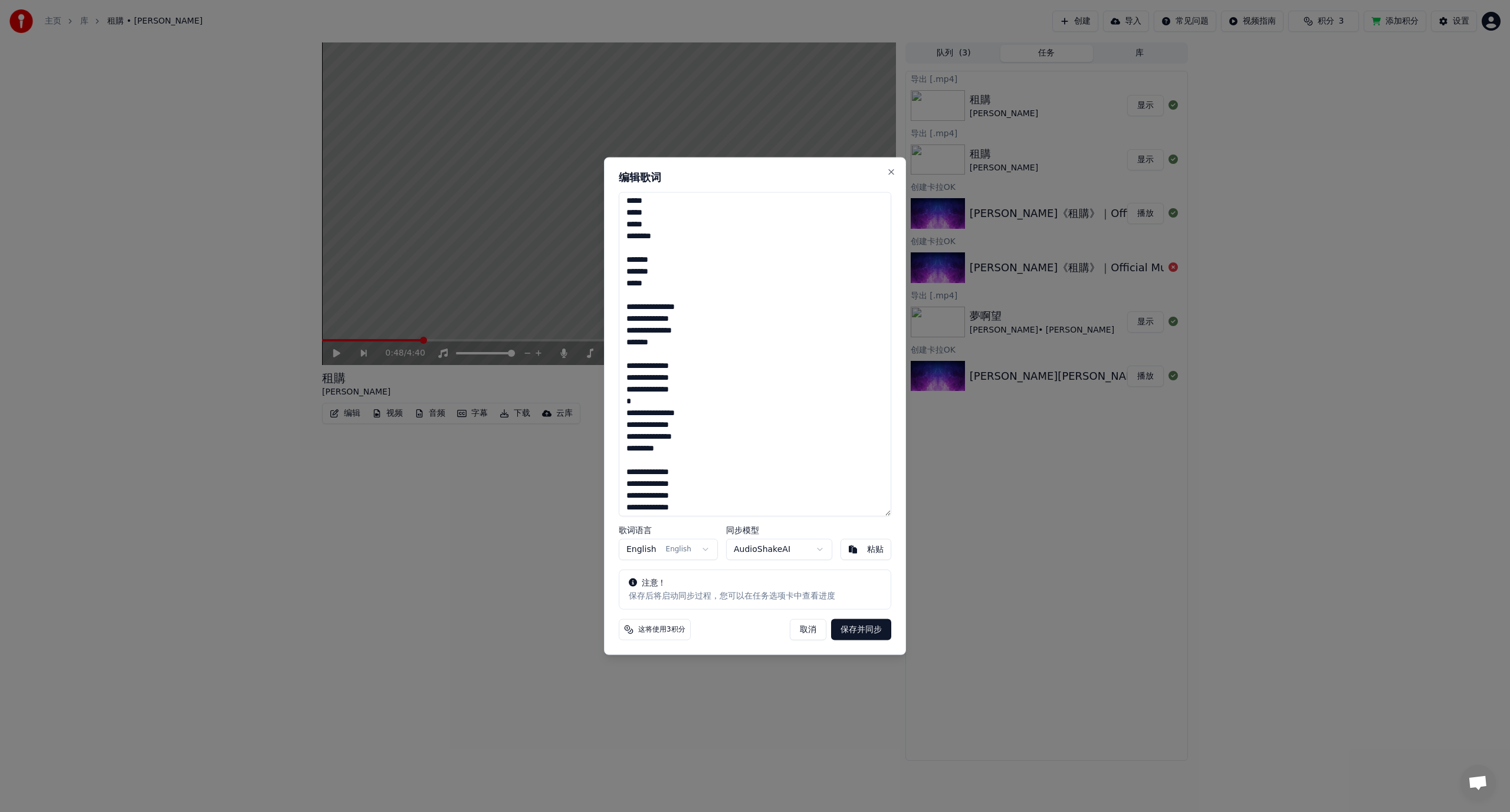
scroll to position [275, 0]
type textarea "**********"
click at [673, 549] on body "主页 库 租購 • [PERSON_NAME] 创建 导入 常见问题 视频指南 积分 3 添加积分 设置 0:48 / 4:40 租購 [PERSON_NAM…" at bounding box center [755, 406] width 1510 height 812
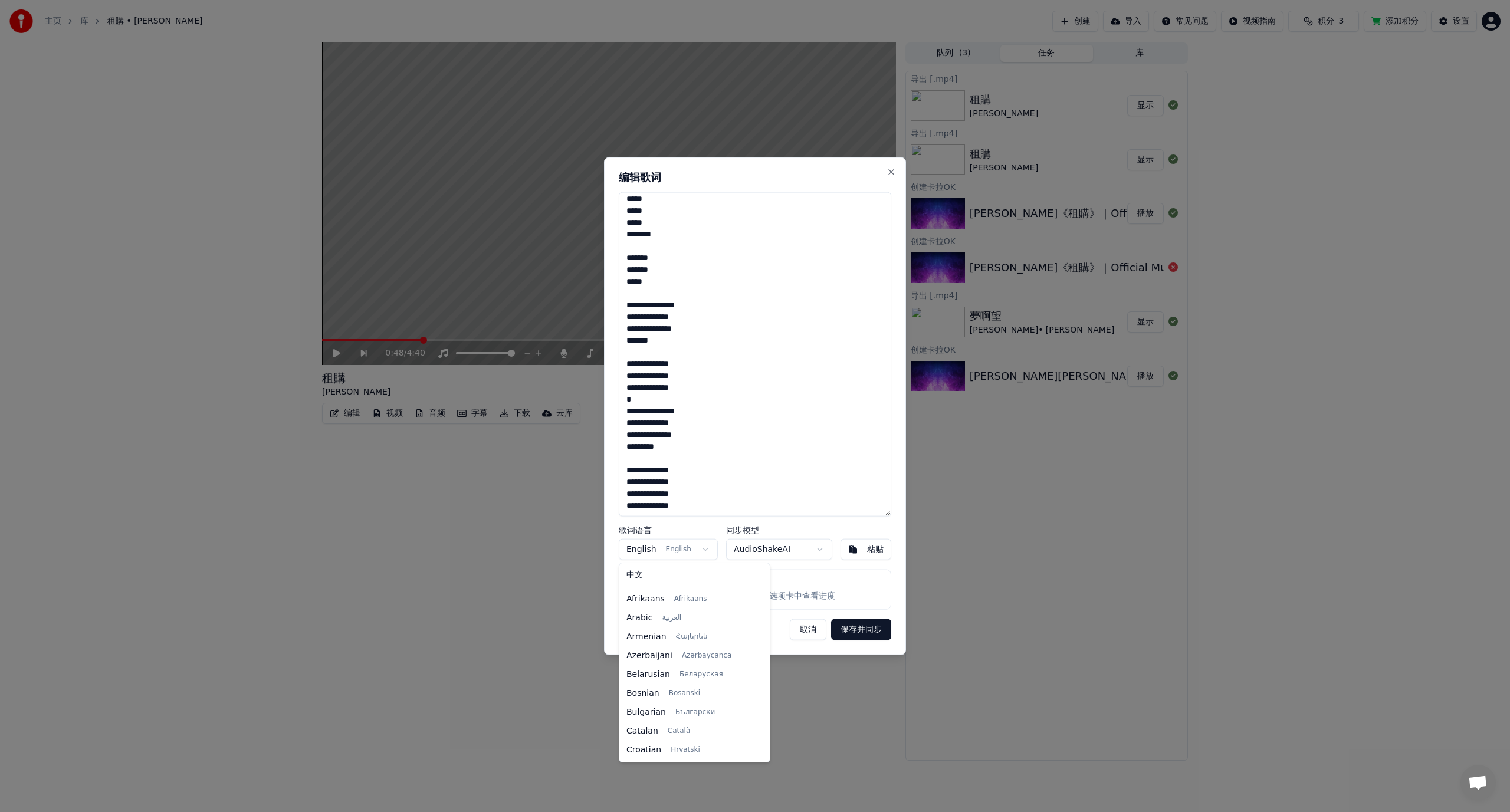
scroll to position [75, 0]
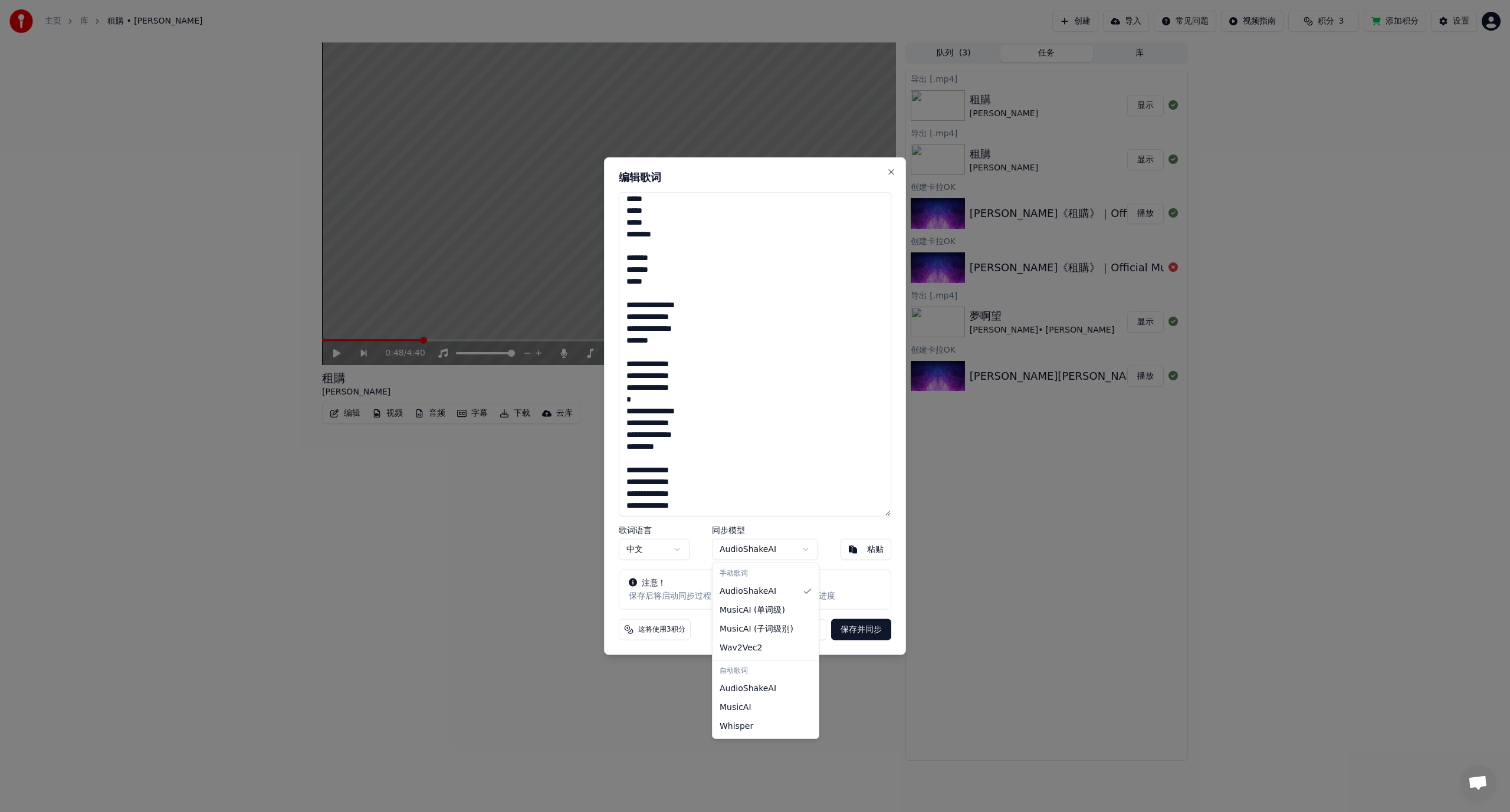
click at [774, 553] on body "主页 库 租購 • [PERSON_NAME] Xue 创建 导入 常见问题 视频指南 积分 3 添加积分 设置 0:48 / 4:40 租購 [PERSON…" at bounding box center [755, 406] width 1510 height 812
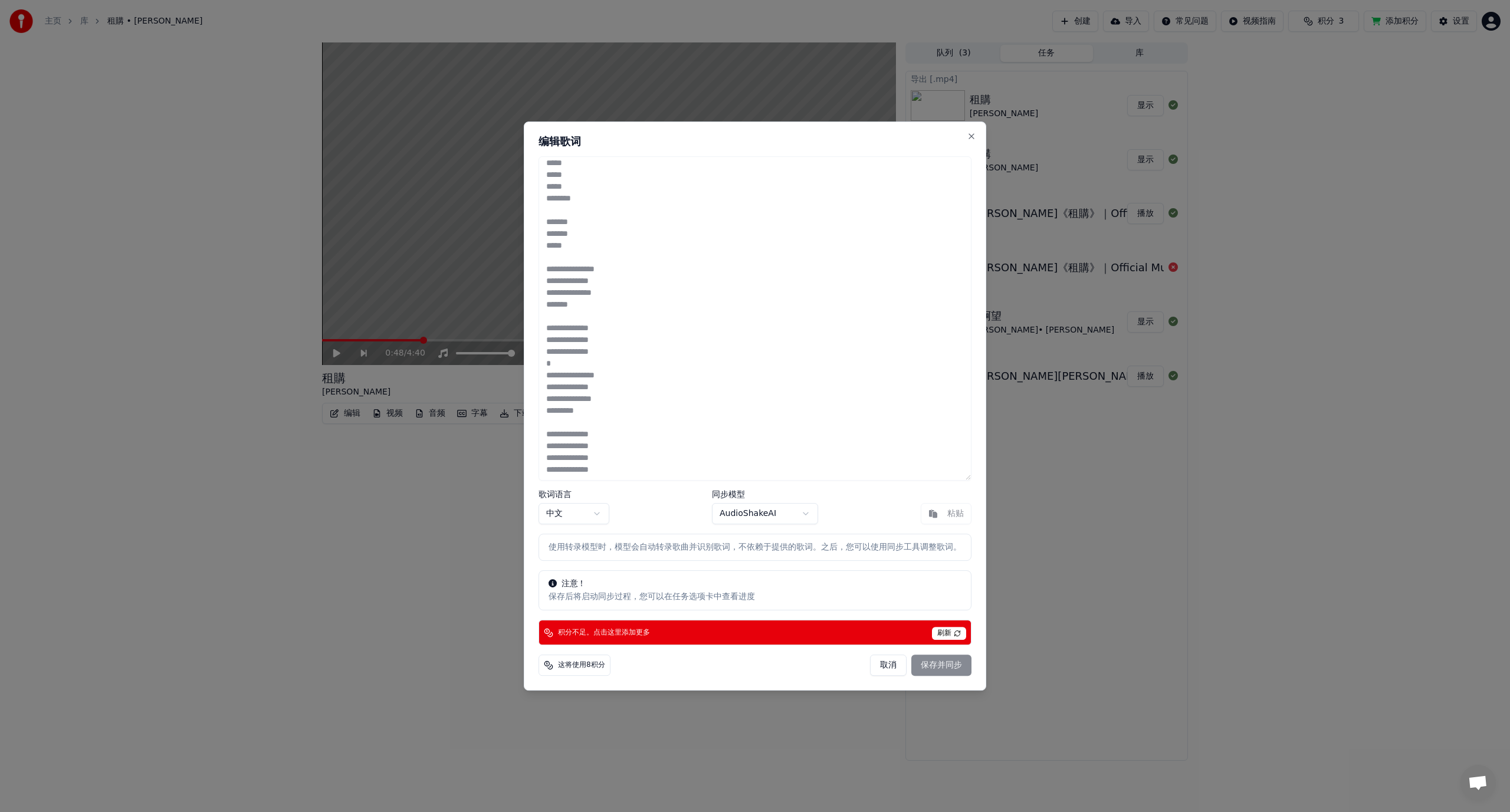
click at [790, 513] on body "主页 库 租購 • [PERSON_NAME] Xue 创建 导入 常见问题 视频指南 积分 3 添加积分 设置 0:48 / 4:40 租購 [PERSON…" at bounding box center [755, 406] width 1510 height 812
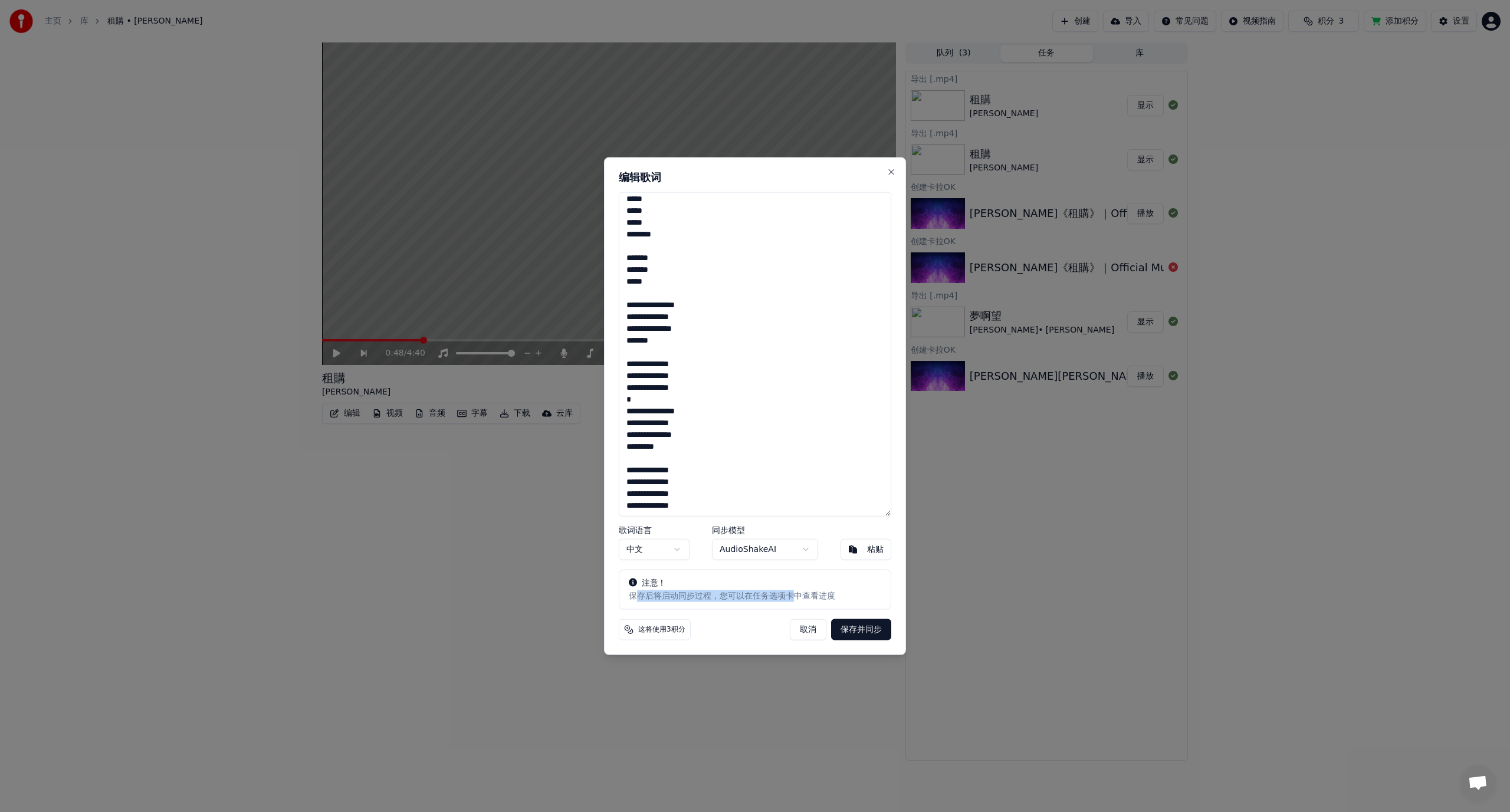
drag, startPoint x: 635, startPoint y: 599, endPoint x: 796, endPoint y: 601, distance: 161.0
click at [796, 601] on div "保存后将启动同步过程，您可以在任务选项卡中查看进度" at bounding box center [755, 596] width 252 height 12
click at [863, 629] on button "保存并同步" at bounding box center [861, 629] width 60 height 21
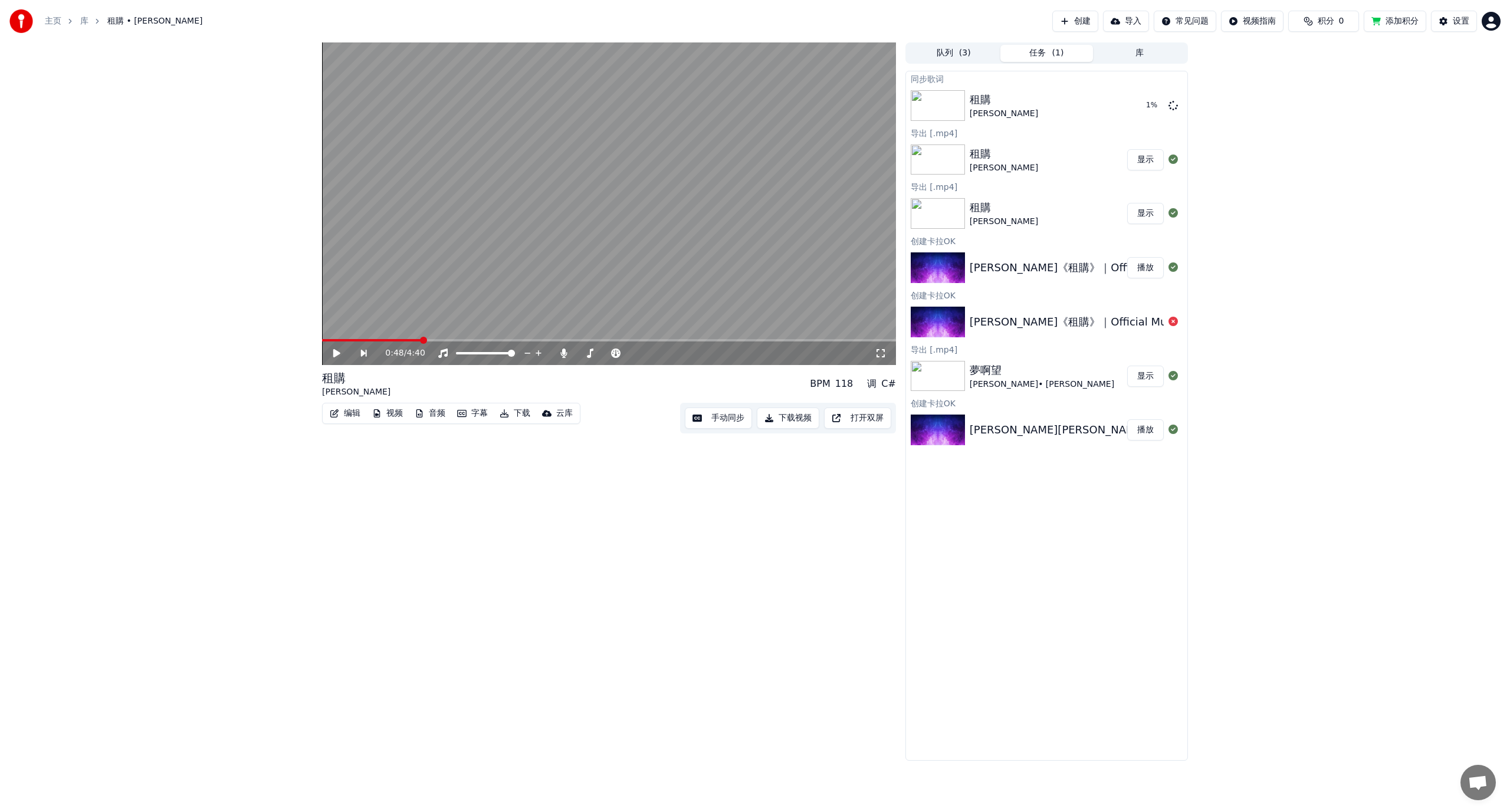
click at [711, 423] on button "手动同步" at bounding box center [718, 418] width 67 height 21
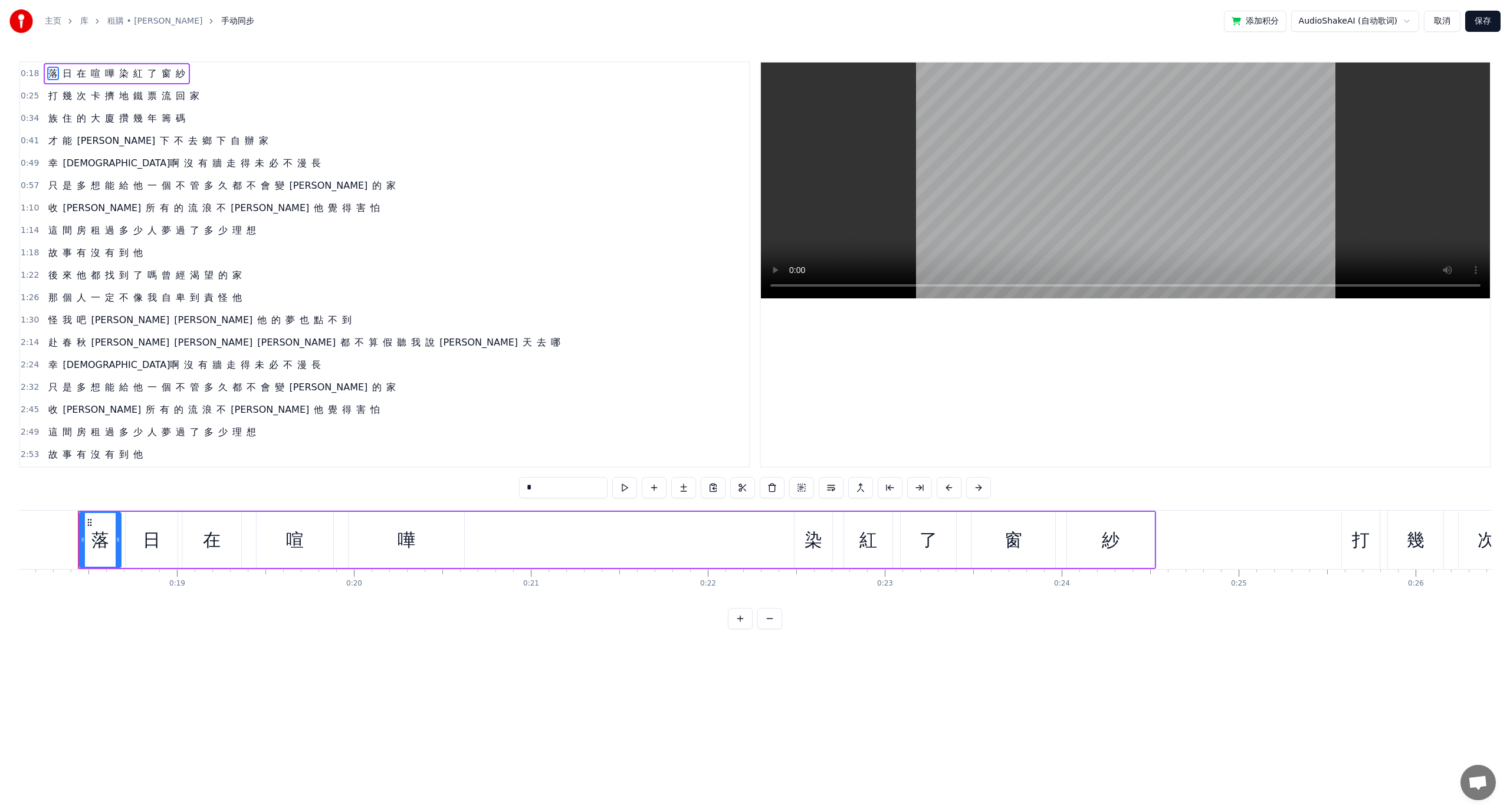
click at [1444, 24] on button "取消" at bounding box center [1442, 21] width 37 height 21
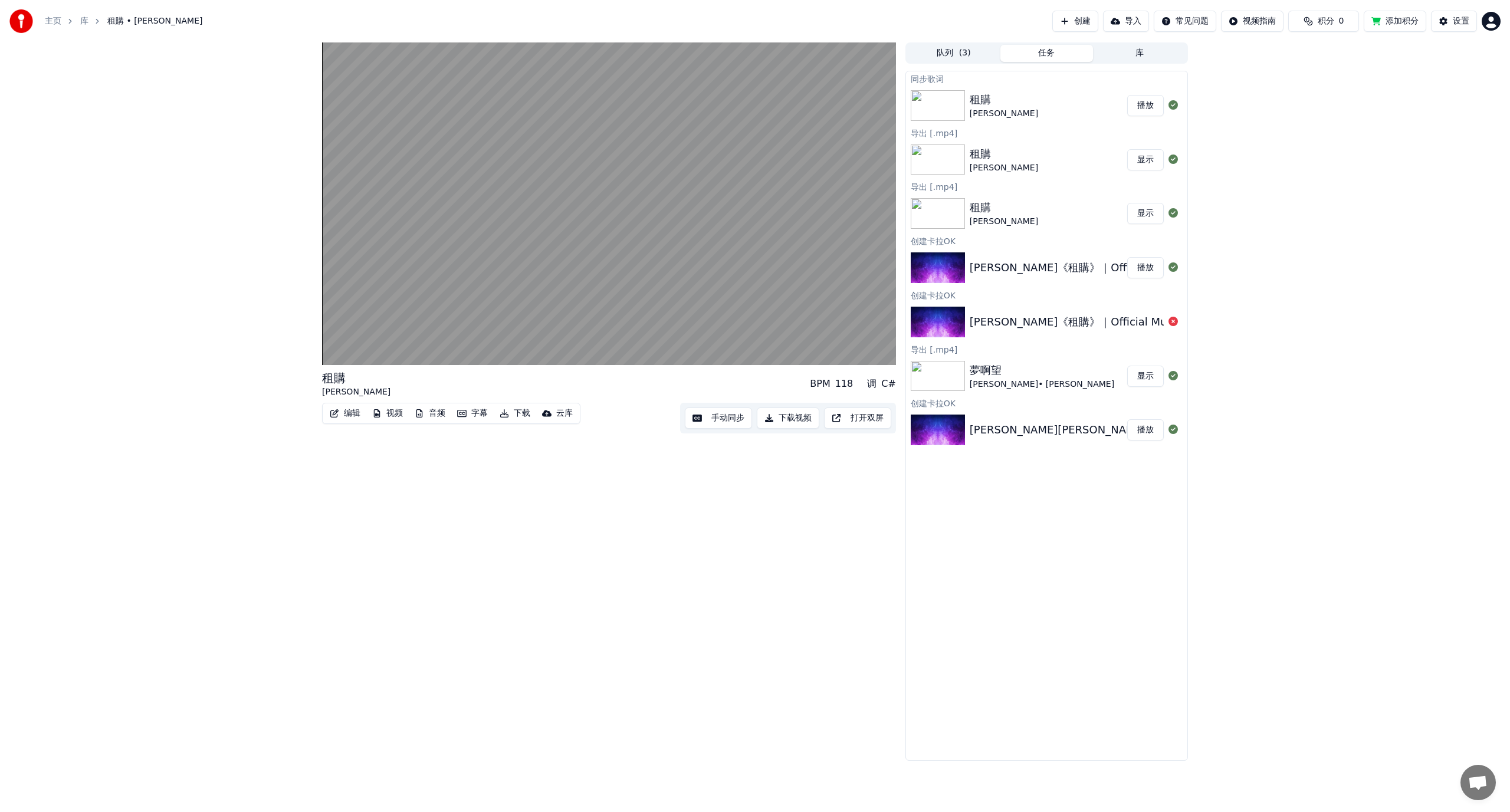
click at [355, 411] on button "编辑" at bounding box center [345, 413] width 40 height 16
click at [362, 437] on div "编辑歌词" at bounding box center [365, 439] width 33 height 12
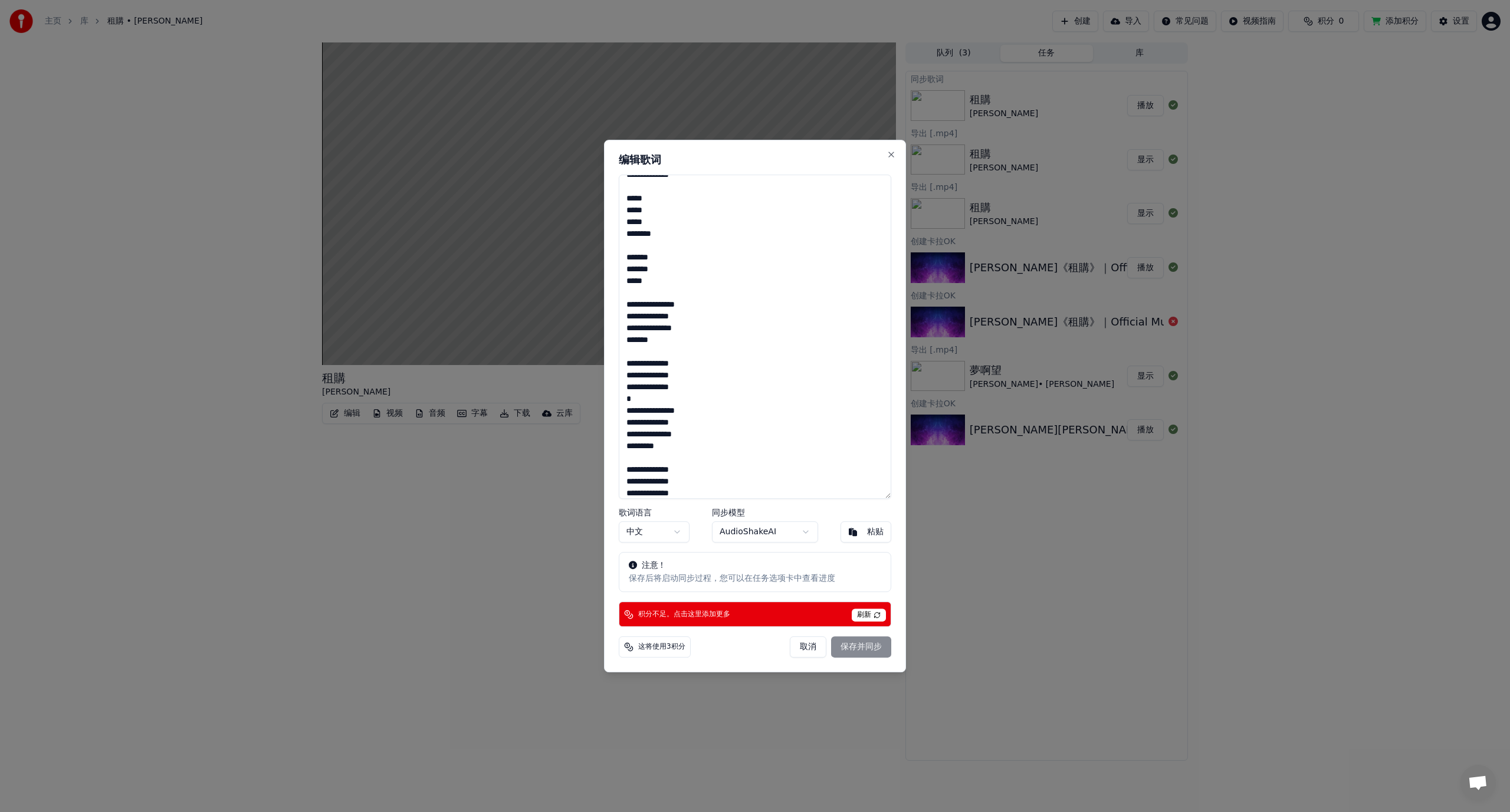
scroll to position [275, 0]
drag, startPoint x: 891, startPoint y: 153, endPoint x: 854, endPoint y: 218, distance: 74.8
click at [891, 153] on button "Close" at bounding box center [892, 155] width 10 height 10
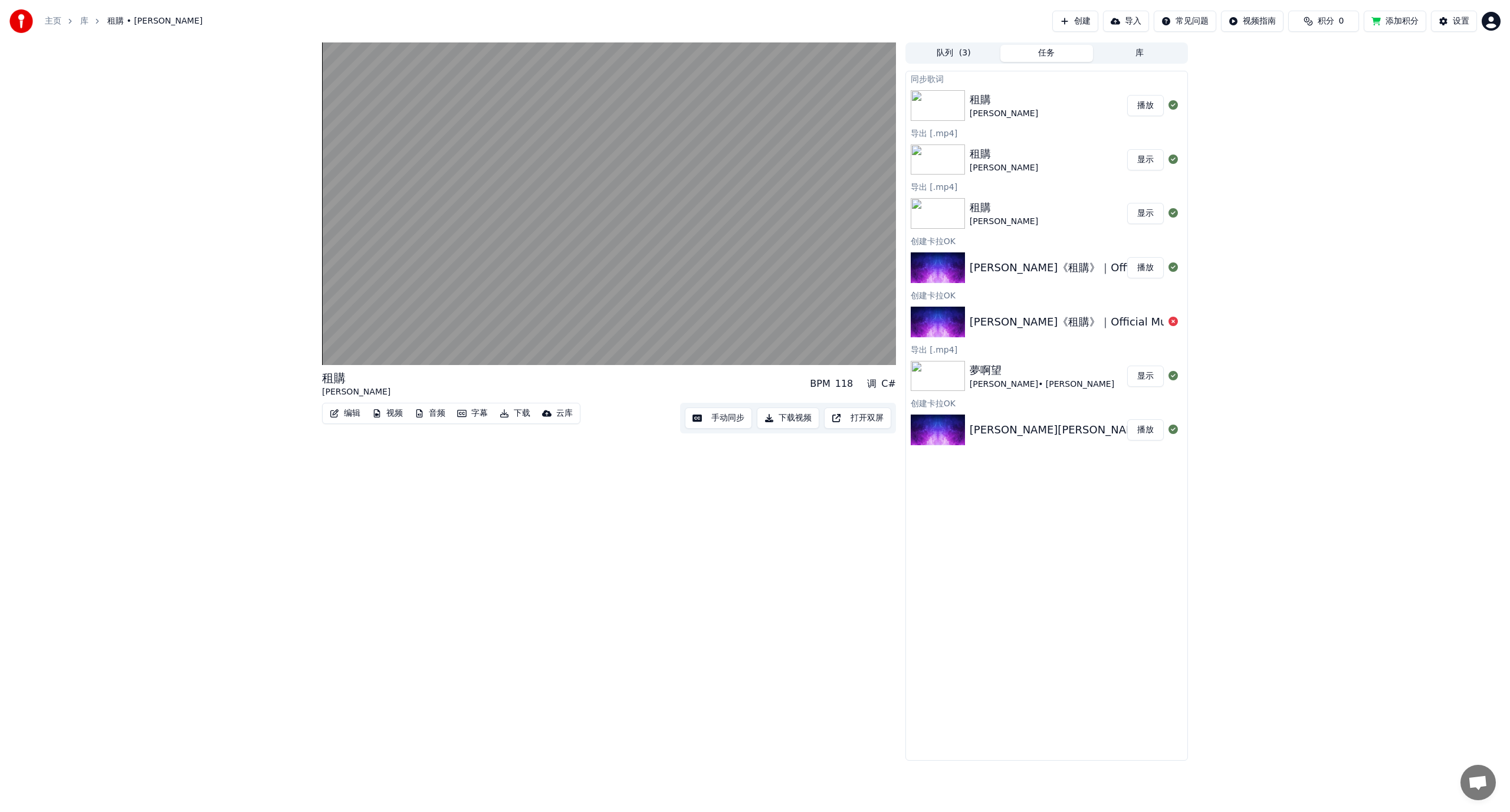
click at [436, 412] on button "音频" at bounding box center [429, 413] width 40 height 16
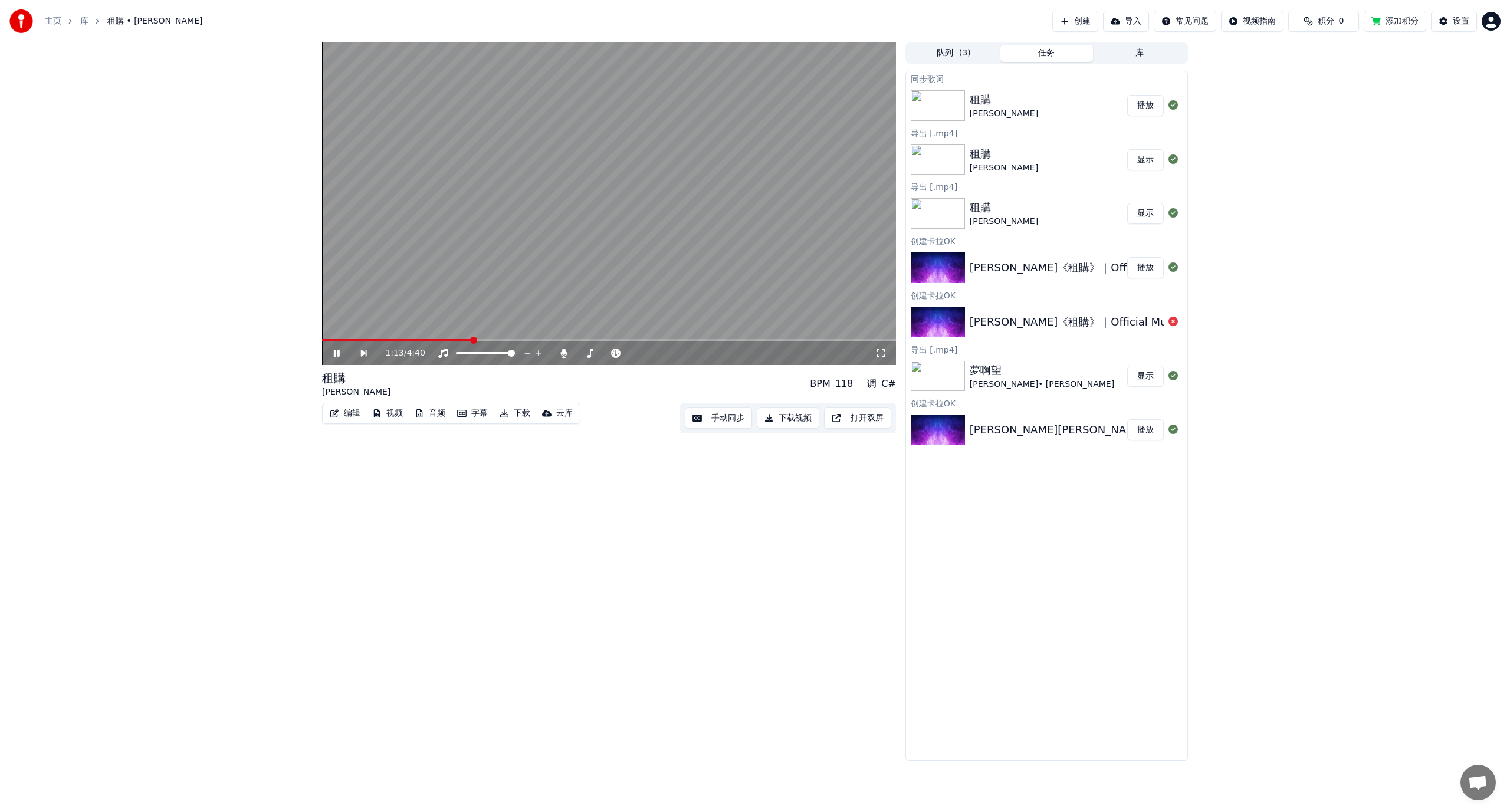
drag, startPoint x: 642, startPoint y: 339, endPoint x: 712, endPoint y: 338, distance: 70.0
click at [712, 338] on video at bounding box center [609, 204] width 574 height 323
click at [630, 338] on span at bounding box center [626, 340] width 7 height 7
click at [706, 272] on video at bounding box center [609, 204] width 574 height 323
click at [725, 340] on span at bounding box center [721, 340] width 7 height 7
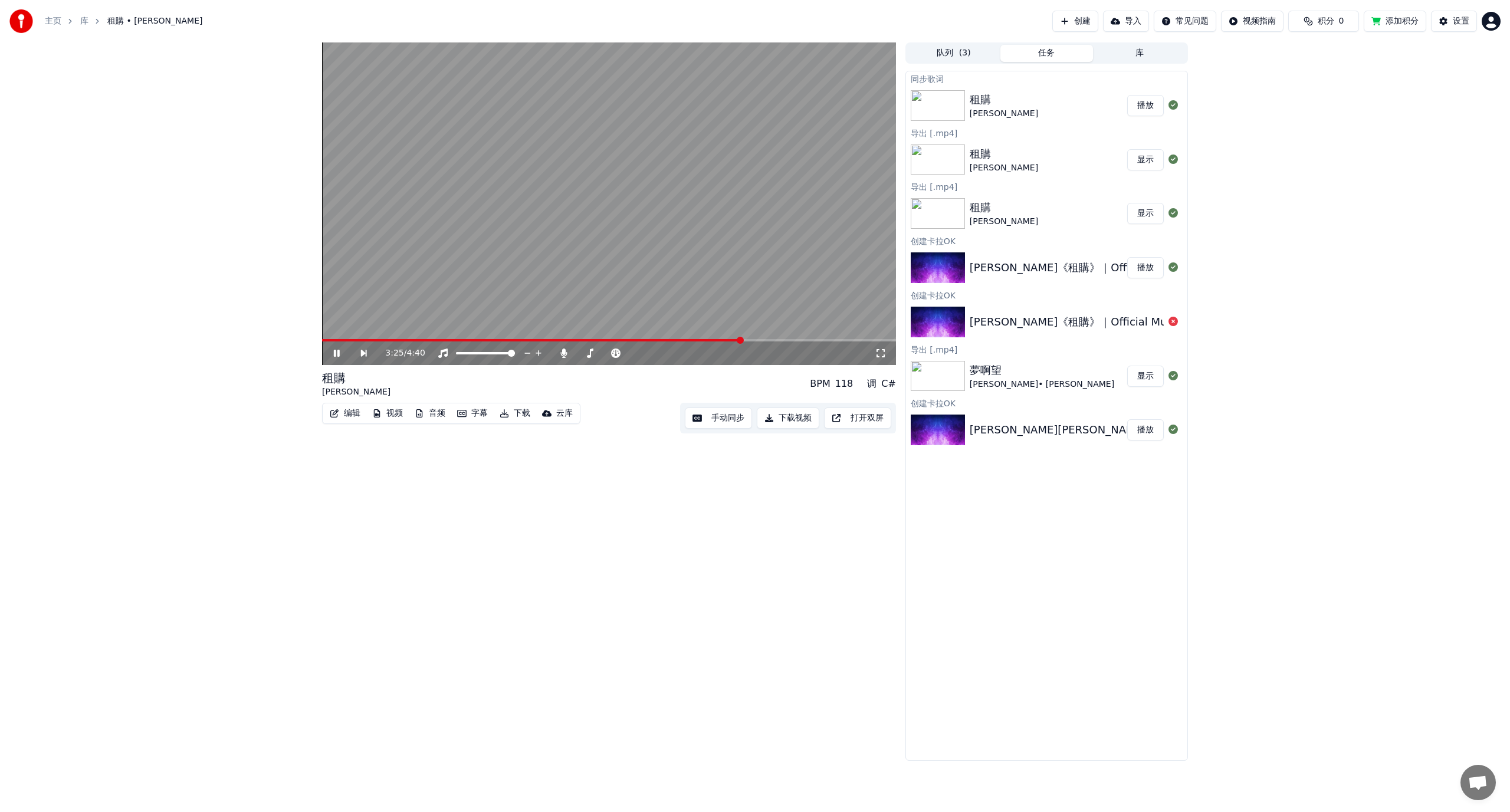
click at [744, 339] on span at bounding box center [740, 340] width 7 height 7
click at [597, 340] on span at bounding box center [543, 340] width 442 height 2
click at [581, 338] on video at bounding box center [609, 204] width 574 height 323
click at [583, 299] on video at bounding box center [609, 204] width 574 height 323
click at [587, 341] on span at bounding box center [462, 340] width 281 height 2
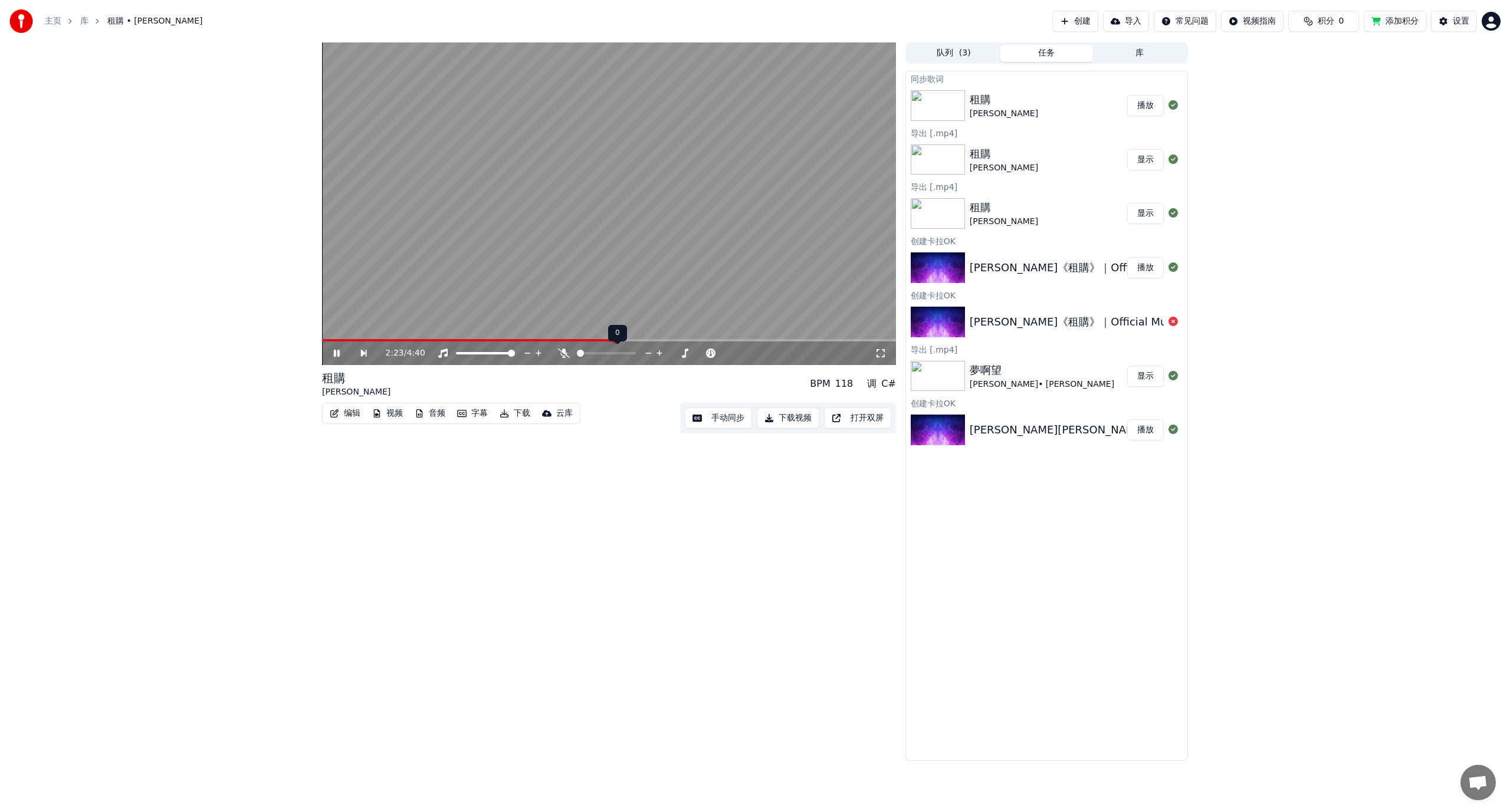
click at [577, 354] on span at bounding box center [577, 353] width 0 height 2
click at [636, 354] on span at bounding box center [606, 353] width 59 height 2
click at [456, 353] on span at bounding box center [459, 353] width 7 height 7
click at [515, 354] on span at bounding box center [511, 353] width 7 height 7
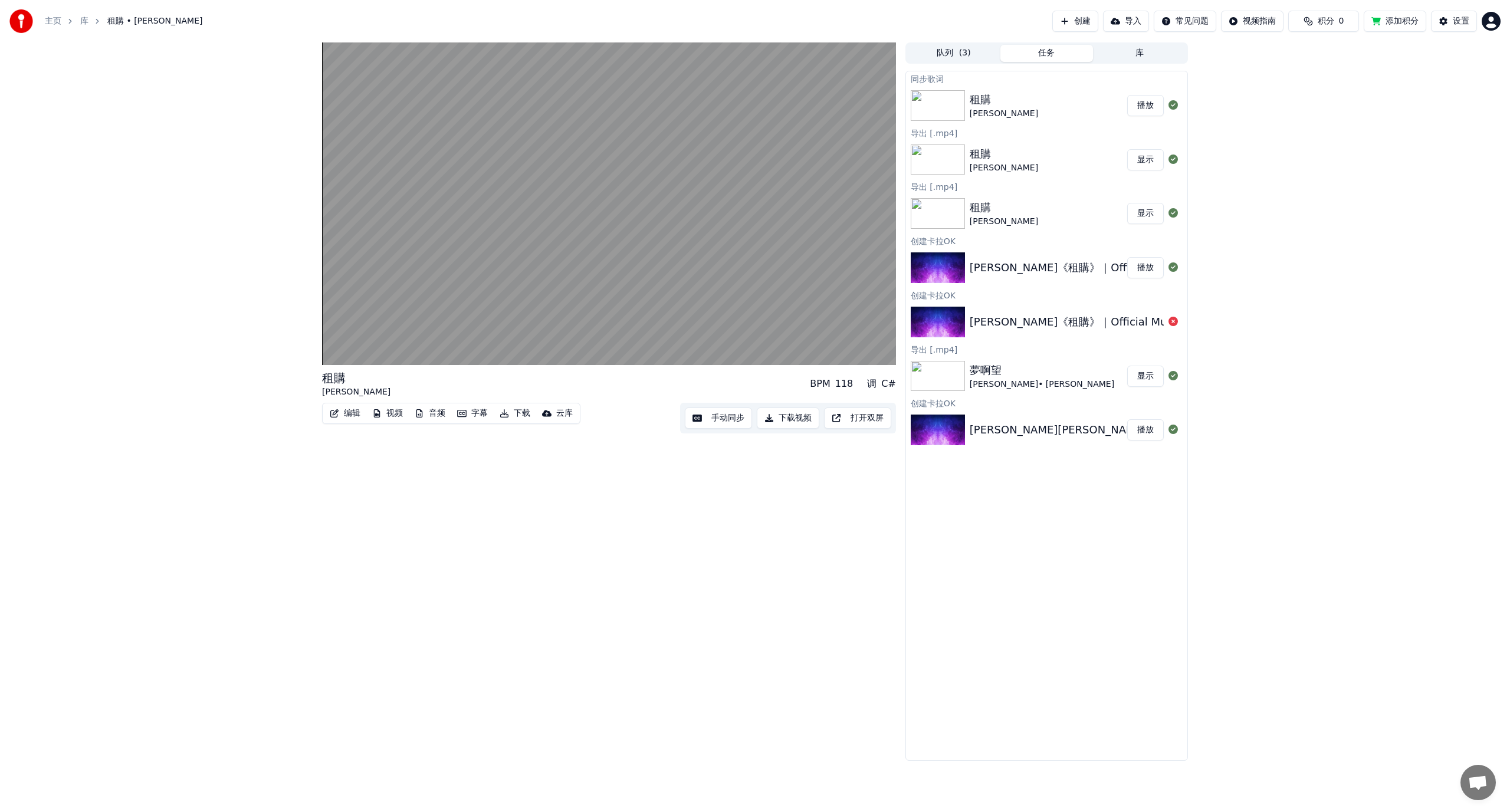
click at [397, 413] on button "视频" at bounding box center [387, 413] width 40 height 16
click at [422, 412] on icon "button" at bounding box center [419, 413] width 6 height 8
click at [427, 413] on button "音频" at bounding box center [429, 413] width 40 height 16
click at [453, 502] on div "MDX-23C" at bounding box center [516, 500] width 211 height 19
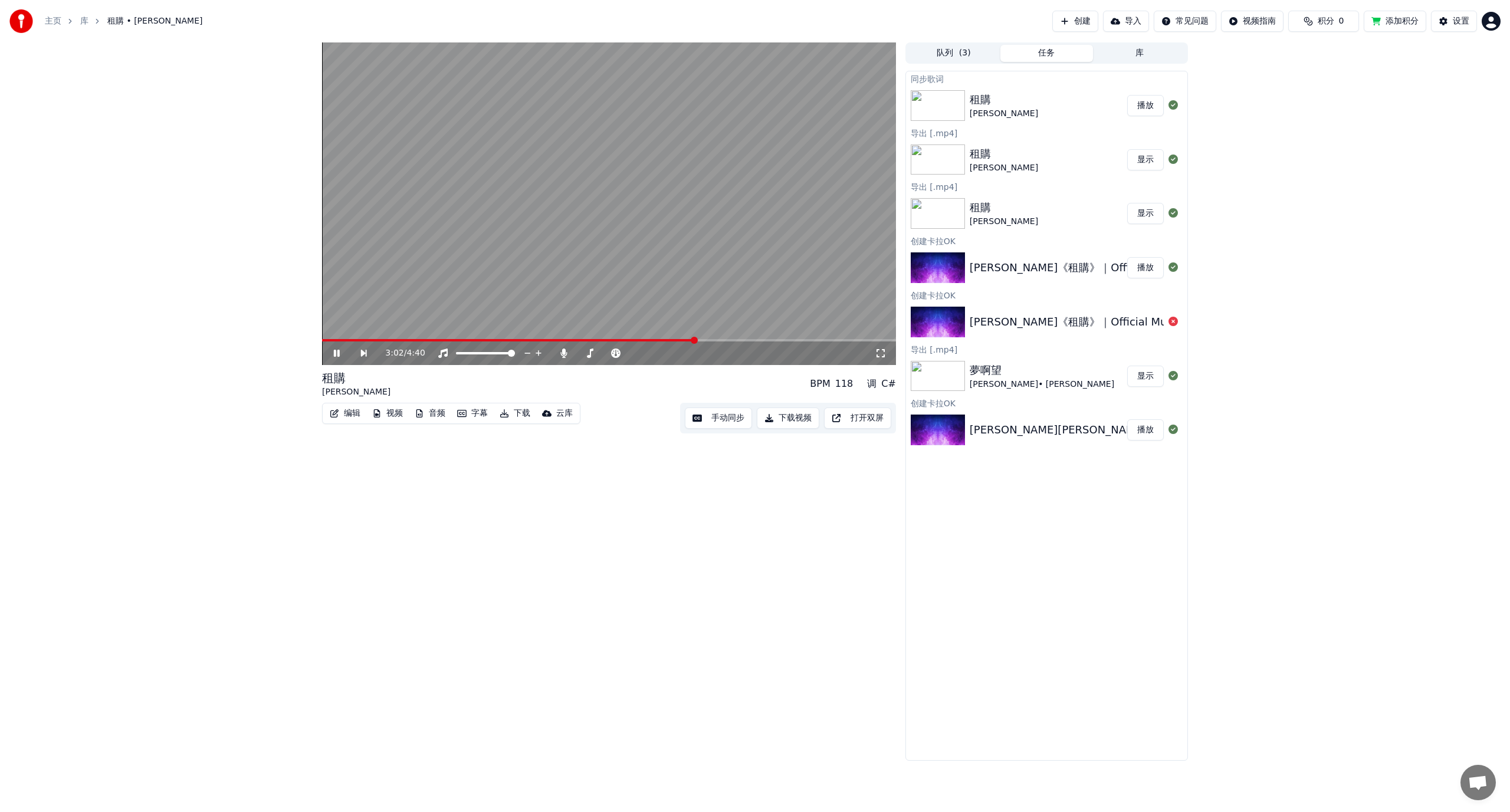
click at [426, 413] on button "音频" at bounding box center [429, 413] width 40 height 16
click at [453, 454] on div "MDX-23C" at bounding box center [516, 457] width 211 height 19
drag, startPoint x: 595, startPoint y: 355, endPoint x: 578, endPoint y: 356, distance: 17.0
click at [578, 356] on div at bounding box center [617, 353] width 95 height 12
click at [577, 354] on span at bounding box center [577, 353] width 0 height 2
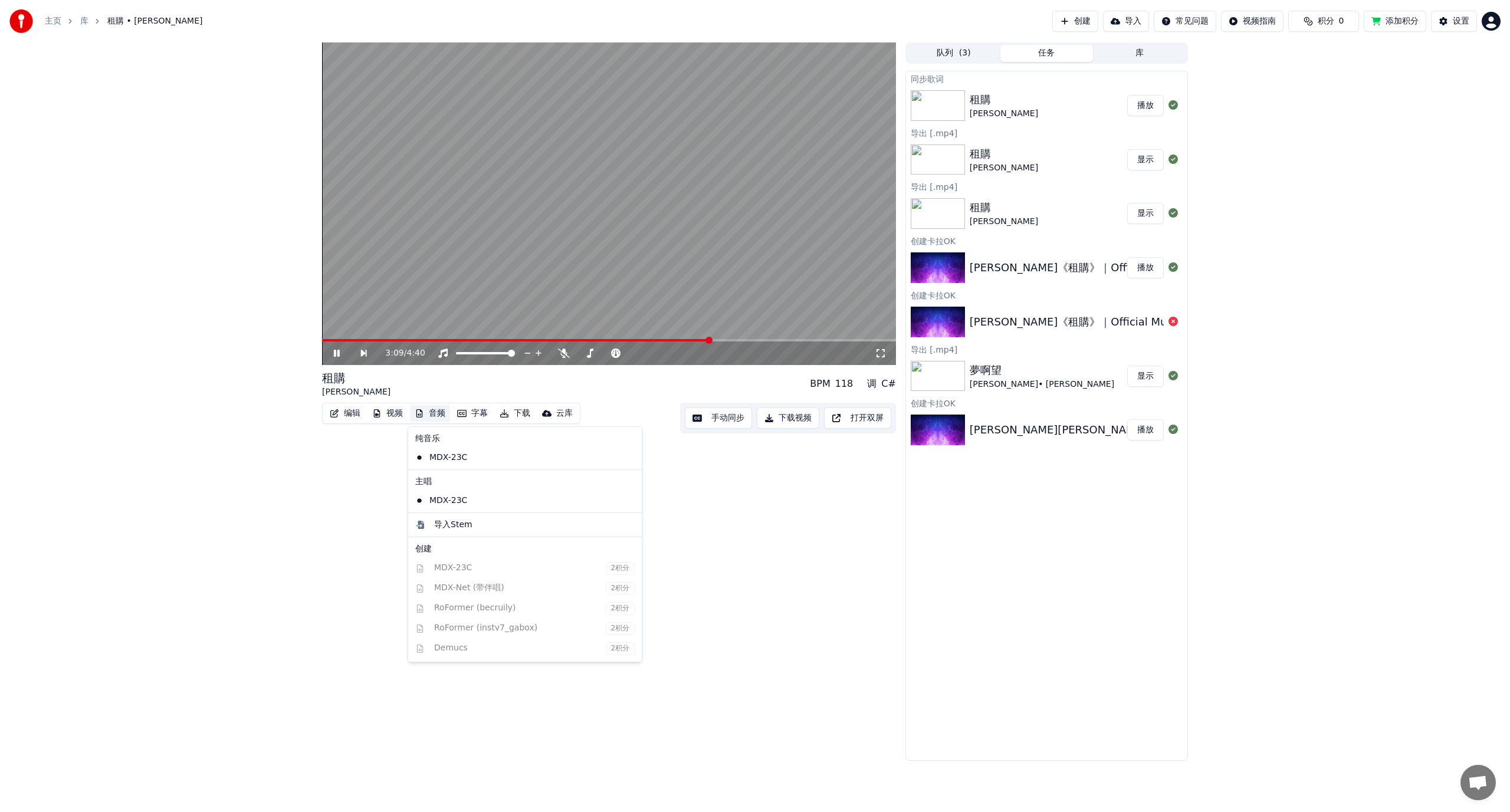
click at [434, 415] on button "音频" at bounding box center [429, 413] width 40 height 16
click at [449, 496] on div "MDX-23C" at bounding box center [516, 500] width 211 height 19
click at [435, 410] on button "音频" at bounding box center [429, 413] width 40 height 16
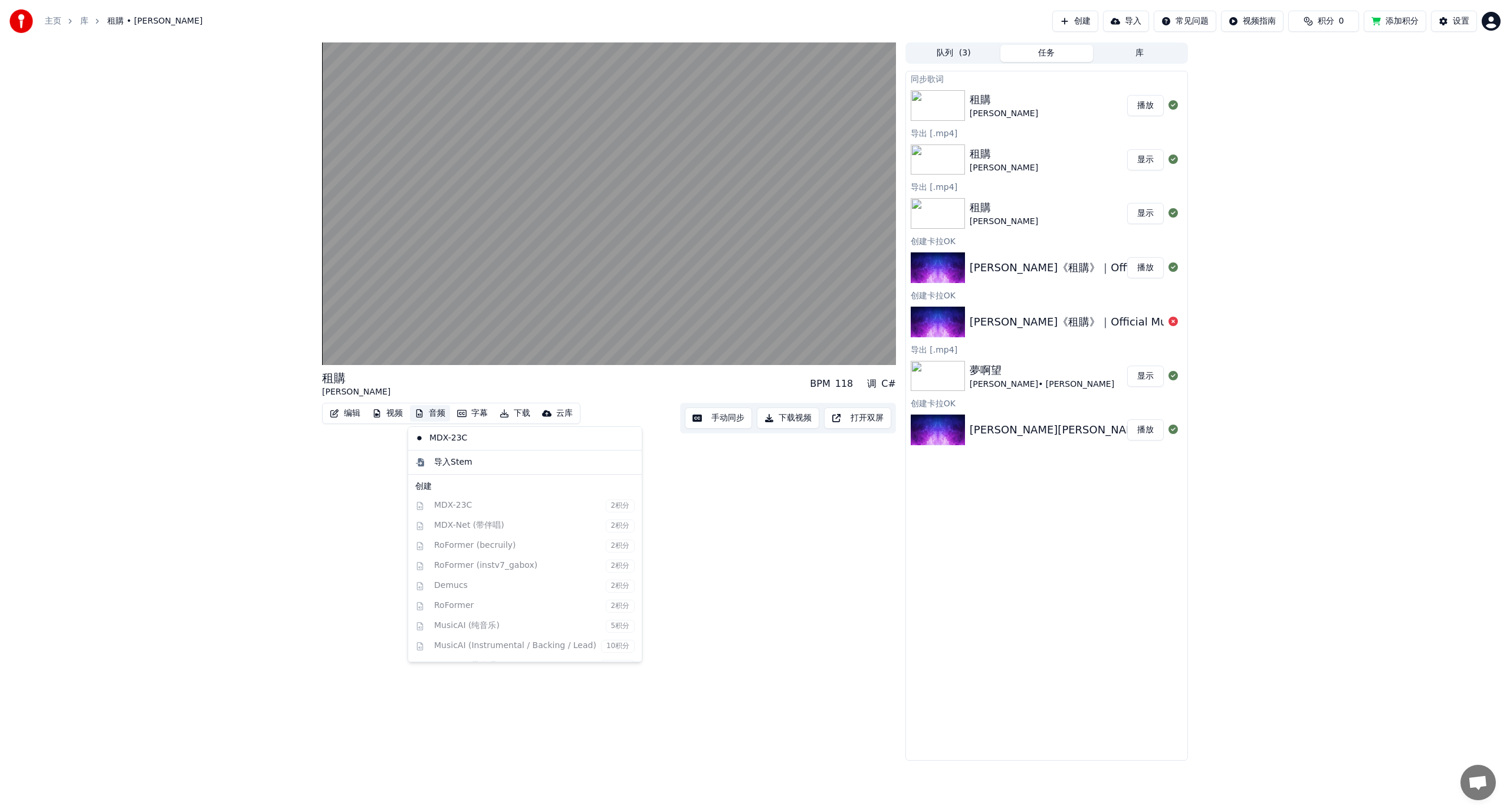
scroll to position [61, 0]
click at [483, 527] on div "纯音乐 MDX-23C 主唱 MDX-23C 导入Stem 创建 MDX-23C 2积分 MDX-Net (带伴唱) 2积分 RoFormer (becrui…" at bounding box center [524, 544] width 234 height 236
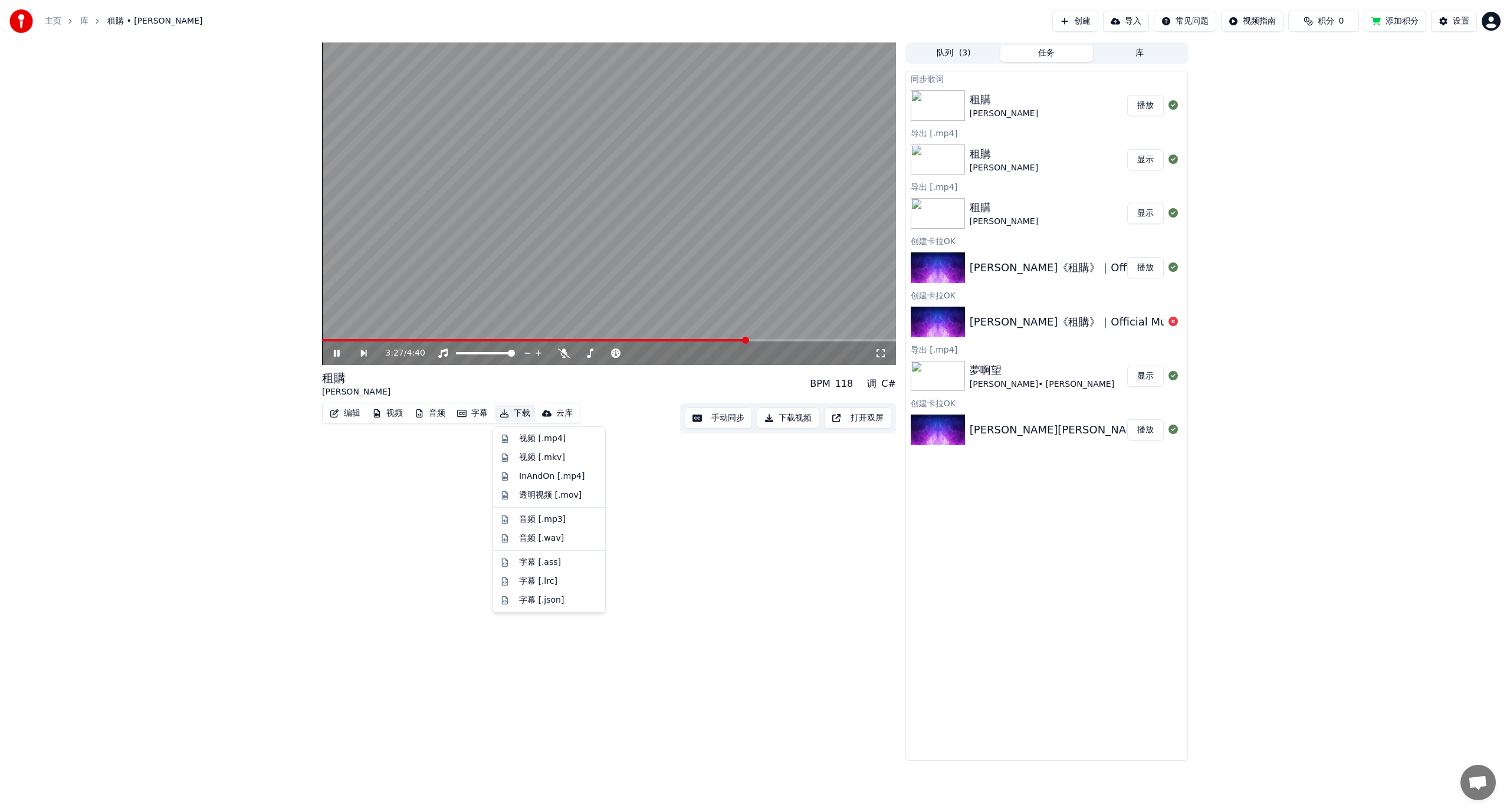
click at [430, 448] on div "3:27 / 4:40 租購 [PERSON_NAME] Xue BPM 118 调 C# 编辑 视频 音频 字幕 下载 云库 手动同步 下载视频 打开双屏" at bounding box center [609, 401] width 574 height 718
click at [426, 413] on button "音频" at bounding box center [429, 413] width 40 height 16
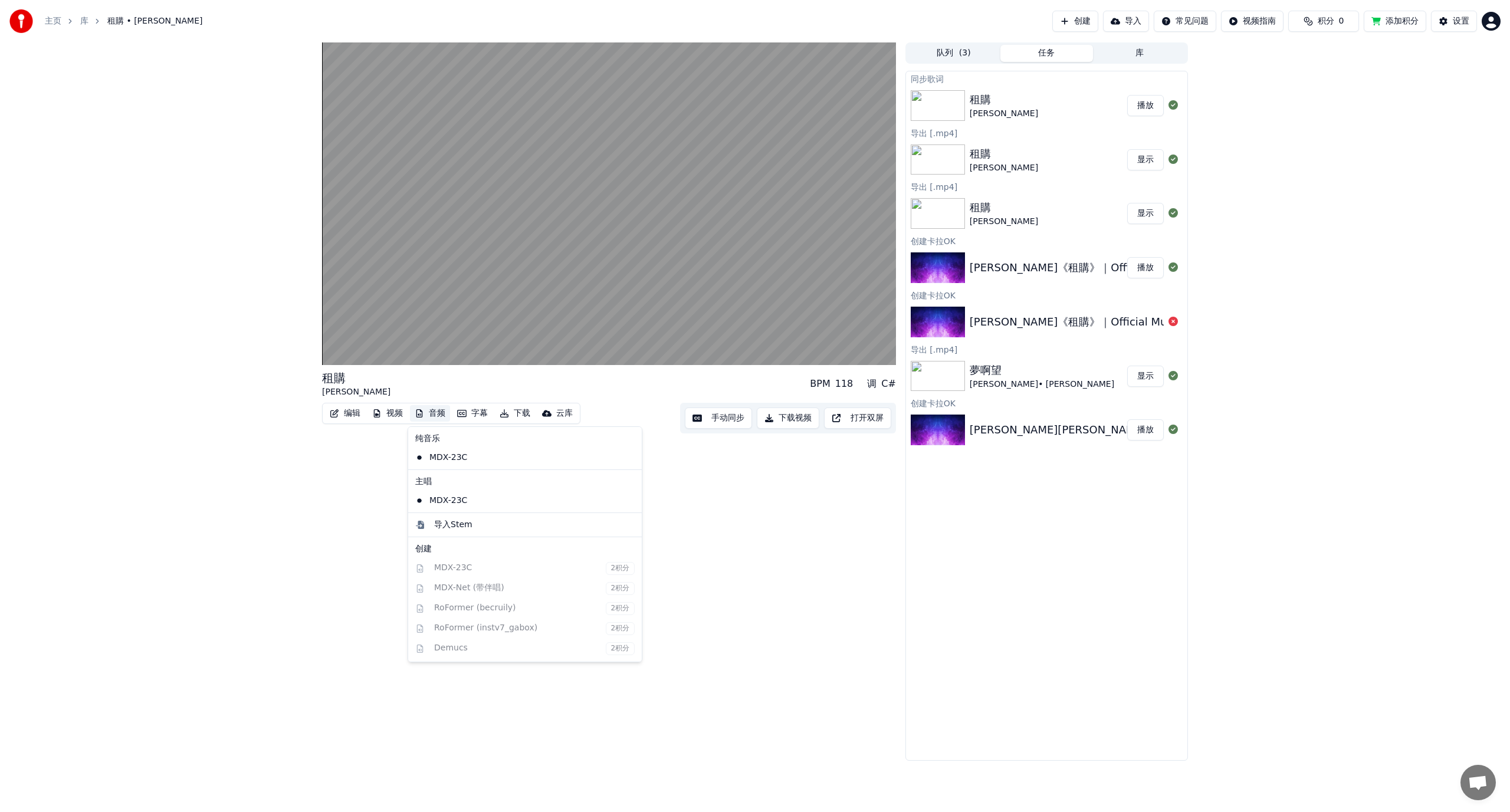
click at [626, 459] on icon at bounding box center [630, 458] width 8 height 10
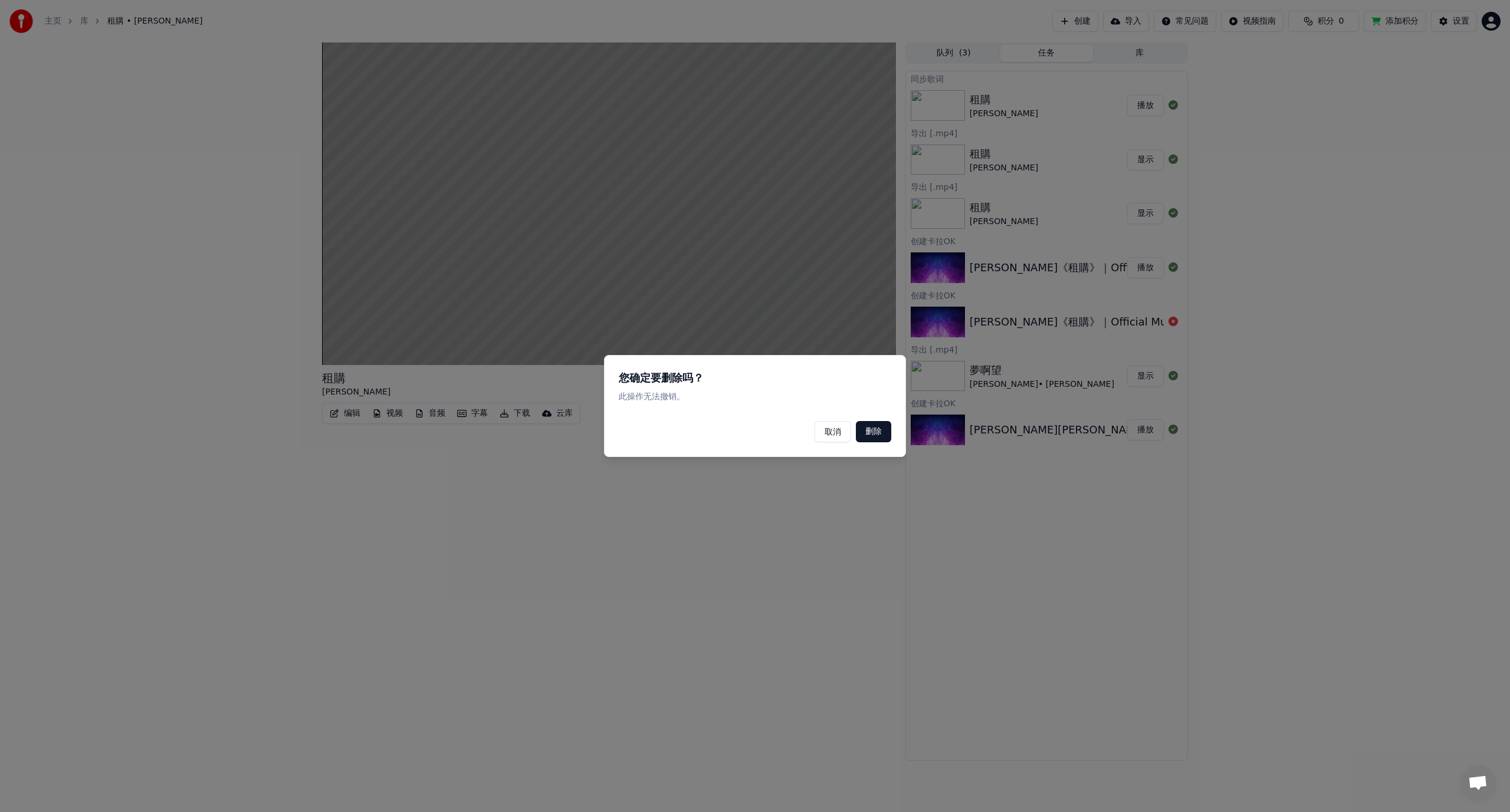
click at [844, 437] on button "取消" at bounding box center [832, 432] width 37 height 21
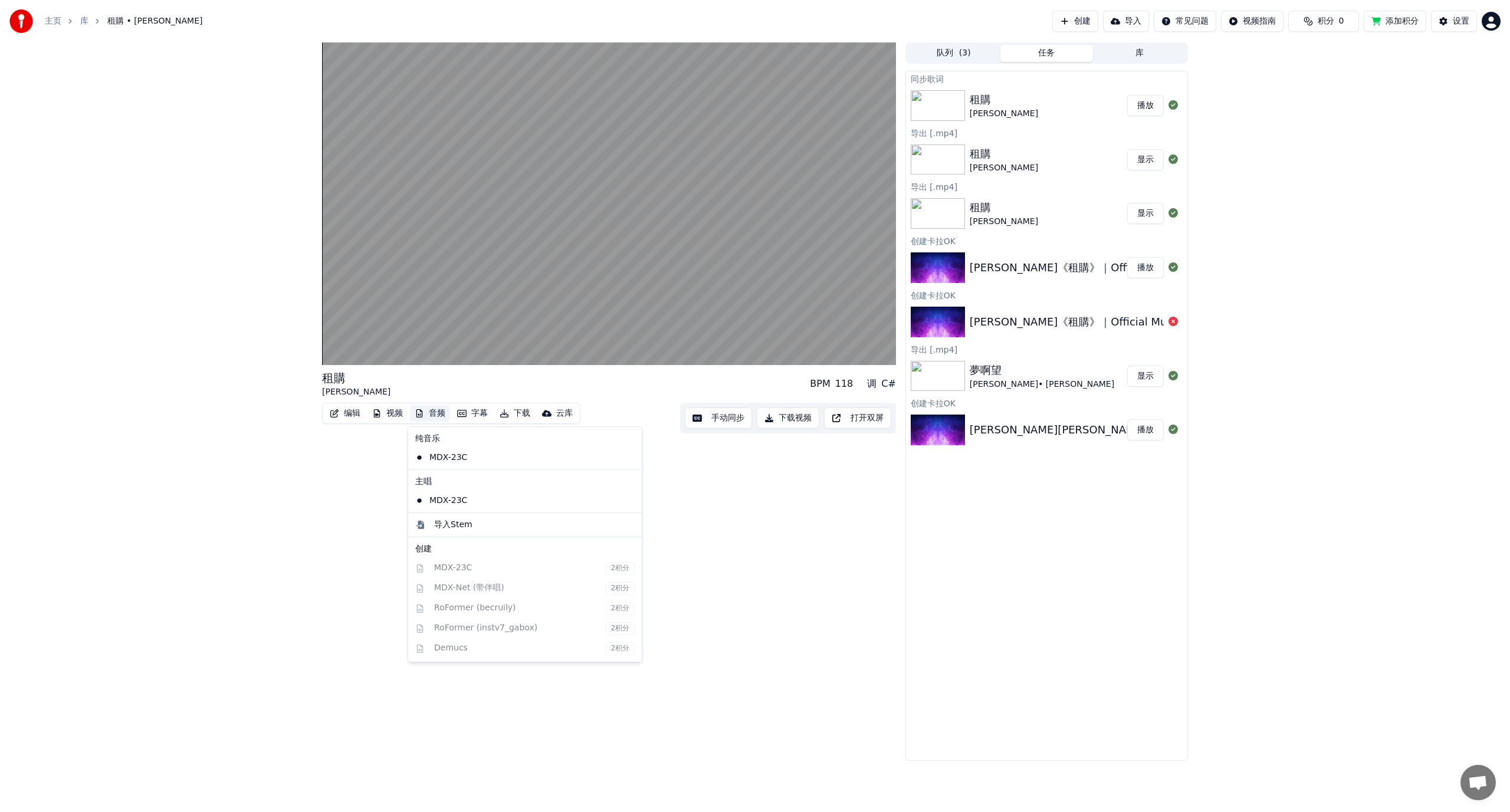
click at [437, 413] on button "音频" at bounding box center [429, 413] width 40 height 16
click at [1000, 556] on div "同步歌词 租購 [PERSON_NAME] Xue 播放 导出 [.mp4] 租購 [PERSON_NAME] Xue 显示 导出 [.mp4] 租購 [PE…" at bounding box center [1047, 415] width 282 height 690
click at [1039, 427] on div "[PERSON_NAME][PERSON_NAME]【夢啊望】Official Music Video《角頭－鬥陣欸》電影片" at bounding box center [1194, 430] width 450 height 16
click at [986, 427] on div "[PERSON_NAME][PERSON_NAME]【夢啊望】Official Music Video《角頭－鬥陣欸》電影片" at bounding box center [1194, 430] width 450 height 16
click at [1149, 429] on button "播放" at bounding box center [1145, 430] width 37 height 21
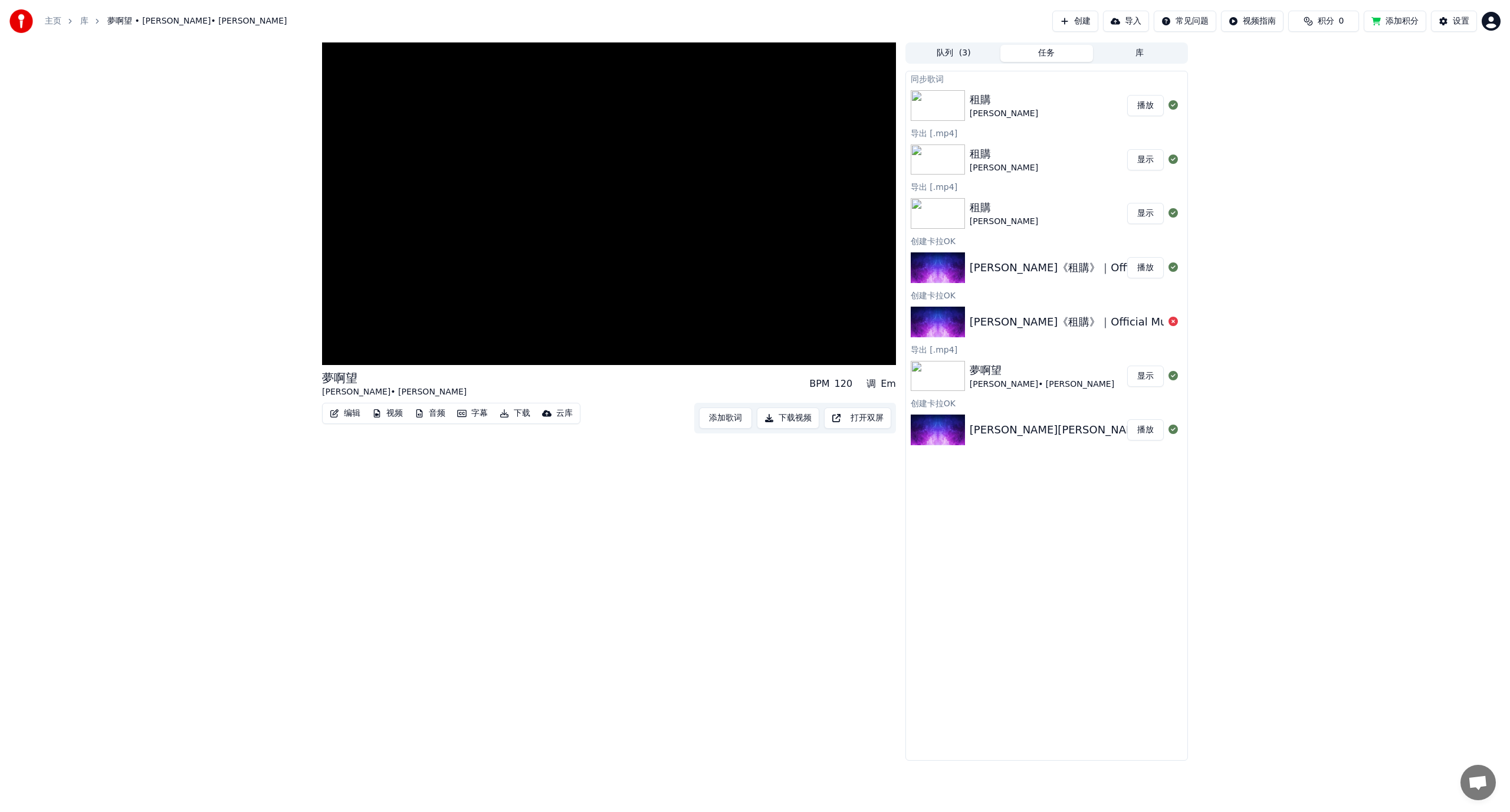
click at [437, 412] on button "音频" at bounding box center [429, 413] width 40 height 16
click at [335, 509] on div "夢啊望 [PERSON_NAME] • [PERSON_NAME] BPM 120 调 Em 编辑 视频 音频 字幕 下载 云库 添加歌词 下载视频 打开双屏" at bounding box center [609, 401] width 574 height 718
click at [389, 414] on button "视频" at bounding box center [387, 413] width 40 height 16
click at [357, 416] on button "编辑" at bounding box center [345, 413] width 40 height 16
click at [432, 411] on button "音频" at bounding box center [429, 413] width 40 height 16
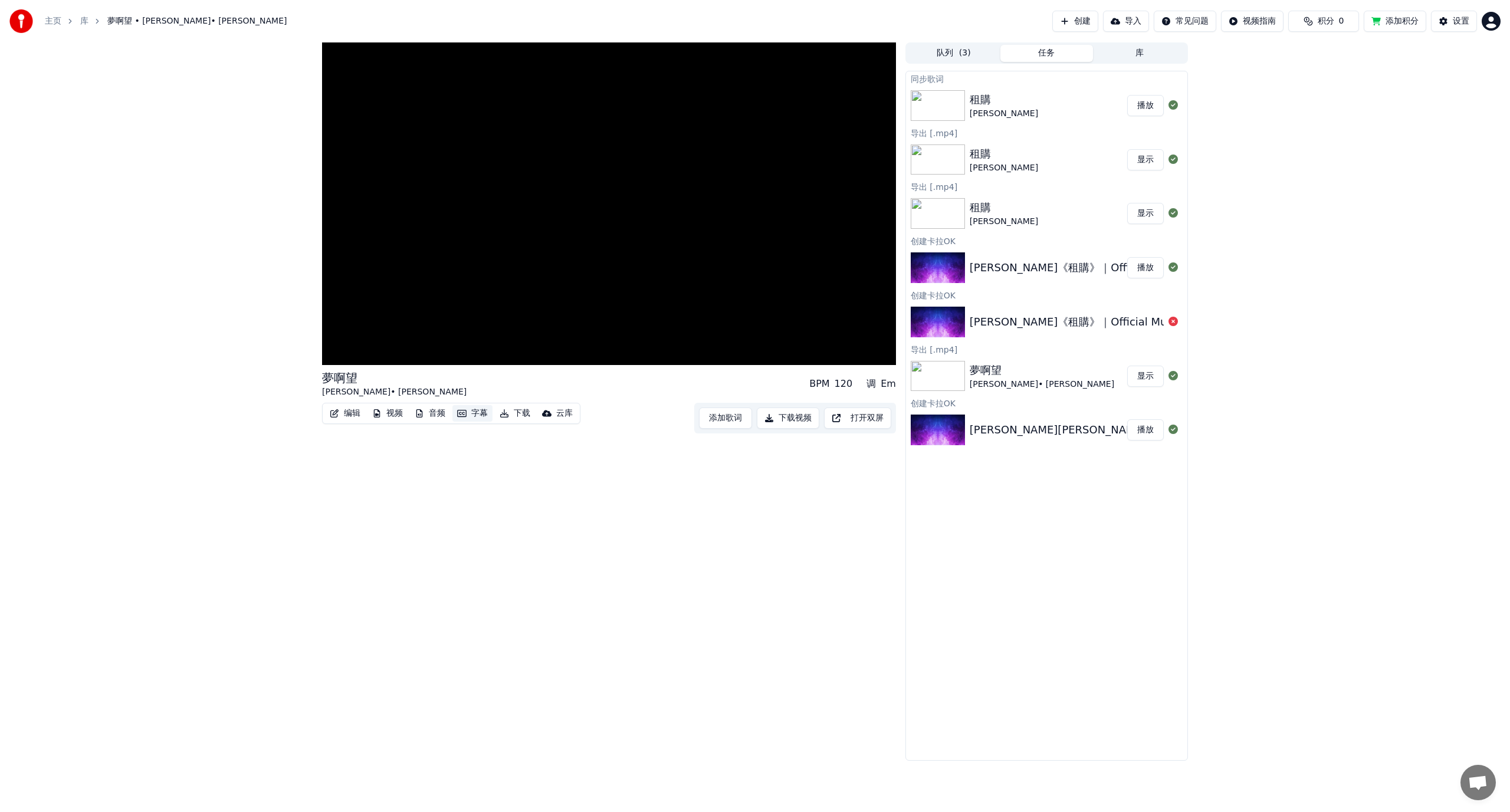
click at [481, 412] on button "字幕" at bounding box center [472, 413] width 40 height 16
drag, startPoint x: 817, startPoint y: 386, endPoint x: 871, endPoint y: 383, distance: 54.1
click at [871, 383] on div "BPM 120 调 Em" at bounding box center [852, 383] width 87 height 14
click at [871, 383] on div "调" at bounding box center [871, 383] width 10 height 14
click at [1143, 49] on button "库" at bounding box center [1139, 53] width 93 height 17
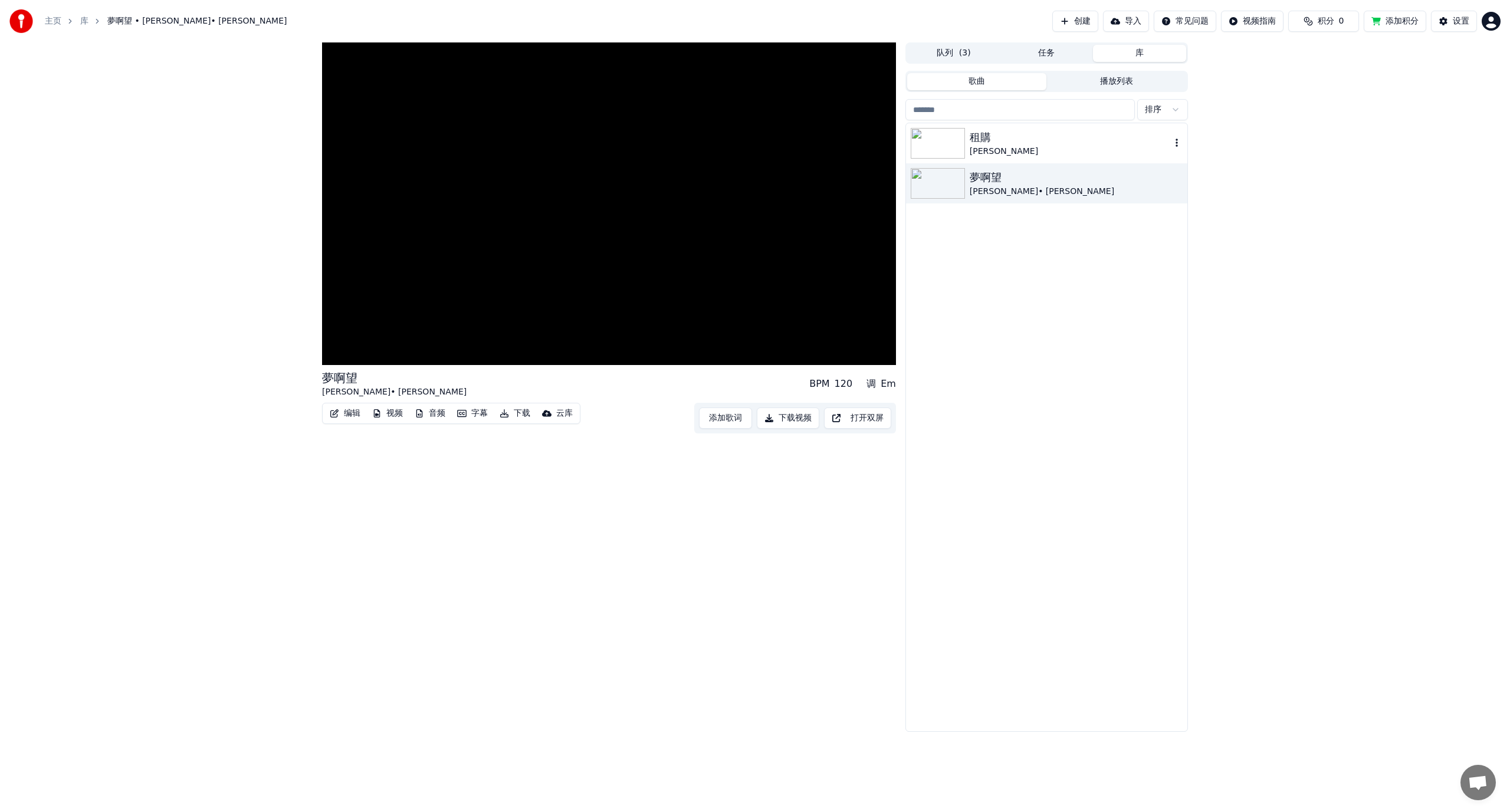
click at [1017, 146] on div "[PERSON_NAME]" at bounding box center [1070, 152] width 201 height 12
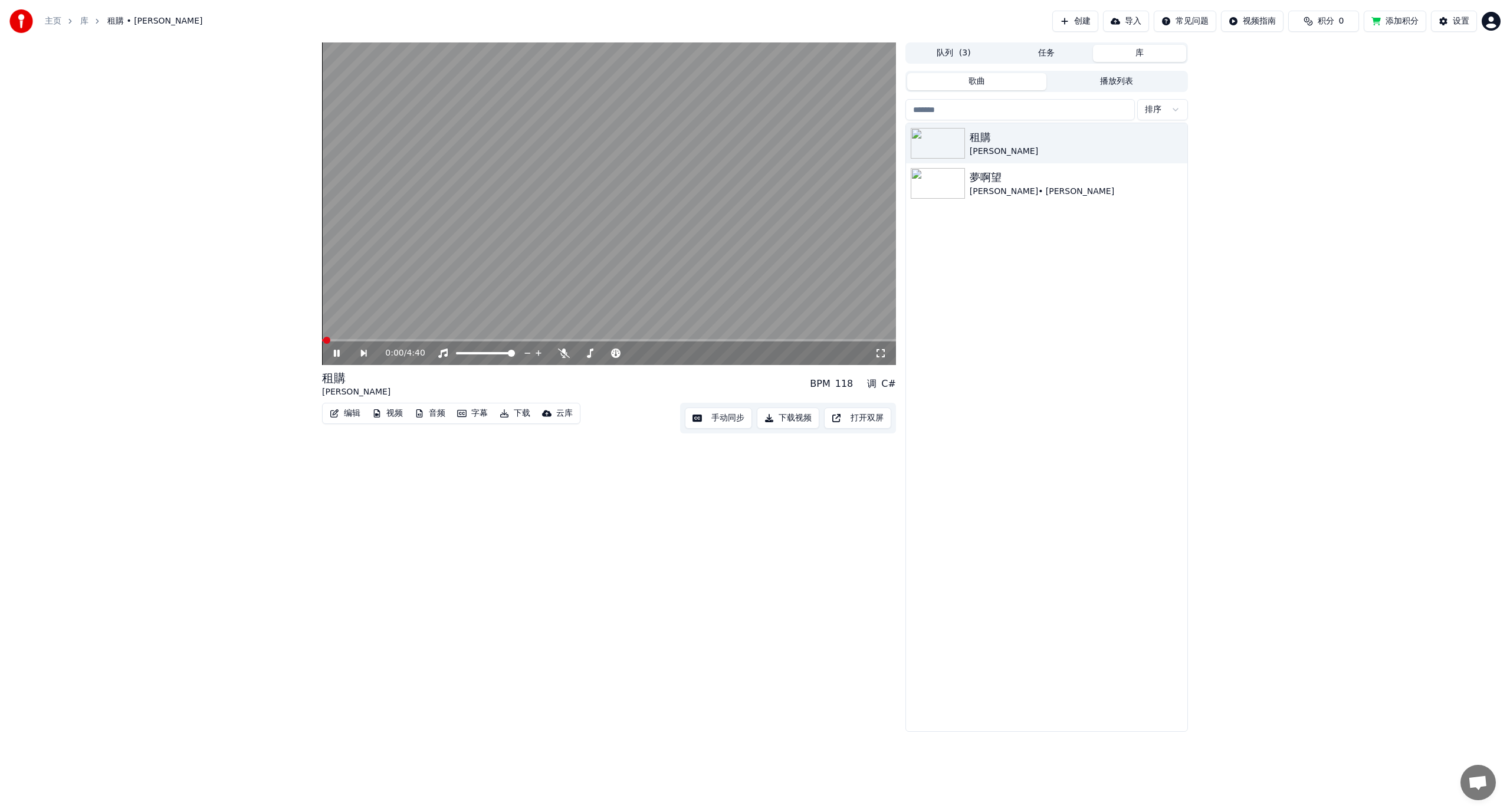
click at [491, 340] on span at bounding box center [609, 340] width 574 height 2
click at [510, 340] on span at bounding box center [609, 340] width 574 height 2
click at [527, 340] on span at bounding box center [609, 340] width 574 height 2
click at [544, 340] on span at bounding box center [609, 340] width 574 height 2
click at [558, 340] on span at bounding box center [609, 340] width 574 height 2
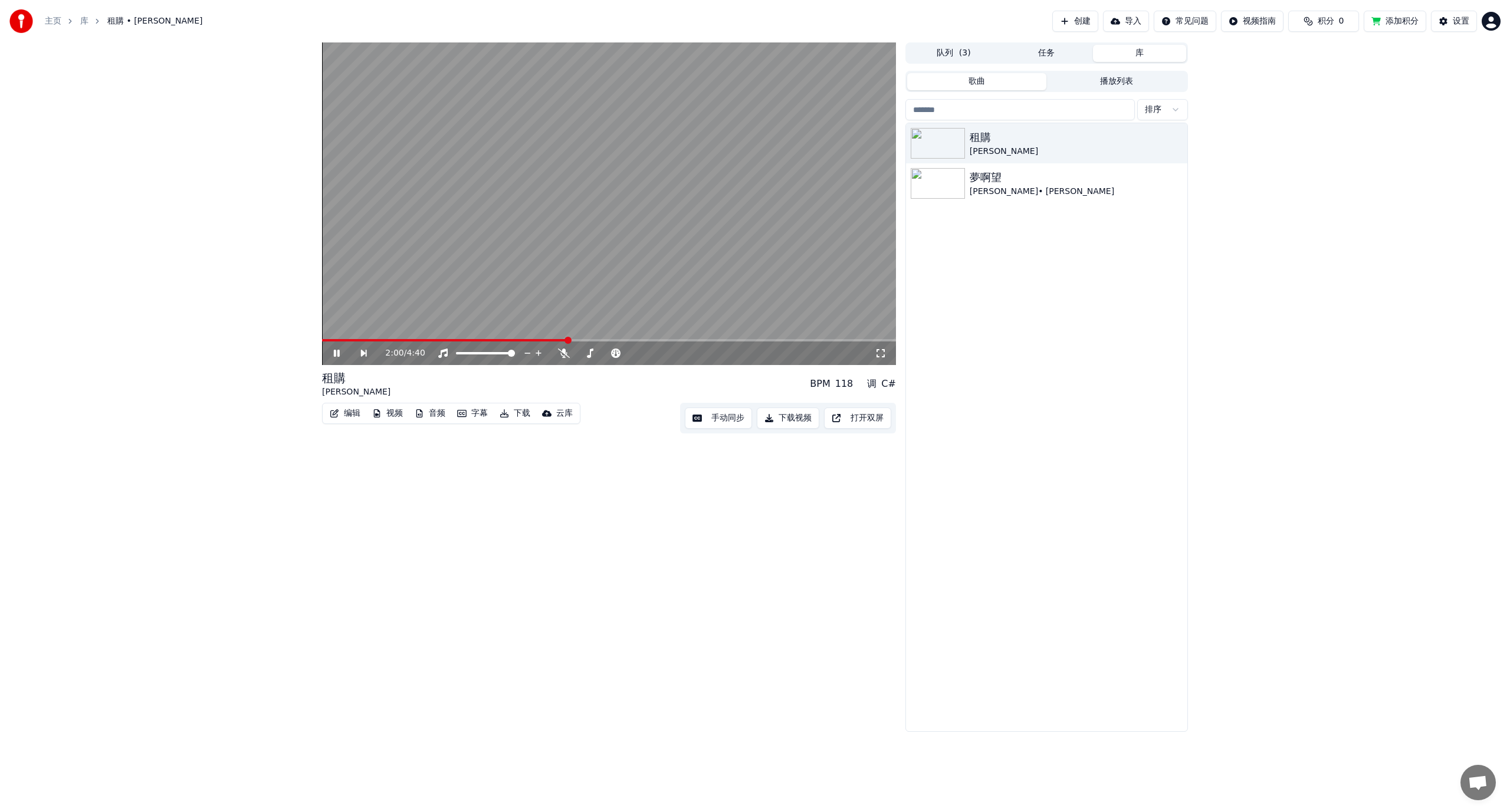
click at [570, 342] on span at bounding box center [568, 340] width 7 height 7
click at [582, 341] on span at bounding box center [580, 340] width 7 height 7
click at [605, 340] on span at bounding box center [609, 340] width 574 height 2
drag, startPoint x: 587, startPoint y: 351, endPoint x: 607, endPoint y: 351, distance: 20.0
click at [607, 351] on div at bounding box center [617, 353] width 95 height 12
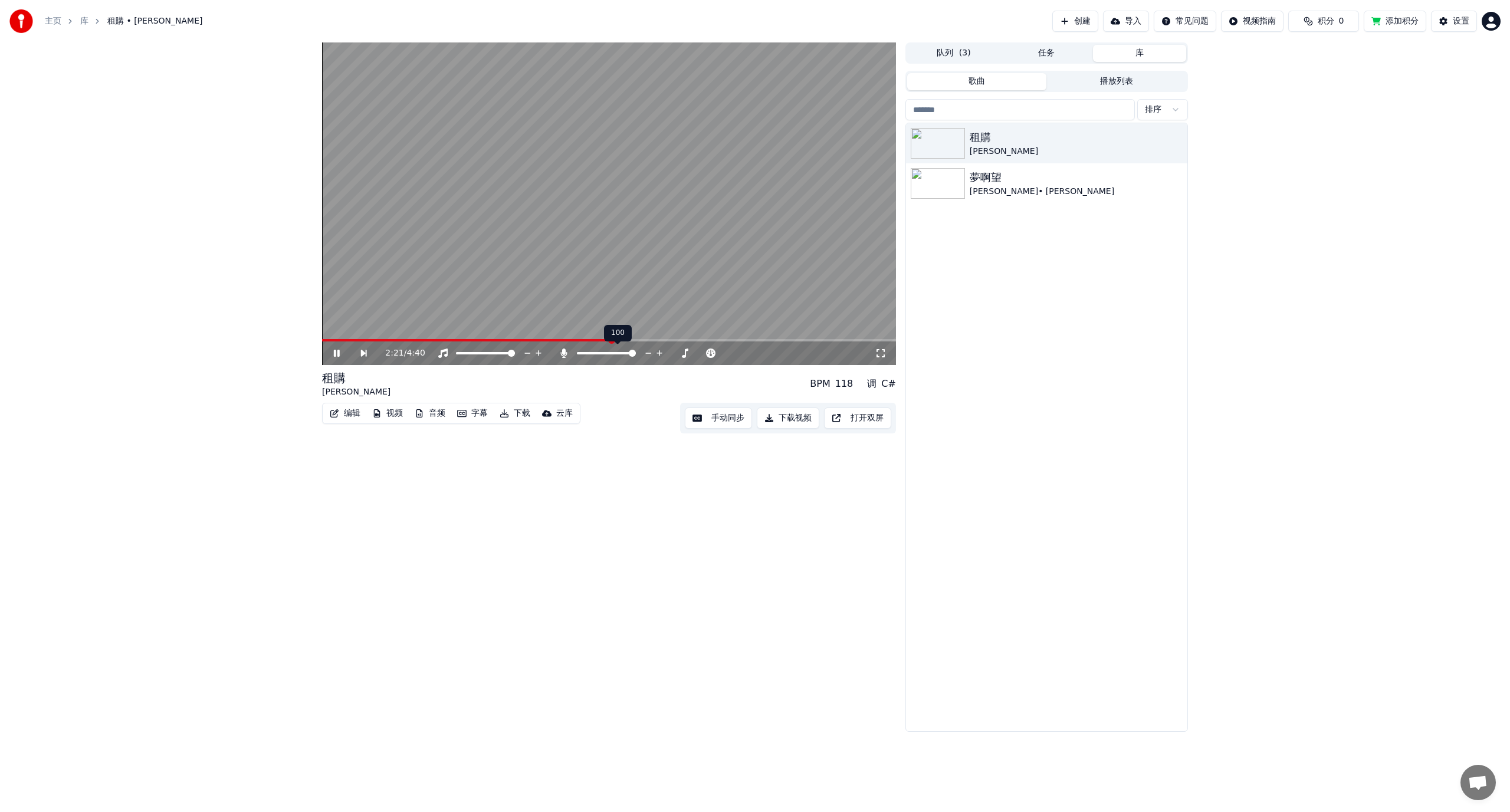
click at [636, 357] on span at bounding box center [632, 353] width 7 height 7
